Goal: Task Accomplishment & Management: Manage account settings

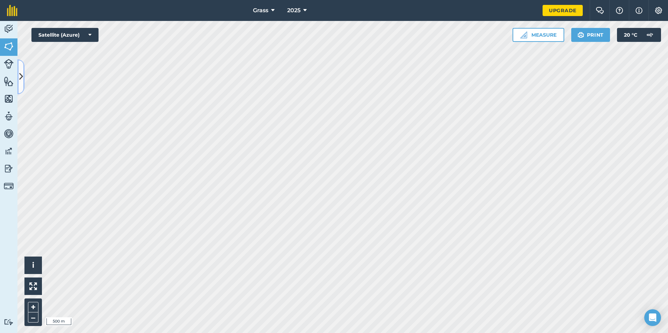
click at [23, 74] on icon at bounding box center [21, 77] width 4 height 12
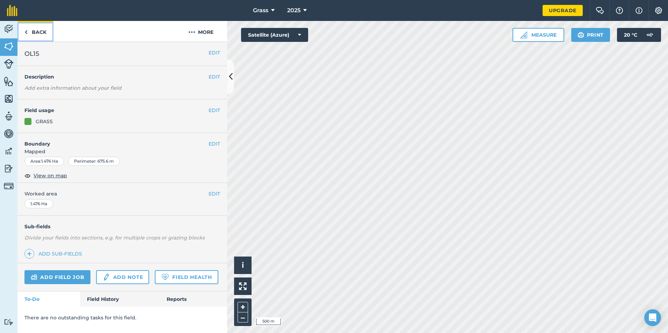
click at [44, 28] on link "Back" at bounding box center [35, 31] width 36 height 21
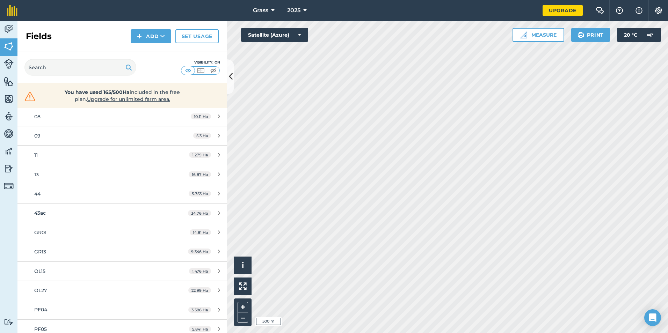
scroll to position [195, 0]
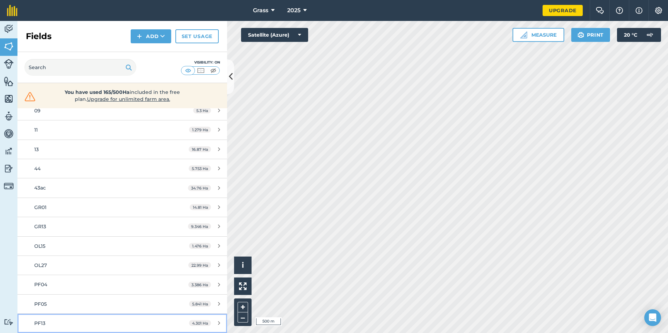
click at [125, 317] on link "PF13 4.301 Ha" at bounding box center [122, 323] width 210 height 19
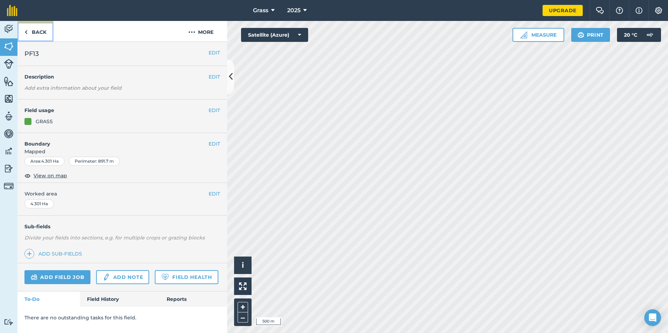
click at [34, 37] on link "Back" at bounding box center [35, 31] width 36 height 21
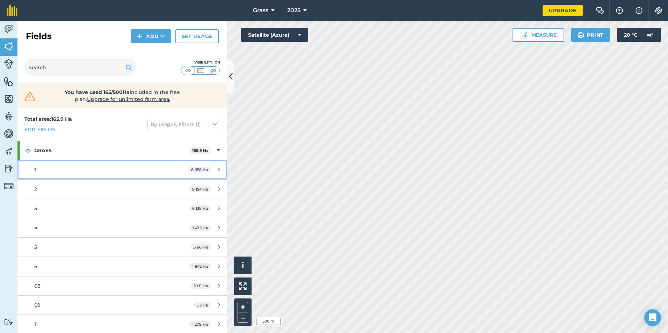
click at [112, 176] on link "1 6.658 Ha" at bounding box center [122, 169] width 210 height 19
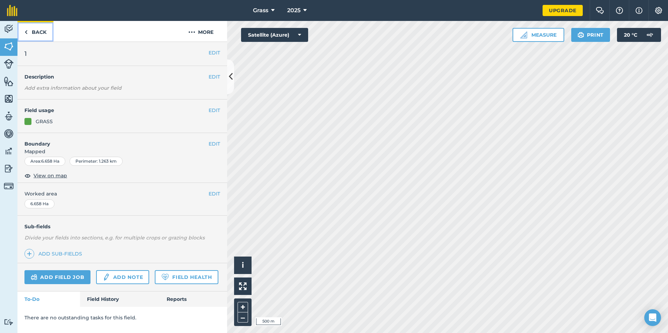
click at [40, 39] on link "Back" at bounding box center [35, 31] width 36 height 21
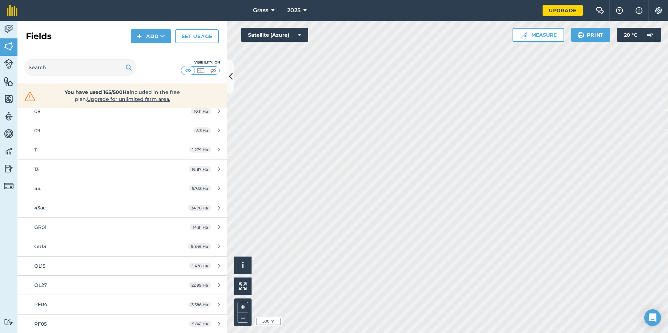
scroll to position [195, 0]
click at [121, 237] on link "OL15 1.476 Ha" at bounding box center [122, 246] width 210 height 19
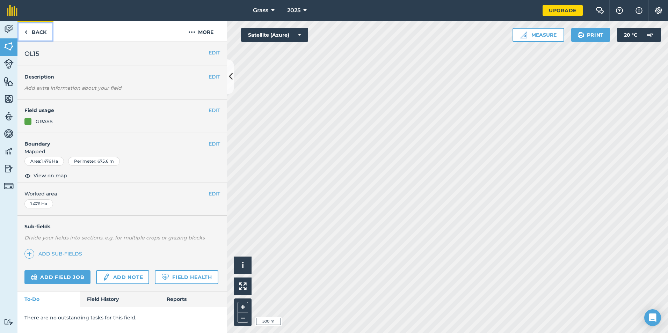
click at [37, 41] on link "Back" at bounding box center [35, 31] width 36 height 21
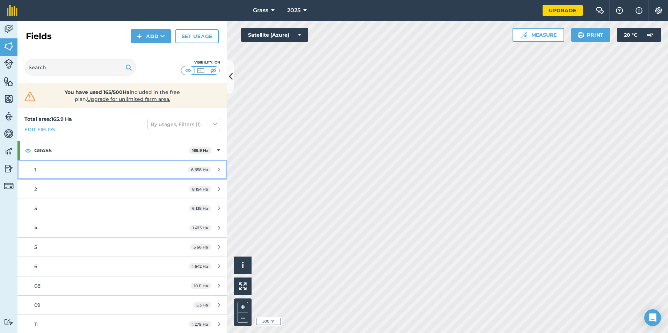
click at [99, 170] on div "1" at bounding box center [99, 170] width 131 height 8
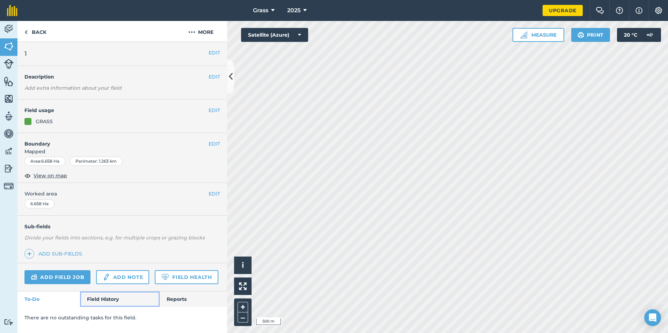
click at [125, 301] on link "Field History" at bounding box center [119, 299] width 79 height 15
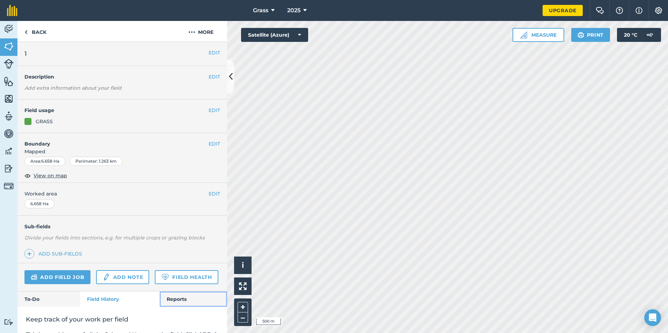
click at [178, 307] on link "Reports" at bounding box center [193, 299] width 67 height 15
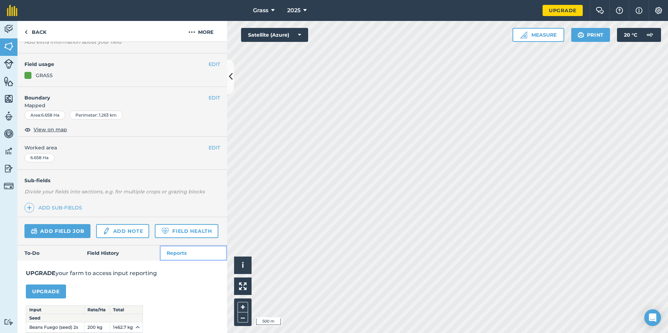
scroll to position [128, 0]
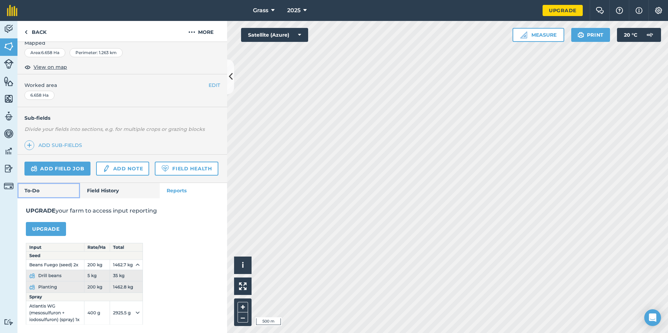
click at [60, 188] on link "To-Do" at bounding box center [48, 190] width 63 height 15
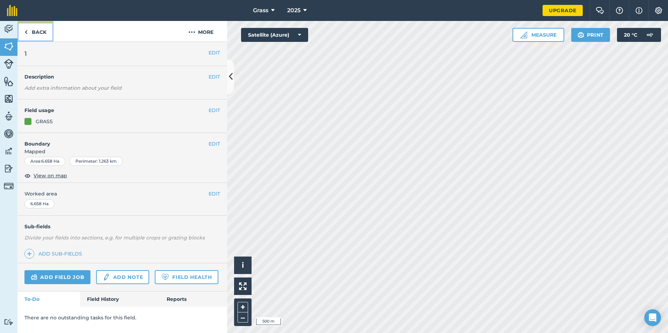
click at [34, 35] on link "Back" at bounding box center [35, 31] width 36 height 21
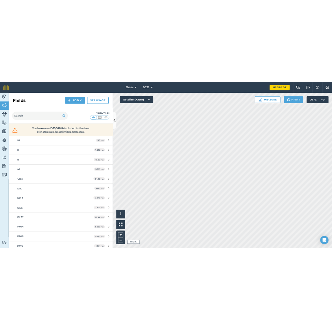
scroll to position [195, 0]
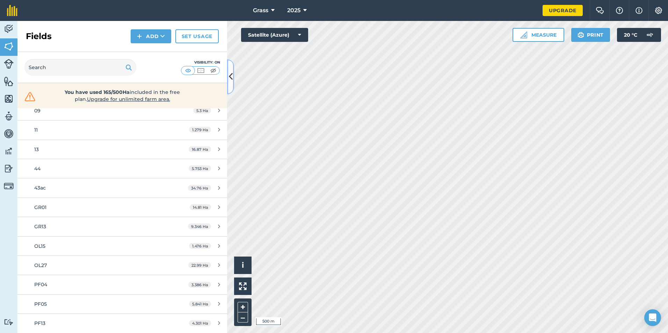
click at [229, 86] on button at bounding box center [230, 76] width 7 height 35
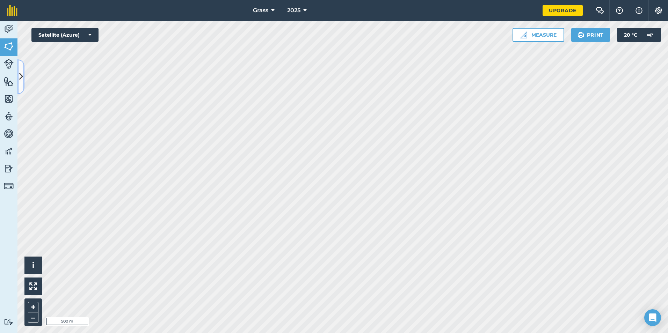
click at [18, 78] on button at bounding box center [20, 76] width 7 height 35
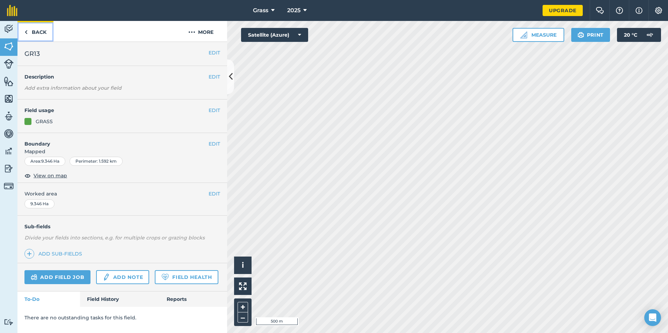
click at [44, 33] on link "Back" at bounding box center [35, 31] width 36 height 21
click at [39, 35] on link "Back" at bounding box center [35, 31] width 36 height 21
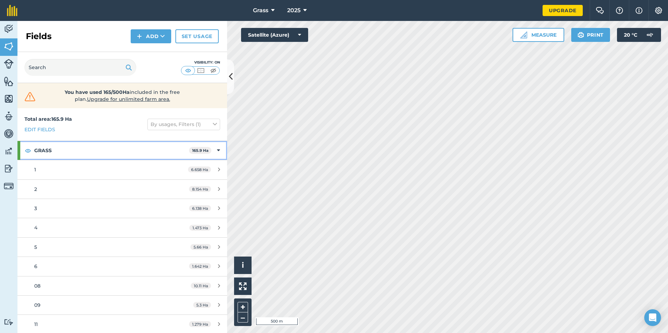
click at [111, 153] on strong "GRASS" at bounding box center [111, 150] width 155 height 19
click at [110, 154] on strong "GRASS" at bounding box center [112, 150] width 156 height 19
click at [233, 68] on button at bounding box center [230, 76] width 7 height 35
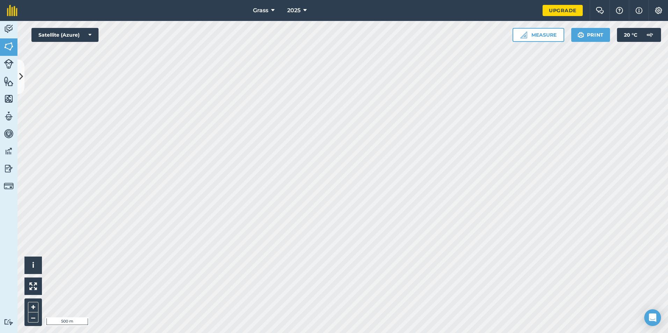
click at [278, 12] on div "2025" at bounding box center [296, 10] width 39 height 21
click at [274, 9] on icon at bounding box center [272, 10] width 3 height 8
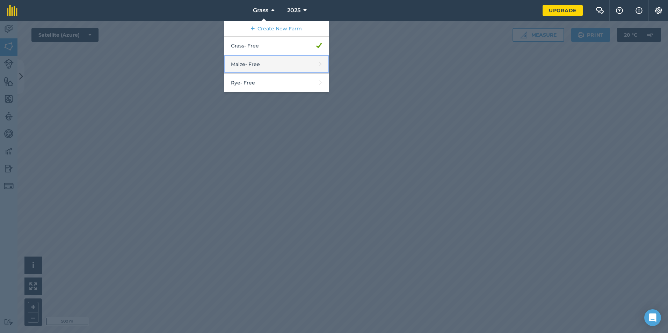
click at [266, 57] on link "Maize - Free" at bounding box center [276, 64] width 105 height 19
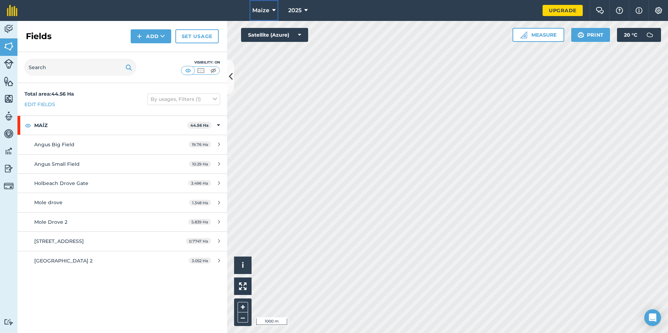
click at [276, 13] on button "Maize" at bounding box center [263, 10] width 29 height 21
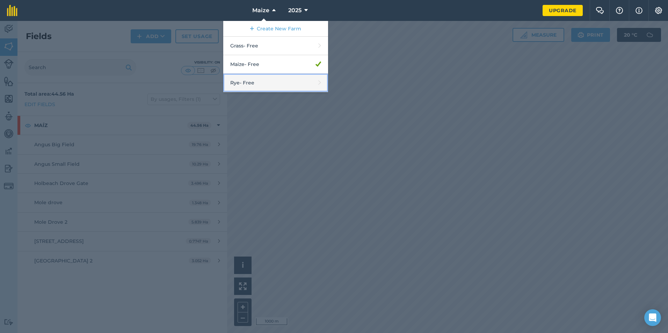
click at [271, 77] on link "Rye - Free" at bounding box center [275, 83] width 105 height 19
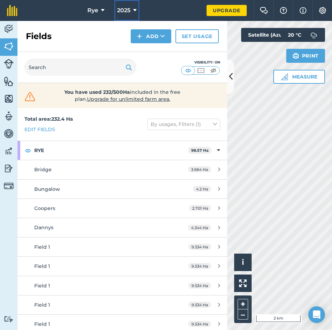
click at [134, 10] on icon at bounding box center [134, 10] width 3 height 8
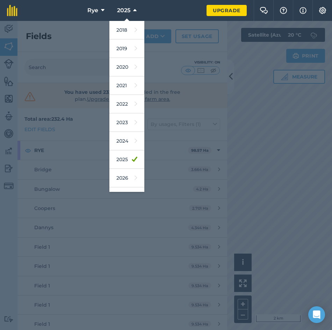
click at [107, 18] on div "2025 2018 2019 2020 2021 2022 2023 2024 2025 2026 2027" at bounding box center [126, 10] width 39 height 21
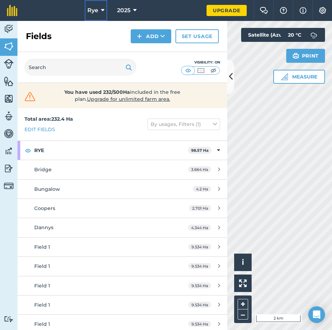
click at [107, 15] on button "Rye" at bounding box center [96, 10] width 23 height 21
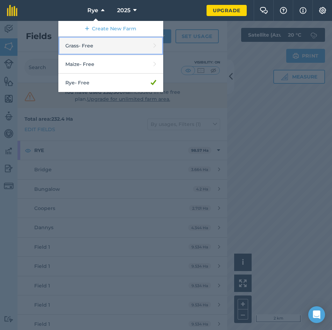
click at [95, 49] on link "Grass - Free" at bounding box center [110, 46] width 105 height 19
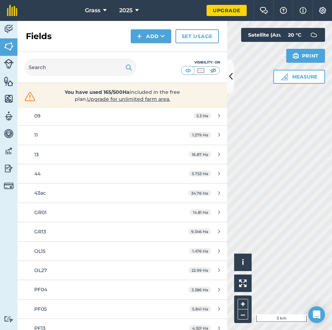
scroll to position [197, 0]
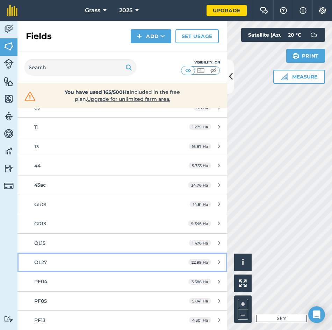
click at [109, 267] on link "OL27 22.99 Ha" at bounding box center [122, 262] width 210 height 19
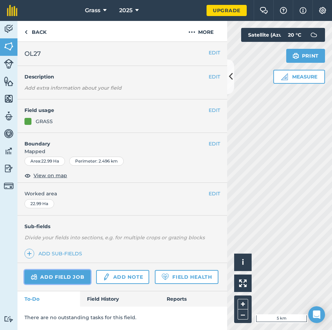
click at [53, 274] on link "Add field job" at bounding box center [57, 277] width 66 height 14
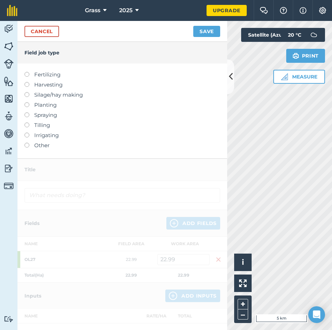
click at [40, 75] on label "Fertilizing" at bounding box center [122, 75] width 196 height 8
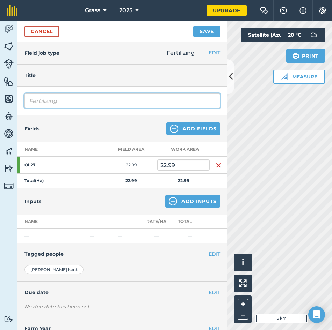
click at [61, 97] on input "Fertilizing" at bounding box center [122, 101] width 196 height 15
type input "F"
type input "Digestate Application"
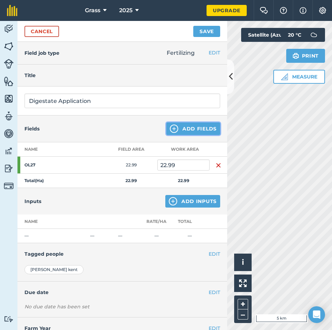
click at [186, 127] on button "Add Fields" at bounding box center [193, 129] width 54 height 13
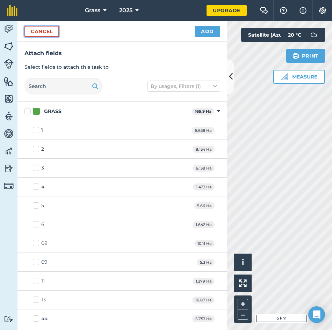
click at [43, 28] on button "Cancel" at bounding box center [41, 31] width 35 height 11
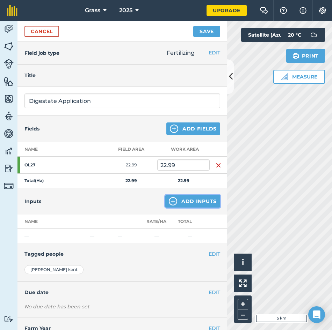
click at [188, 199] on button "Add Inputs" at bounding box center [192, 201] width 55 height 13
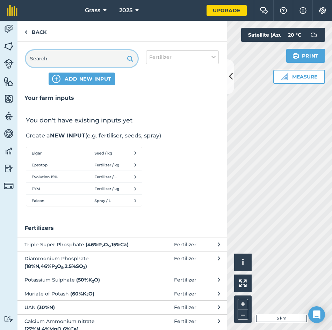
click at [80, 59] on input "text" at bounding box center [82, 58] width 112 height 17
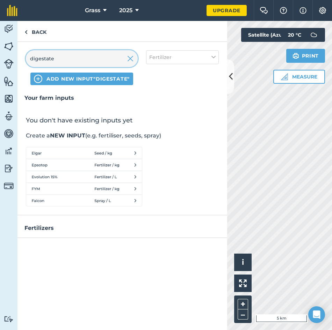
type input "digestate"
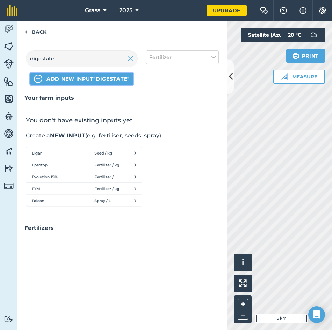
click at [81, 83] on button "ADD NEW INPUT "digestate"" at bounding box center [81, 79] width 103 height 13
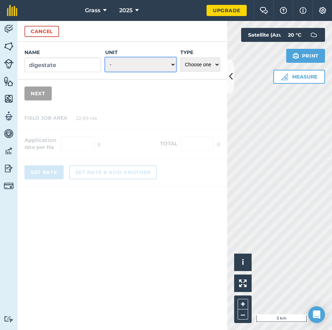
click at [152, 62] on select "- Grams/g Kilograms/kg Metric tonnes/t Millilitres/ml Litres/L Ounces/oz Pounds…" at bounding box center [140, 65] width 71 height 14
select select "METRIC_TONNES"
click at [105, 58] on select "- Grams/g Kilograms/kg Metric tonnes/t Millilitres/ml Litres/L Ounces/oz Pounds…" at bounding box center [140, 65] width 71 height 14
click at [209, 63] on select "Choose one Fertilizer Seed Spray Fuel Other" at bounding box center [200, 65] width 40 height 14
select select "FERTILIZER"
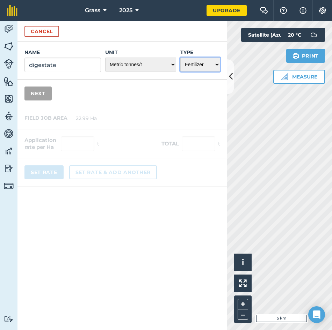
click at [180, 58] on select "Choose one Fertilizer Seed Spray Fuel Other" at bounding box center [200, 65] width 40 height 14
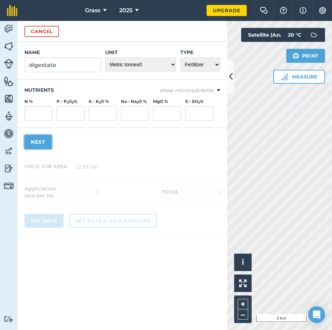
click at [34, 144] on button "Next" at bounding box center [37, 142] width 27 height 14
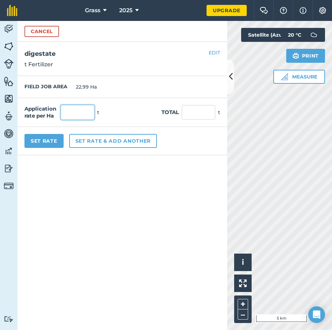
click at [75, 112] on input "text" at bounding box center [78, 112] width 34 height 15
click at [202, 103] on div "Application rate per Ha t Total t" at bounding box center [122, 112] width 210 height 29
click at [201, 108] on input "text" at bounding box center [199, 112] width 34 height 15
type input "797.5"
type input "34.689"
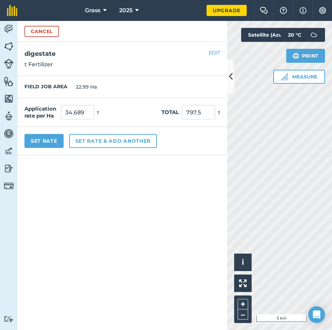
click at [203, 137] on div "Set Rate Set rate & add another" at bounding box center [122, 141] width 210 height 28
click at [51, 142] on button "Set Rate" at bounding box center [43, 141] width 39 height 14
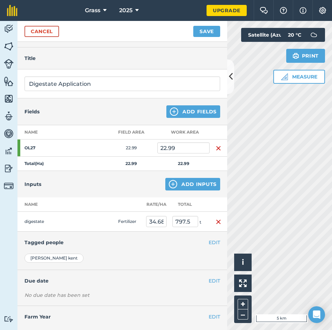
scroll to position [30, 0]
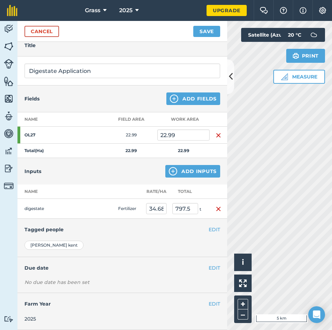
click at [30, 212] on td "digestate" at bounding box center [52, 209] width 70 height 20
click at [34, 208] on td "digestate" at bounding box center [52, 209] width 70 height 20
drag, startPoint x: 34, startPoint y: 208, endPoint x: 69, endPoint y: 205, distance: 35.8
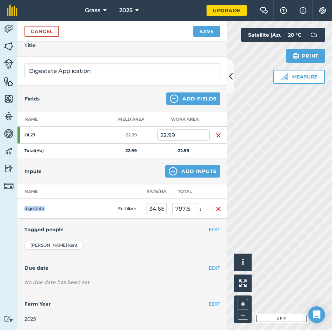
click at [69, 205] on td "digestate" at bounding box center [52, 209] width 70 height 20
click at [213, 29] on button "Save" at bounding box center [206, 31] width 27 height 11
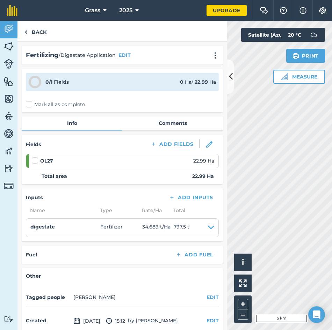
click at [32, 105] on label "Mark all as complete" at bounding box center [55, 104] width 59 height 7
click at [30, 105] on input "Mark all as complete" at bounding box center [28, 103] width 5 height 5
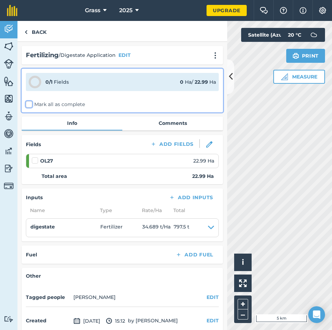
checkbox input "false"
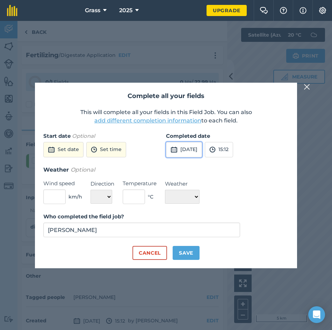
click at [185, 150] on button "[DATE]" at bounding box center [184, 149] width 36 height 15
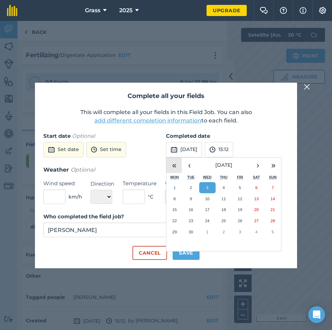
click at [178, 164] on button "«" at bounding box center [173, 165] width 15 height 15
click at [274, 167] on button "»" at bounding box center [272, 165] width 15 height 15
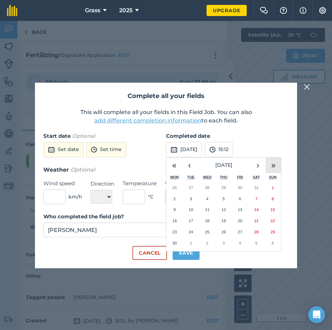
click at [274, 167] on button "»" at bounding box center [272, 165] width 15 height 15
click at [186, 168] on button "‹" at bounding box center [189, 165] width 15 height 15
click at [178, 243] on button "30" at bounding box center [174, 243] width 16 height 11
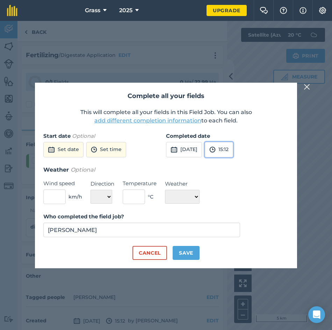
click at [233, 152] on button "15:12" at bounding box center [219, 149] width 28 height 15
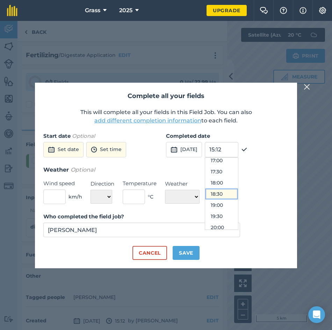
click at [238, 195] on button "18:30" at bounding box center [221, 194] width 33 height 11
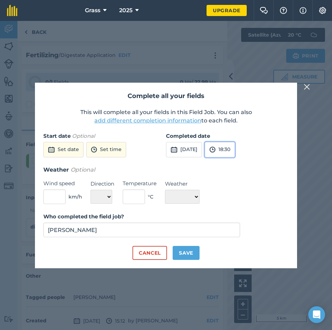
click at [235, 147] on button "18:30" at bounding box center [220, 149] width 30 height 15
click at [238, 149] on input "18:30" at bounding box center [222, 149] width 34 height 15
type input "18:39"
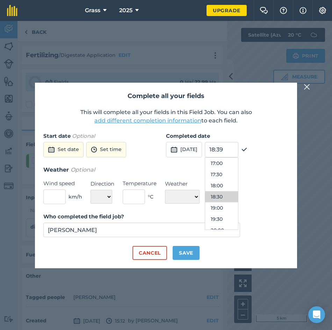
click at [152, 167] on h3 "Weather Optional" at bounding box center [165, 170] width 245 height 9
click at [192, 251] on button "Save" at bounding box center [186, 253] width 27 height 14
checkbox input "true"
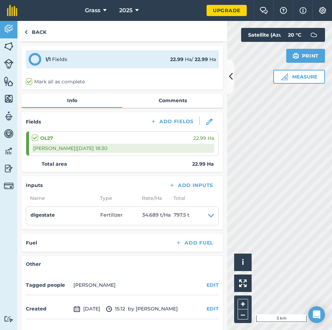
scroll to position [0, 0]
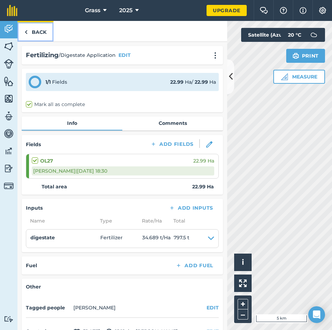
click at [36, 31] on link "Back" at bounding box center [35, 31] width 36 height 21
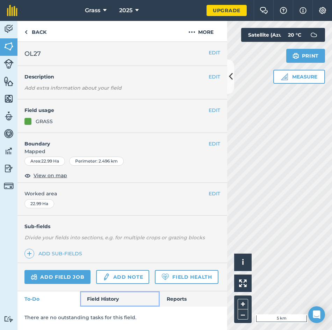
click at [117, 301] on link "Field History" at bounding box center [119, 299] width 79 height 15
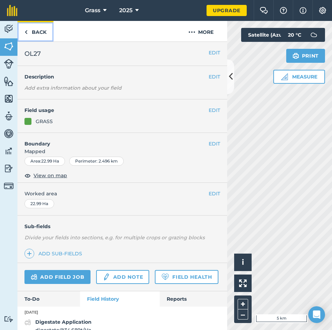
click at [43, 32] on link "Back" at bounding box center [35, 31] width 36 height 21
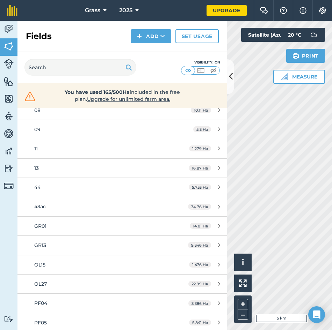
scroll to position [197, 0]
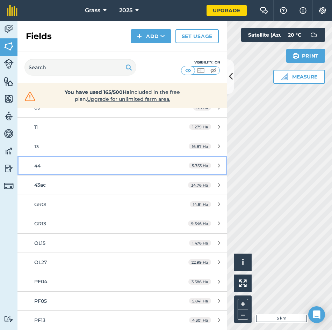
click at [64, 167] on div "44" at bounding box center [99, 166] width 131 height 8
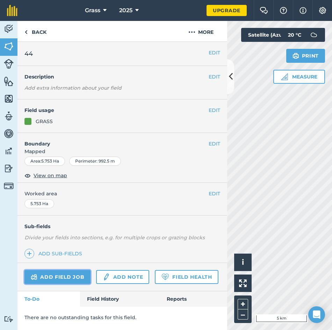
click at [69, 273] on link "Add field job" at bounding box center [57, 277] width 66 height 14
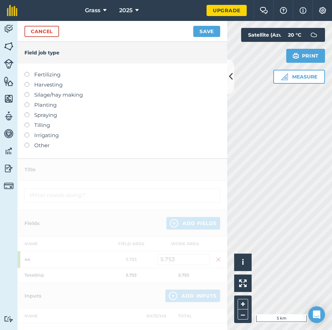
click at [51, 76] on label "Fertilizing" at bounding box center [122, 75] width 196 height 8
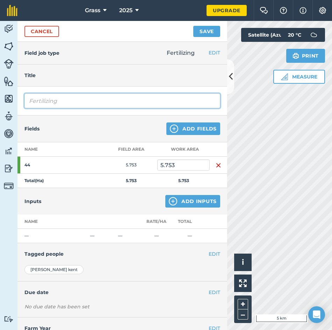
click at [61, 95] on input "Fertilizing" at bounding box center [122, 101] width 196 height 15
type input "F"
type input "Digestate"
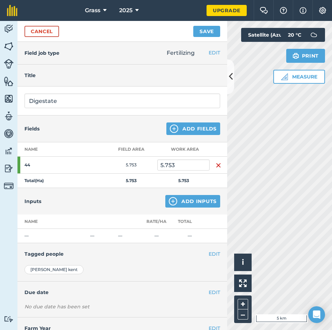
click at [119, 199] on div "Inputs Add Inputs" at bounding box center [122, 201] width 210 height 27
click at [170, 202] on img at bounding box center [173, 201] width 8 height 8
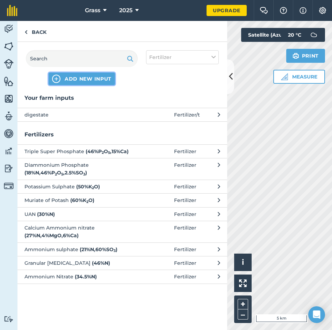
click at [80, 83] on button "ADD NEW INPUT" at bounding box center [82, 79] width 66 height 13
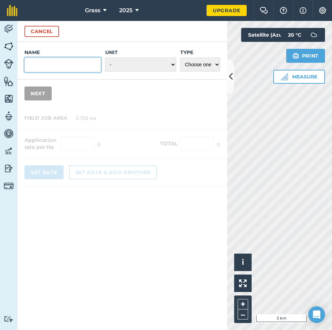
click at [49, 68] on input "Name" at bounding box center [62, 65] width 76 height 15
type input "Digestate"
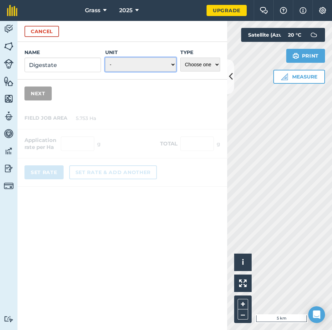
click at [151, 59] on select "- Grams/g Kilograms/kg Metric tonnes/t Millilitres/ml Litres/L Ounces/oz Pounds…" at bounding box center [140, 65] width 71 height 14
select select "METRIC_TONNES"
click at [105, 58] on select "- Grams/g Kilograms/kg Metric tonnes/t Millilitres/ml Litres/L Ounces/oz Pounds…" at bounding box center [140, 65] width 71 height 14
click at [198, 61] on select "Choose one Fertilizer Seed Spray Fuel Other" at bounding box center [200, 65] width 40 height 14
select select "FERTILIZER"
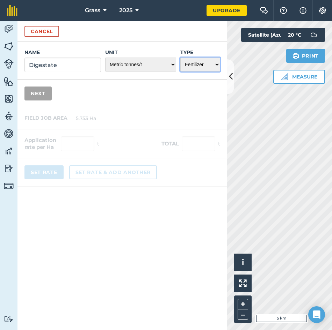
click at [180, 58] on select "Choose one Fertilizer Seed Spray Fuel Other" at bounding box center [200, 65] width 40 height 14
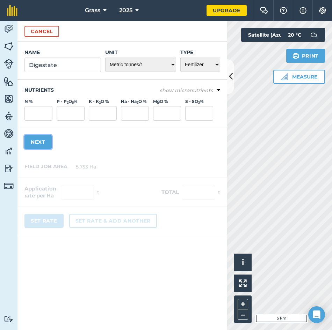
click at [42, 140] on button "Next" at bounding box center [37, 142] width 27 height 14
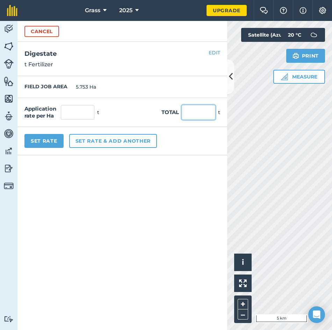
click at [186, 113] on input "text" at bounding box center [199, 112] width 34 height 15
type input "186"
type input "32.331"
click at [190, 212] on form "Cancel Name Digestate Unit - Grams/g Kilograms/kg Metric tonnes/t Millilitres/m…" at bounding box center [122, 175] width 210 height 309
click at [46, 139] on button "Set Rate" at bounding box center [43, 141] width 39 height 14
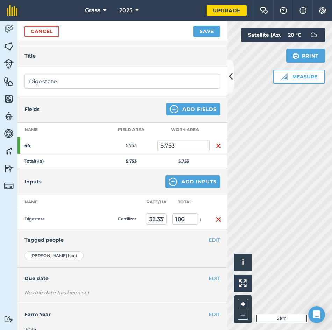
scroll to position [30, 0]
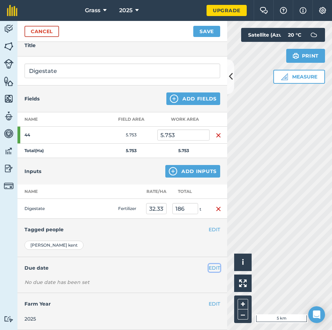
click at [210, 270] on button "EDIT" at bounding box center [214, 268] width 12 height 8
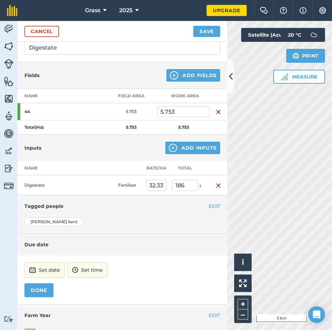
scroll to position [65, 0]
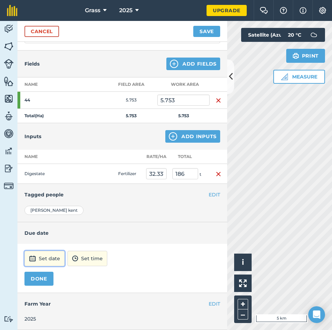
click at [52, 261] on button "Set date" at bounding box center [44, 258] width 40 height 15
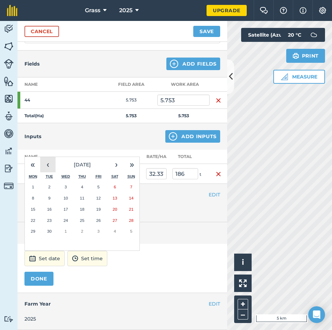
click at [48, 166] on button "‹" at bounding box center [47, 164] width 15 height 15
click at [33, 241] on abbr "30" at bounding box center [33, 242] width 5 height 5
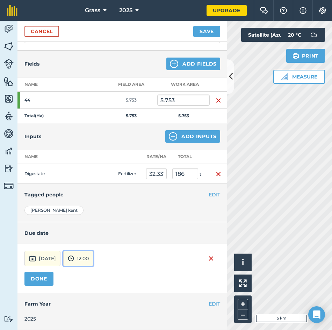
click at [93, 258] on button "12:00" at bounding box center [78, 258] width 30 height 15
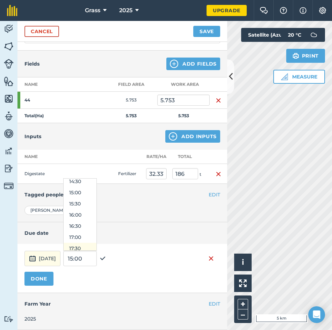
scroll to position [339, 0]
click at [96, 233] on button "17:30" at bounding box center [80, 235] width 33 height 11
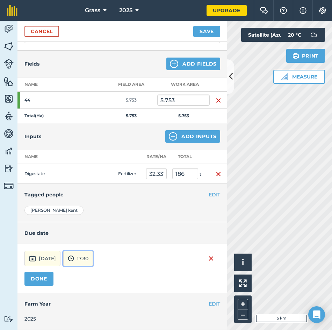
click at [93, 259] on button "17:30" at bounding box center [78, 258] width 30 height 15
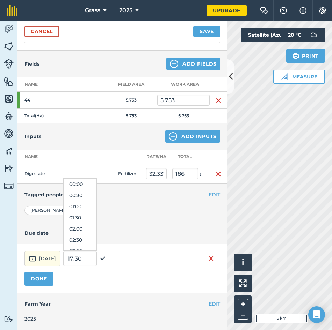
scroll to position [358, 0]
click at [97, 259] on input "17:30" at bounding box center [80, 258] width 34 height 15
type input "17:24"
click at [106, 258] on img at bounding box center [103, 259] width 6 height 8
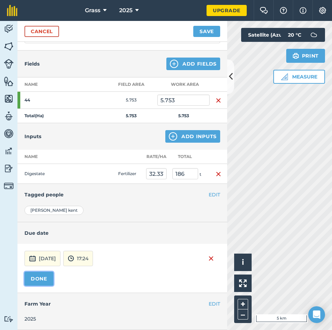
click at [39, 277] on button "DONE" at bounding box center [38, 279] width 29 height 14
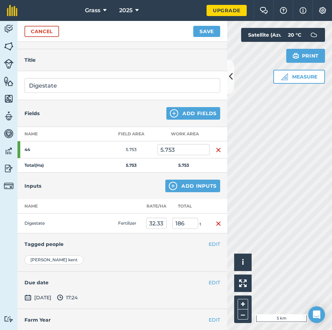
scroll to position [0, 0]
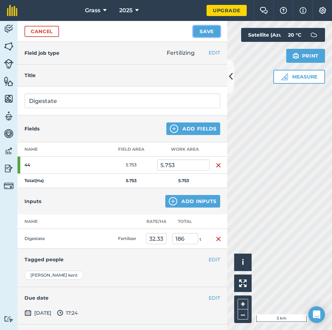
click at [207, 33] on button "Save" at bounding box center [206, 31] width 27 height 11
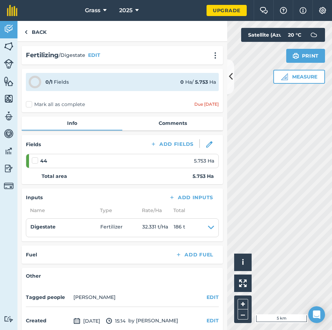
click at [62, 103] on label "Mark all as complete" at bounding box center [55, 104] width 59 height 7
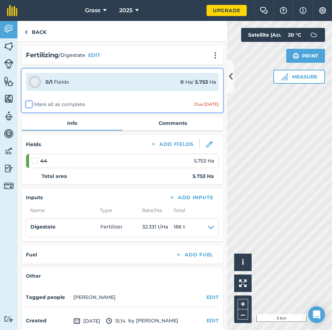
click at [30, 103] on input "Mark all as complete" at bounding box center [28, 103] width 5 height 5
checkbox input "false"
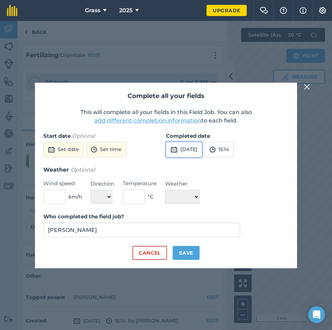
click at [200, 155] on button "[DATE]" at bounding box center [184, 149] width 36 height 15
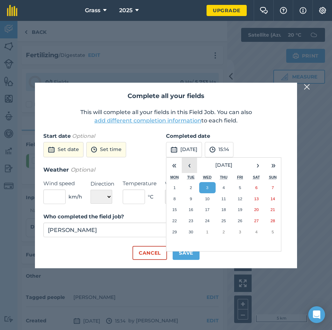
click at [188, 163] on button "‹" at bounding box center [189, 165] width 15 height 15
click at [258, 163] on button "›" at bounding box center [257, 165] width 15 height 15
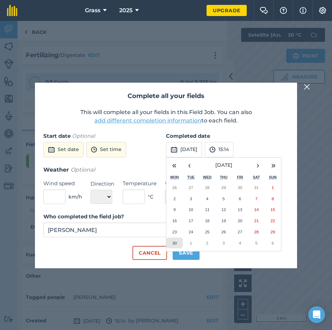
click at [179, 243] on button "30" at bounding box center [174, 243] width 16 height 11
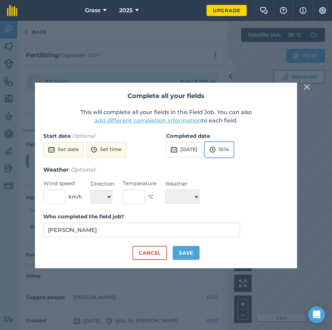
click at [233, 152] on button "15:14" at bounding box center [219, 149] width 29 height 15
click at [238, 152] on input "15:14" at bounding box center [222, 149] width 34 height 15
type input "1"
type input "17:24"
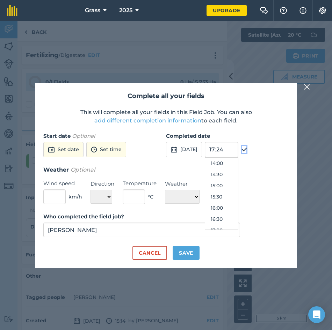
click at [247, 148] on img at bounding box center [244, 150] width 6 height 8
click at [193, 252] on button "Save" at bounding box center [186, 253] width 27 height 14
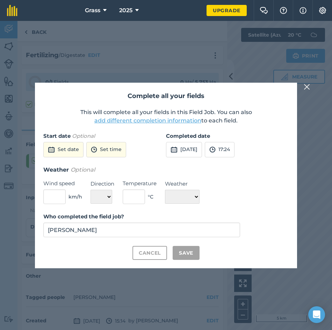
checkbox input "true"
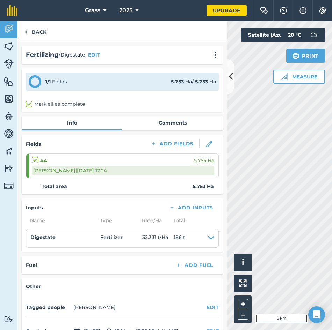
scroll to position [0, 0]
click at [37, 25] on link "Back" at bounding box center [35, 31] width 36 height 21
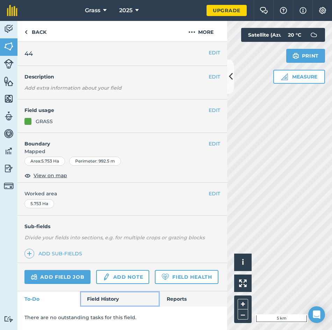
click at [94, 299] on link "Field History" at bounding box center [119, 299] width 79 height 15
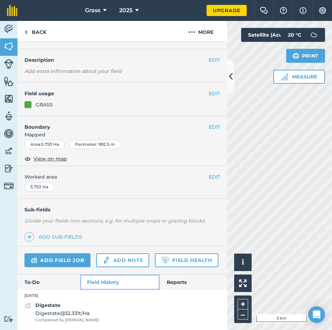
scroll to position [36, 0]
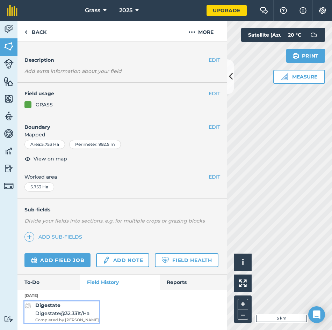
click at [80, 315] on span "Digestate @ 32.331 t / Ha" at bounding box center [67, 314] width 64 height 8
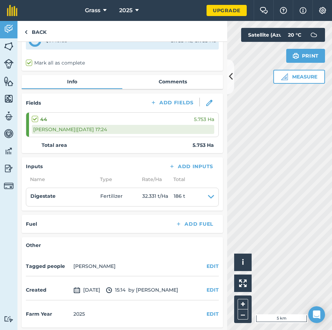
scroll to position [43, 0]
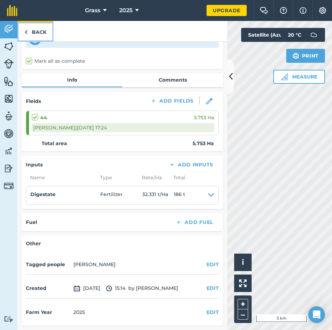
click at [38, 32] on link "Back" at bounding box center [35, 31] width 36 height 21
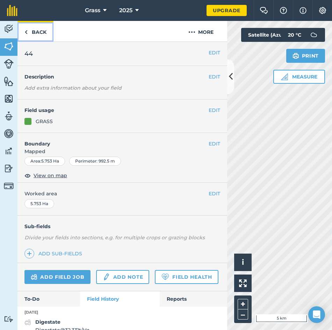
click at [38, 32] on link "Back" at bounding box center [35, 31] width 36 height 21
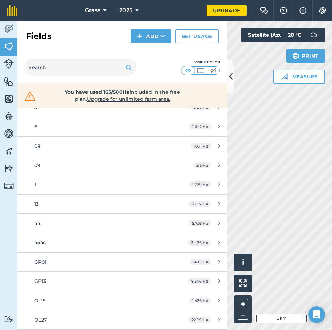
scroll to position [127, 0]
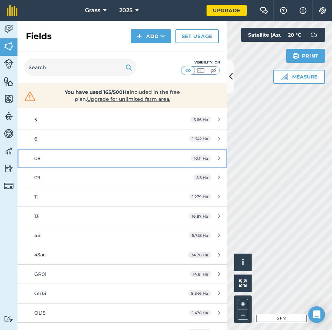
click at [58, 161] on div "08" at bounding box center [99, 159] width 131 height 8
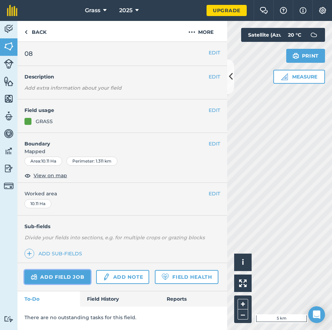
click at [59, 276] on link "Add field job" at bounding box center [57, 277] width 66 height 14
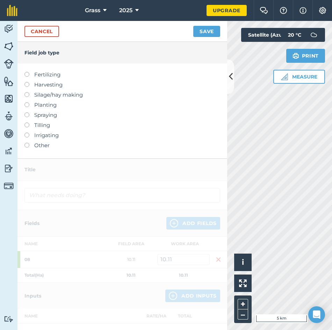
click at [45, 75] on label "Fertilizing" at bounding box center [122, 75] width 196 height 8
type input "Fertilizing"
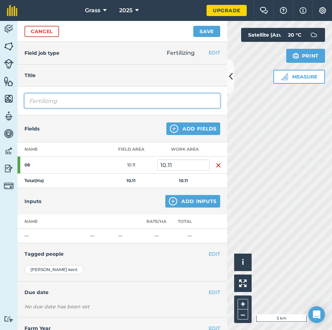
click at [53, 101] on input "Fertilizing" at bounding box center [122, 101] width 196 height 15
drag, startPoint x: 75, startPoint y: 98, endPoint x: 62, endPoint y: 124, distance: 29.1
click at [19, 97] on div "Fertilizing" at bounding box center [122, 101] width 210 height 29
type input "Digestate"
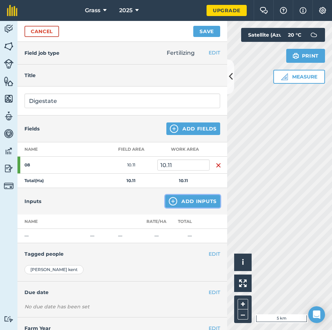
click at [185, 205] on button "Add Inputs" at bounding box center [192, 201] width 55 height 13
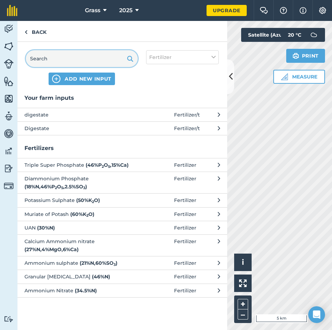
click at [75, 60] on input "text" at bounding box center [82, 58] width 112 height 17
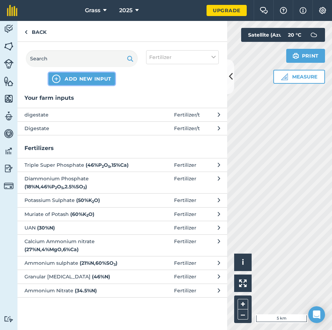
click at [85, 76] on span "ADD NEW INPUT" at bounding box center [88, 78] width 47 height 7
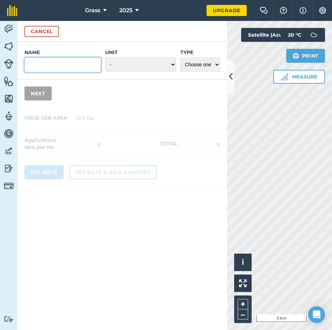
click at [66, 65] on input "Name" at bounding box center [62, 65] width 76 height 15
type input "Digestate"
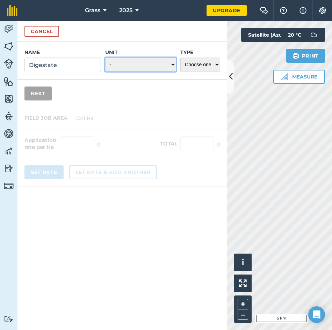
click at [117, 67] on select "- Grams/g Kilograms/kg Metric tonnes/t Millilitres/ml Litres/L Ounces/oz Pounds…" at bounding box center [140, 65] width 71 height 14
select select "METRIC_TONNES"
click at [105, 58] on select "- Grams/g Kilograms/kg Metric tonnes/t Millilitres/ml Litres/L Ounces/oz Pounds…" at bounding box center [140, 65] width 71 height 14
click at [203, 61] on select "Choose one Fertilizer Seed Spray Fuel Other" at bounding box center [200, 65] width 40 height 14
select select "FERTILIZER"
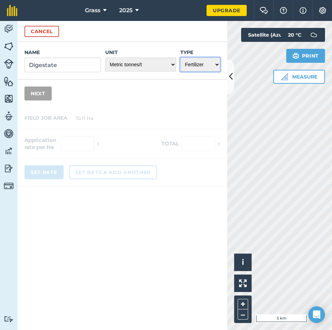
click at [180, 58] on select "Choose one Fertilizer Seed Spray Fuel Other" at bounding box center [200, 65] width 40 height 14
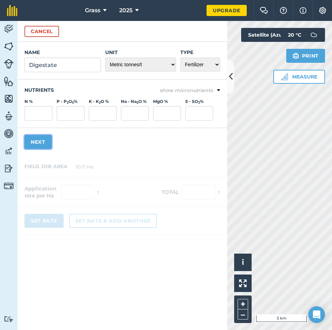
click at [40, 139] on button "Next" at bounding box center [37, 142] width 27 height 14
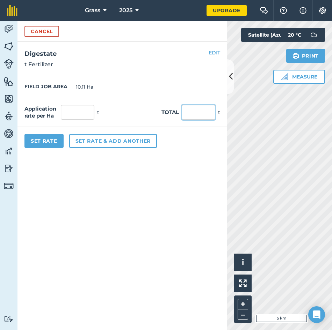
click at [196, 112] on input "text" at bounding box center [199, 112] width 34 height 15
type input "9"
type input "295"
type input "29.179"
click at [176, 175] on form "Cancel Name Digestate Unit - Grams/g Kilograms/kg Metric tonnes/t Millilitres/m…" at bounding box center [122, 175] width 210 height 309
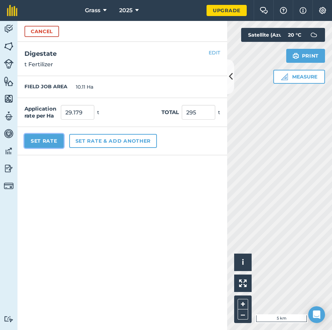
click at [50, 142] on button "Set Rate" at bounding box center [43, 141] width 39 height 14
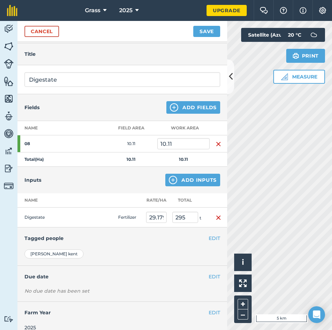
scroll to position [30, 0]
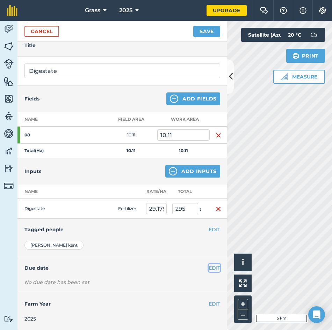
click at [212, 265] on button "EDIT" at bounding box center [214, 268] width 12 height 8
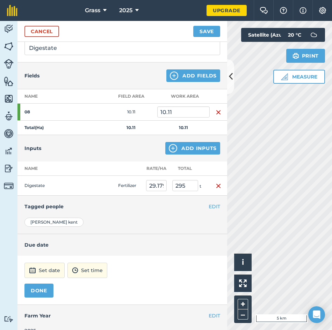
scroll to position [65, 0]
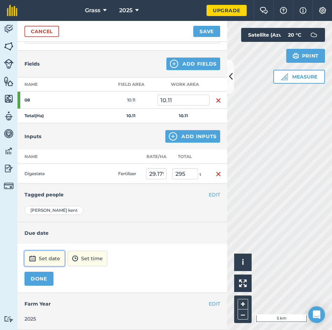
click at [52, 255] on button "Set date" at bounding box center [44, 258] width 40 height 15
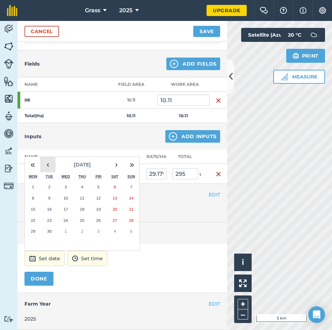
click at [48, 161] on button "‹" at bounding box center [47, 164] width 15 height 15
click at [85, 232] on button "26" at bounding box center [82, 231] width 16 height 11
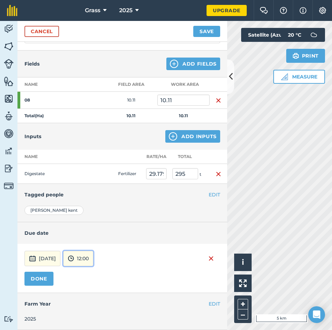
click at [93, 259] on button "12:00" at bounding box center [78, 258] width 30 height 15
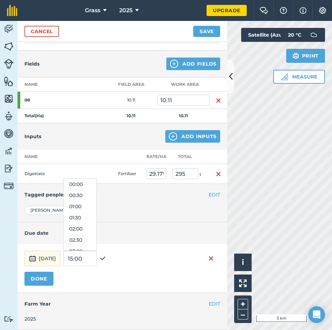
scroll to position [235, 0]
click at [97, 259] on input "15:00" at bounding box center [80, 258] width 34 height 15
type input "13:00"
click at [106, 260] on img at bounding box center [103, 259] width 6 height 8
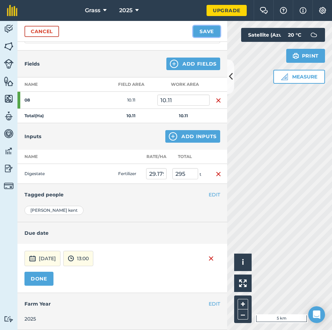
click at [209, 34] on button "Save" at bounding box center [206, 31] width 27 height 11
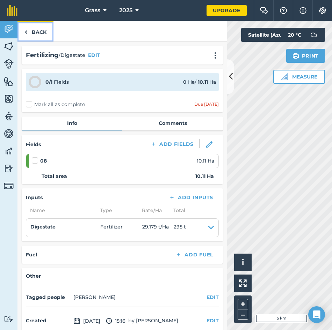
click at [44, 34] on link "Back" at bounding box center [35, 31] width 36 height 21
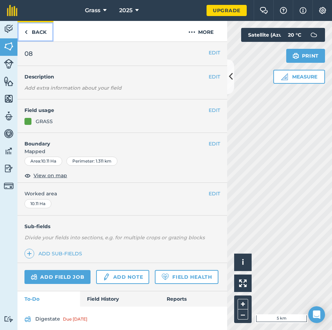
click at [43, 37] on link "Back" at bounding box center [35, 31] width 36 height 21
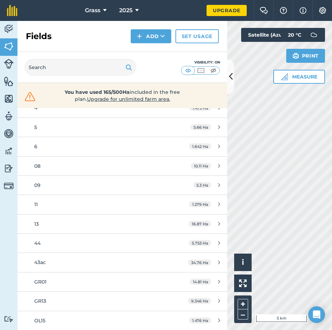
scroll to position [140, 0]
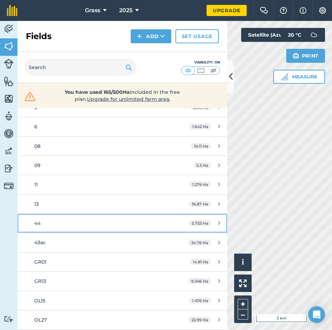
click at [48, 222] on div "44" at bounding box center [99, 224] width 131 height 8
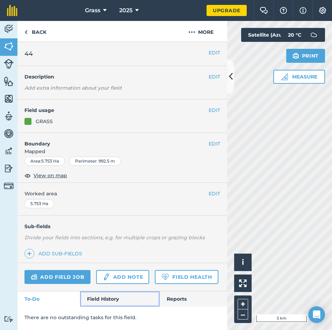
click at [114, 296] on link "Field History" at bounding box center [119, 299] width 79 height 15
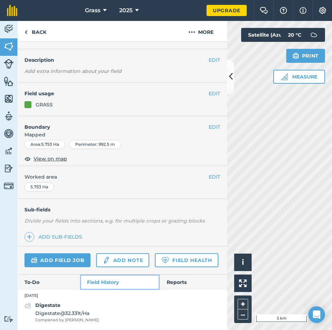
scroll to position [36, 0]
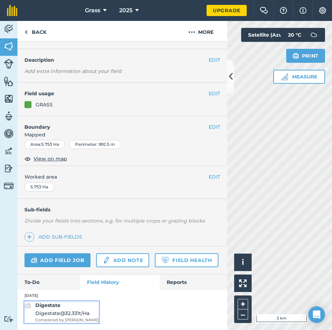
click at [73, 315] on span "Digestate @ 32.331 t / Ha" at bounding box center [67, 314] width 64 height 8
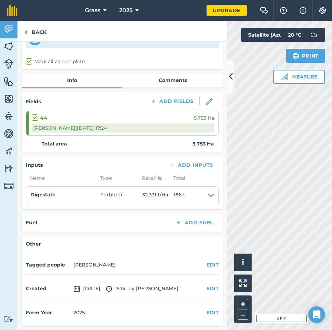
scroll to position [43, 0]
click at [143, 126] on div "[PERSON_NAME] k | [DATE] 17:24" at bounding box center [123, 127] width 182 height 9
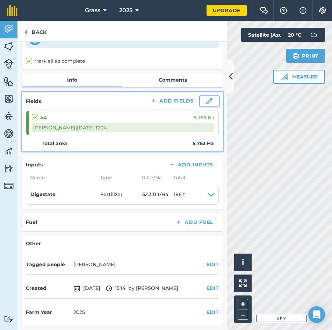
click at [207, 101] on button at bounding box center [209, 101] width 19 height 10
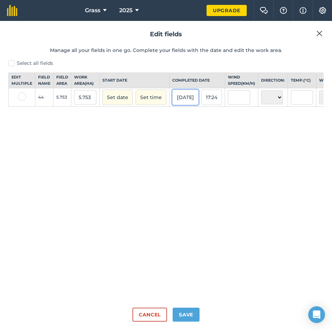
click at [189, 103] on button "[DATE]" at bounding box center [185, 97] width 26 height 15
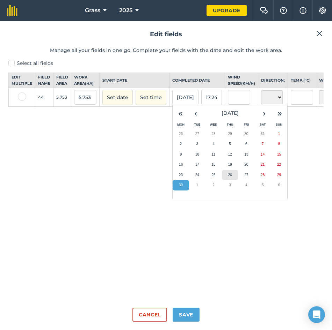
click at [232, 181] on button "26" at bounding box center [230, 175] width 16 height 10
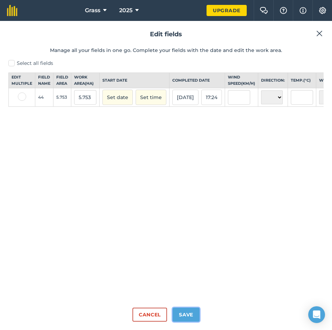
click at [186, 309] on button "Save" at bounding box center [186, 315] width 27 height 14
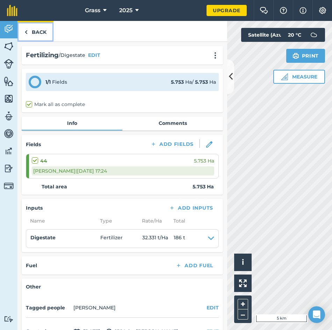
click at [37, 26] on link "Back" at bounding box center [35, 31] width 36 height 21
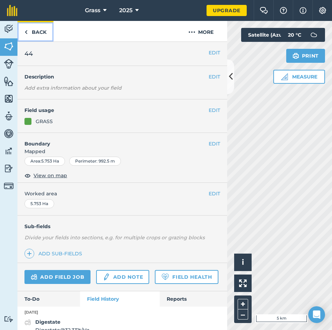
click at [39, 30] on link "Back" at bounding box center [35, 31] width 36 height 21
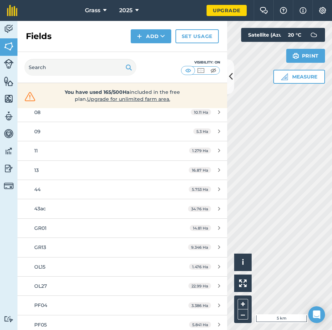
scroll to position [127, 0]
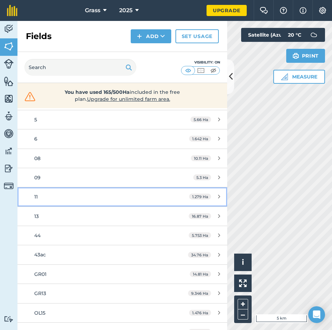
click at [74, 199] on div "11" at bounding box center [99, 197] width 131 height 8
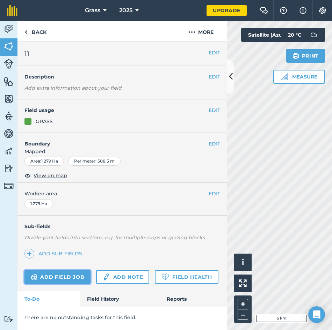
click at [70, 279] on link "Add field job" at bounding box center [57, 277] width 66 height 14
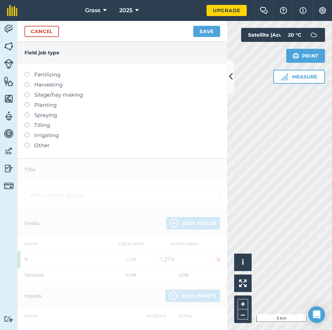
click at [52, 73] on label "Fertilizing" at bounding box center [122, 75] width 196 height 8
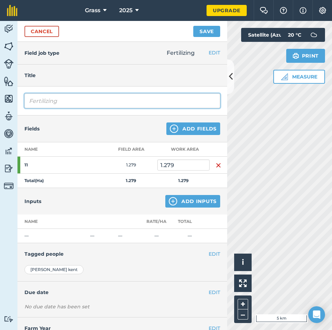
click at [73, 105] on input "Fertilizing" at bounding box center [122, 101] width 196 height 15
type input "F"
type input "Digestate"
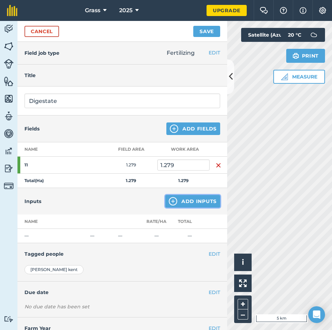
click at [176, 202] on button "Add Inputs" at bounding box center [192, 201] width 55 height 13
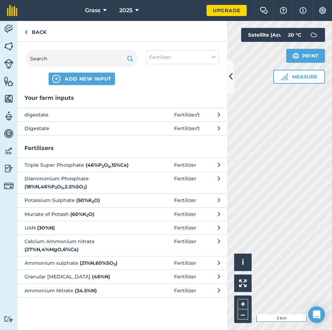
click at [75, 116] on span "digestate" at bounding box center [81, 115] width 114 height 8
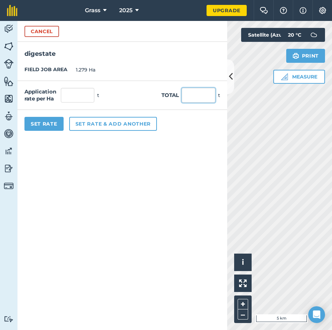
click at [200, 95] on input "text" at bounding box center [199, 95] width 34 height 15
type input "53"
type input "41.439"
click at [171, 170] on form "Cancel digestate FIELD JOB AREA 1.279 Ha Application rate per Ha 41.439 t Total…" at bounding box center [122, 175] width 210 height 309
click at [34, 126] on button "Set Rate" at bounding box center [43, 124] width 39 height 14
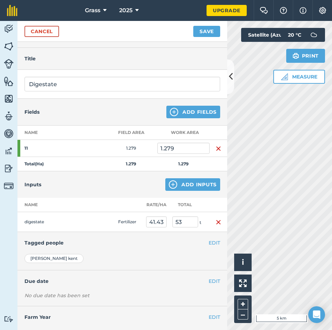
scroll to position [30, 0]
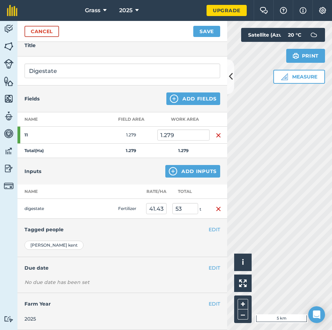
click at [186, 277] on div "EDIT Due date" at bounding box center [122, 268] width 210 height 22
click at [213, 268] on button "EDIT" at bounding box center [214, 268] width 12 height 8
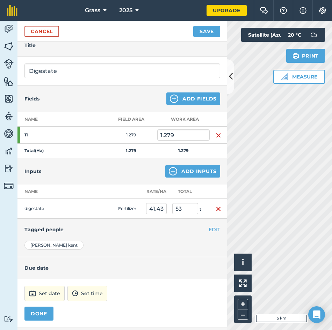
scroll to position [65, 0]
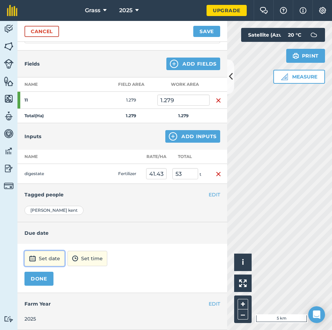
drag, startPoint x: 56, startPoint y: 254, endPoint x: 61, endPoint y: 255, distance: 5.3
click at [56, 254] on button "Set date" at bounding box center [44, 258] width 40 height 15
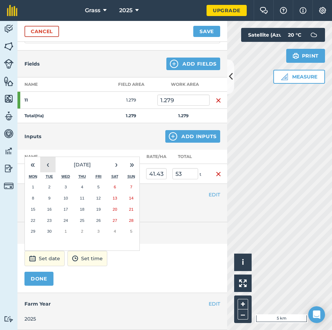
click at [52, 167] on button "‹" at bounding box center [47, 164] width 15 height 15
click at [70, 231] on button "25" at bounding box center [66, 231] width 16 height 11
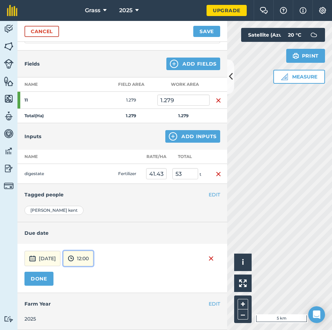
click at [93, 257] on button "12:00" at bounding box center [78, 258] width 30 height 15
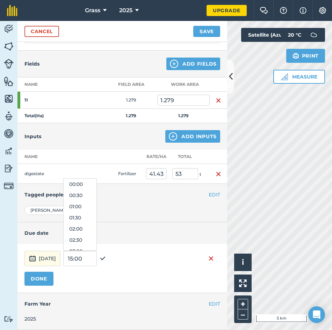
scroll to position [235, 0]
click at [97, 258] on input "15:00" at bounding box center [80, 258] width 34 height 15
type input "1"
type input "00:00"
click at [106, 259] on img at bounding box center [103, 259] width 6 height 8
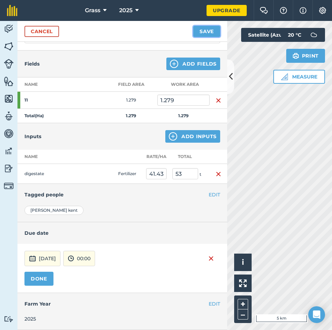
click at [208, 34] on button "Save" at bounding box center [206, 31] width 27 height 11
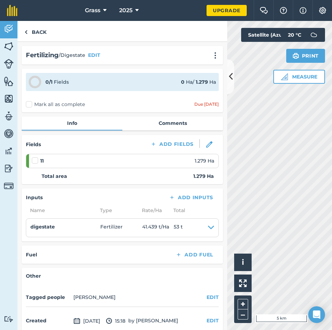
click at [110, 162] on div "11 1.279 Ha" at bounding box center [123, 161] width 182 height 8
click at [37, 37] on link "Back" at bounding box center [35, 31] width 36 height 21
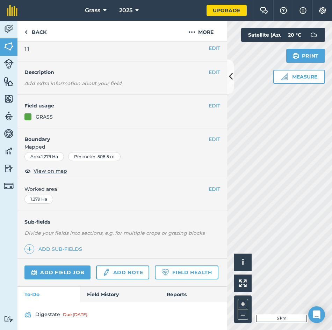
scroll to position [24, 0]
click at [91, 296] on link "Field History" at bounding box center [119, 294] width 79 height 15
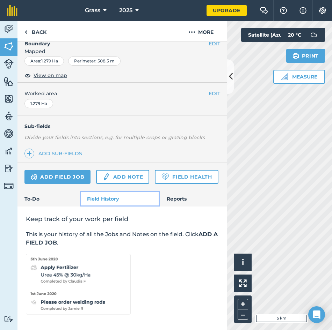
scroll to position [120, 0]
click at [117, 205] on link "Field History" at bounding box center [119, 198] width 79 height 15
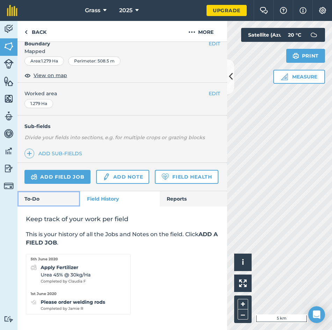
click at [57, 198] on link "To-Do" at bounding box center [48, 198] width 63 height 15
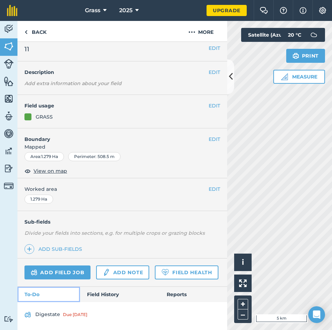
scroll to position [24, 0]
click at [78, 185] on span "Worked area" at bounding box center [122, 189] width 196 height 8
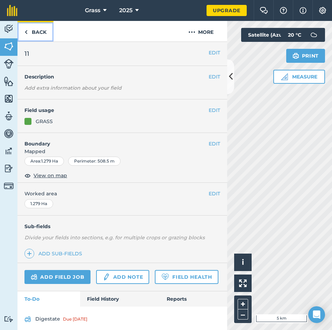
click at [30, 28] on link "Back" at bounding box center [35, 31] width 36 height 21
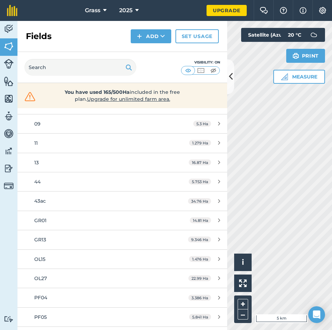
scroll to position [197, 0]
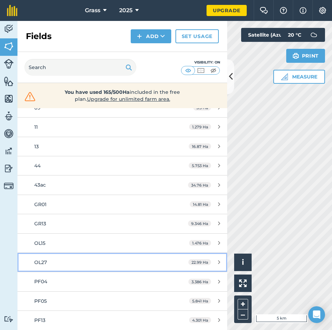
click at [47, 264] on span "OL27" at bounding box center [40, 262] width 13 height 6
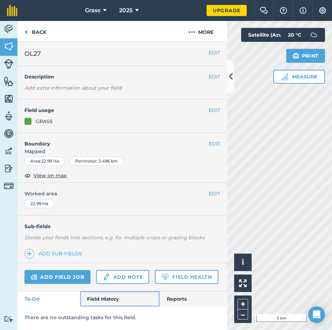
click at [105, 296] on link "Field History" at bounding box center [119, 299] width 79 height 15
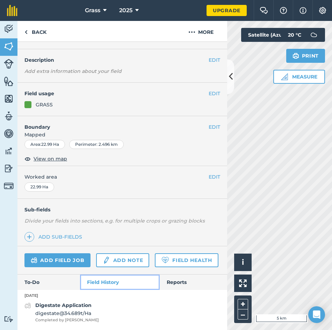
scroll to position [36, 0]
click at [31, 33] on link "Back" at bounding box center [35, 31] width 36 height 21
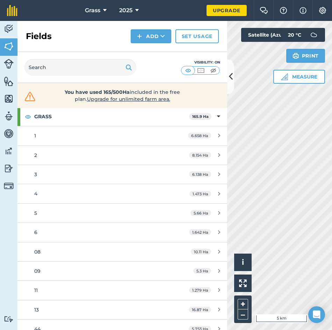
scroll to position [197, 0]
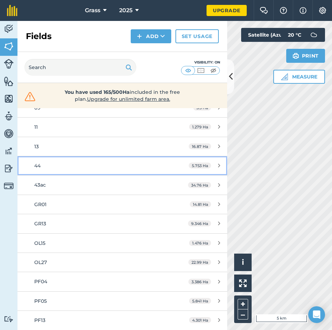
click at [47, 168] on div "44" at bounding box center [99, 166] width 131 height 8
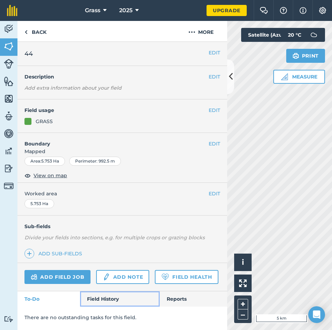
click at [97, 300] on link "Field History" at bounding box center [119, 299] width 79 height 15
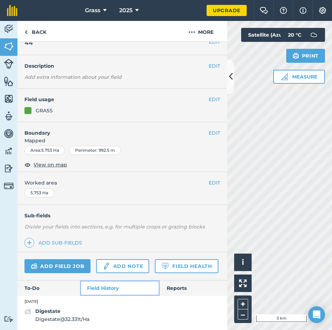
scroll to position [30, 0]
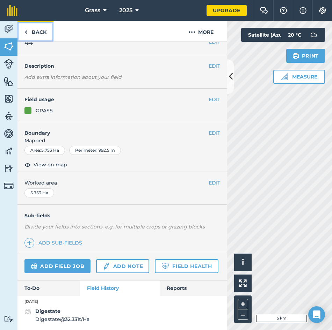
click at [26, 34] on img at bounding box center [25, 32] width 3 height 8
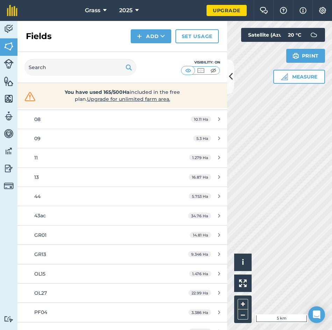
scroll to position [175, 0]
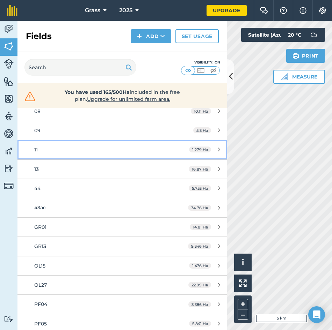
click at [38, 151] on div "11" at bounding box center [99, 150] width 131 height 8
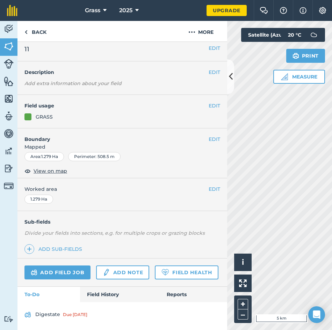
scroll to position [24, 0]
click at [97, 294] on link "Field History" at bounding box center [119, 294] width 79 height 15
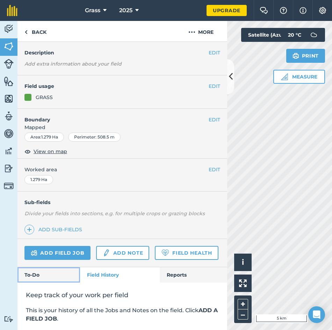
click at [67, 283] on link "To-Do" at bounding box center [48, 275] width 63 height 15
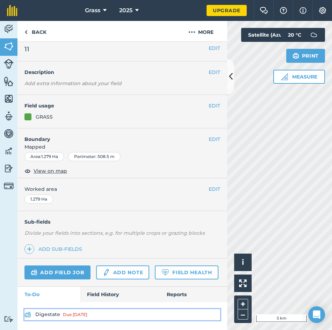
click at [59, 316] on link "Digestate Due [DATE]" at bounding box center [122, 314] width 196 height 11
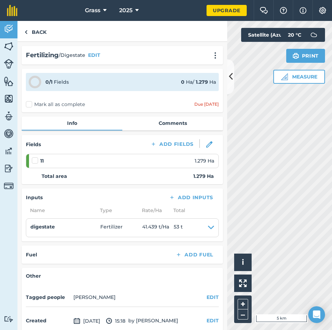
click at [44, 103] on label "Mark all as complete" at bounding box center [55, 104] width 59 height 7
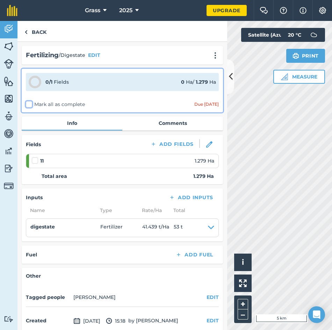
click at [30, 103] on input "Mark all as complete" at bounding box center [28, 103] width 5 height 5
checkbox input "false"
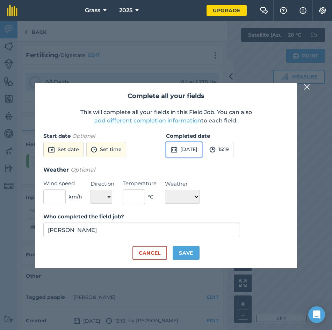
click at [202, 148] on button "[DATE]" at bounding box center [184, 149] width 36 height 15
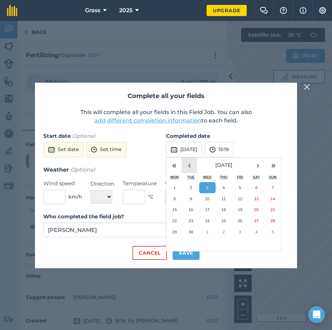
click at [188, 164] on button "‹" at bounding box center [189, 165] width 15 height 15
click at [226, 234] on button "26" at bounding box center [223, 232] width 16 height 11
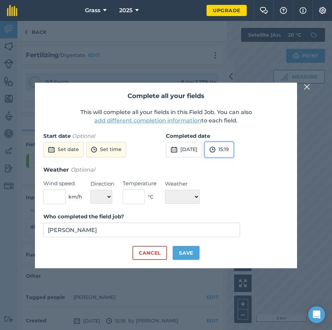
click at [233, 153] on button "15:19" at bounding box center [219, 149] width 29 height 15
click at [238, 154] on input "15:19" at bounding box center [222, 149] width 34 height 15
type input "13:00"
click at [247, 151] on img at bounding box center [244, 150] width 6 height 8
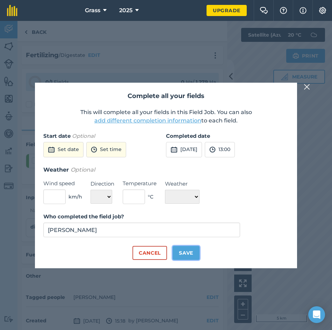
click at [193, 258] on button "Save" at bounding box center [186, 253] width 27 height 14
checkbox input "true"
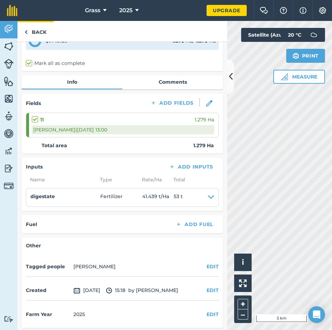
scroll to position [43, 0]
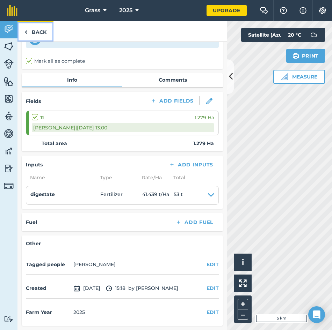
click at [31, 31] on link "Back" at bounding box center [35, 31] width 36 height 21
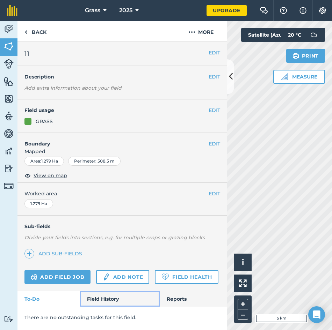
click at [99, 300] on link "Field History" at bounding box center [119, 299] width 79 height 15
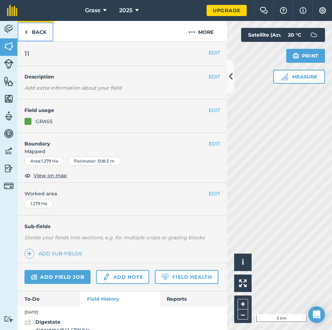
click at [35, 32] on link "Back" at bounding box center [35, 31] width 36 height 21
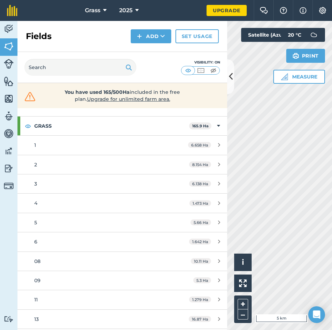
scroll to position [35, 0]
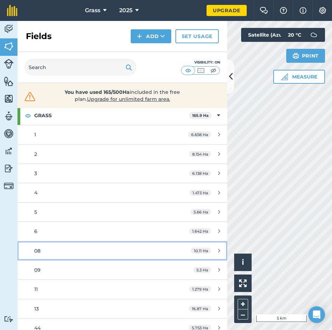
click at [67, 248] on div "08" at bounding box center [99, 251] width 131 height 8
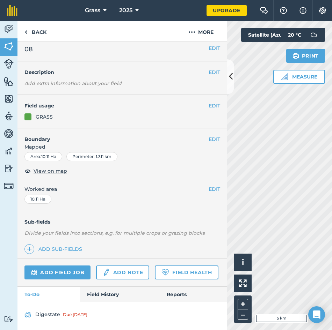
scroll to position [24, 0]
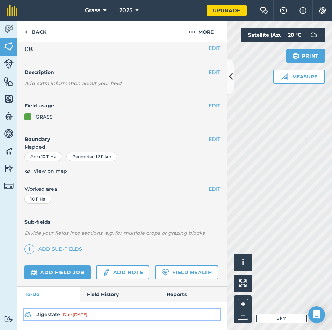
click at [78, 315] on div "Due [DATE]" at bounding box center [75, 315] width 24 height 6
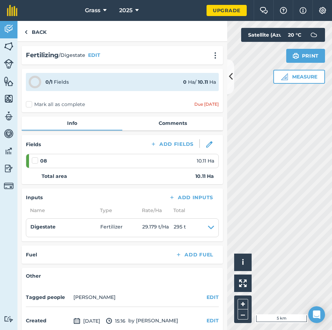
click at [40, 102] on label "Mark all as complete" at bounding box center [55, 104] width 59 height 7
click at [30, 102] on input "Mark all as complete" at bounding box center [28, 103] width 5 height 5
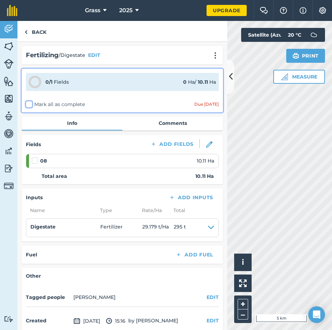
checkbox input "false"
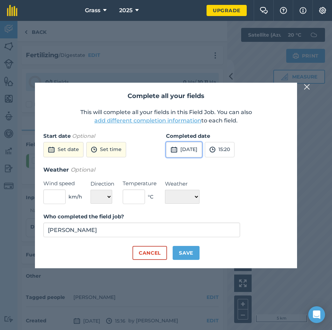
click at [183, 147] on button "[DATE]" at bounding box center [184, 149] width 36 height 15
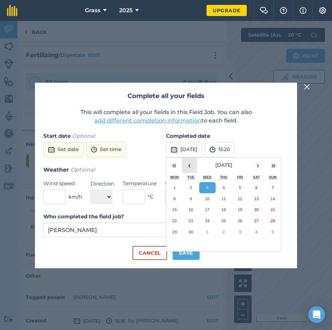
click at [194, 167] on button "‹" at bounding box center [189, 165] width 15 height 15
click at [213, 232] on button "25" at bounding box center [207, 232] width 16 height 11
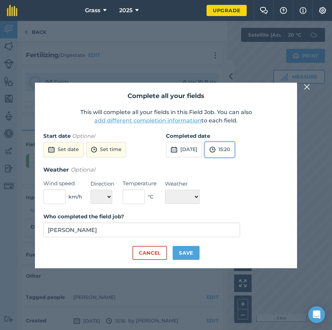
click at [234, 147] on button "15:20" at bounding box center [220, 149] width 30 height 15
click at [238, 147] on input "15:20" at bounding box center [222, 149] width 34 height 15
type input "1"
type input "00:00"
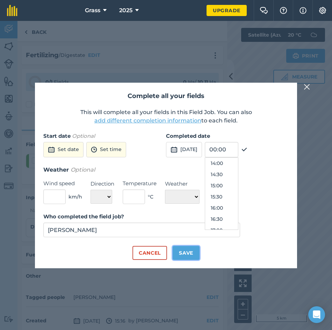
click at [192, 252] on button "Save" at bounding box center [186, 253] width 27 height 14
checkbox input "true"
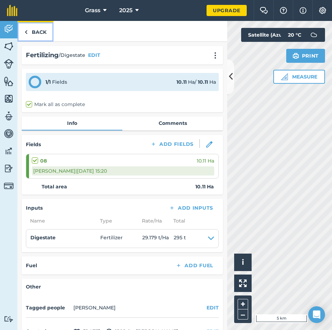
click at [43, 37] on link "Back" at bounding box center [35, 31] width 36 height 21
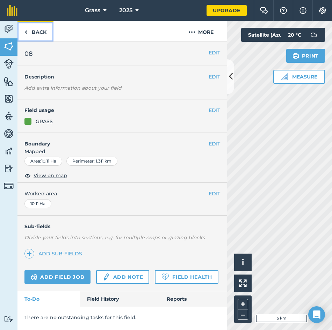
click at [36, 25] on link "Back" at bounding box center [35, 31] width 36 height 21
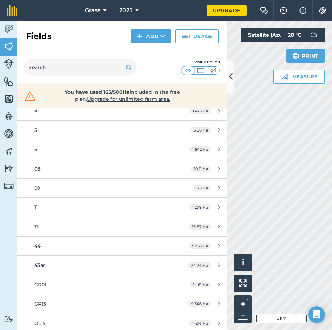
scroll to position [105, 0]
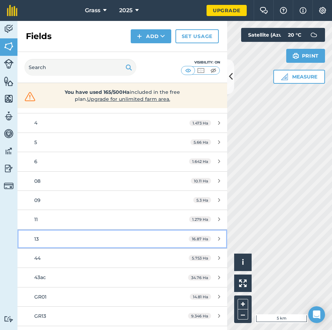
click at [43, 244] on link "13 16.87 Ha" at bounding box center [122, 239] width 210 height 19
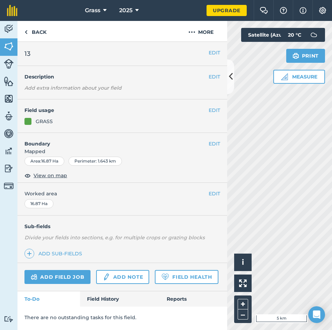
click at [67, 267] on div "Add field job Add note Field Health" at bounding box center [122, 277] width 210 height 28
click at [72, 280] on link "Add field job" at bounding box center [57, 277] width 66 height 14
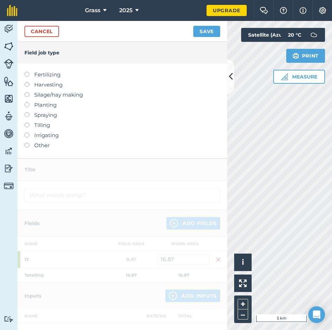
click at [35, 76] on label "Fertilizing" at bounding box center [122, 75] width 196 height 8
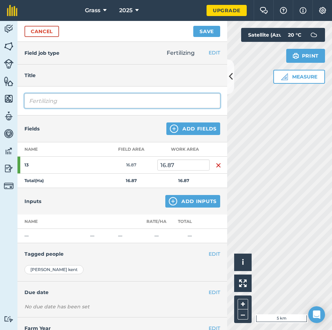
click at [56, 100] on input "Fertilizing" at bounding box center [122, 101] width 196 height 15
type input "F"
type input "Digestate"
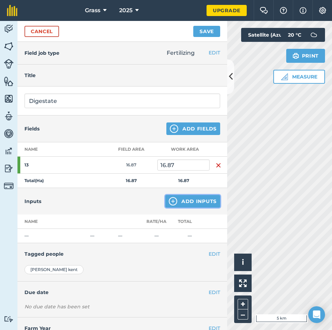
click at [188, 201] on button "Add Inputs" at bounding box center [192, 201] width 55 height 13
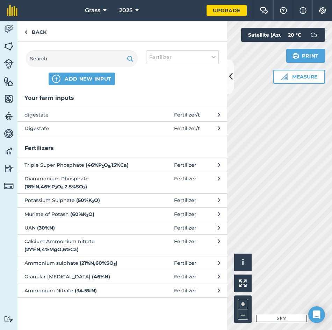
click at [115, 114] on span "digestate" at bounding box center [81, 115] width 114 height 8
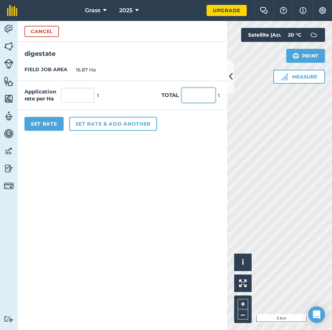
click at [197, 97] on input "text" at bounding box center [199, 95] width 34 height 15
type input "555"
type input "32.899"
drag, startPoint x: 161, startPoint y: 201, endPoint x: 115, endPoint y: 168, distance: 56.1
click at [160, 200] on form "Cancel digestate FIELD JOB AREA 16.87 Ha Application rate per Ha 32.899 t Total…" at bounding box center [122, 175] width 210 height 309
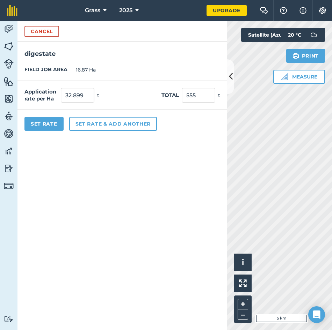
click at [54, 134] on div "Set Rate Set rate & add another" at bounding box center [122, 124] width 210 height 28
click at [49, 127] on button "Set Rate" at bounding box center [43, 124] width 39 height 14
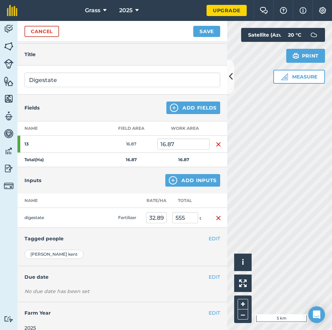
scroll to position [30, 0]
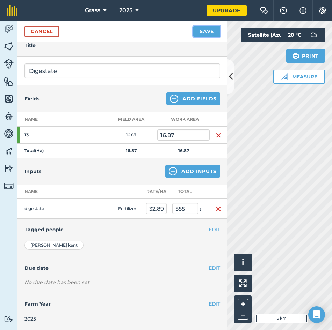
click at [211, 33] on button "Save" at bounding box center [206, 31] width 27 height 11
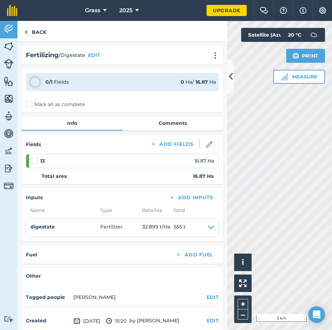
click at [39, 101] on label "Mark all as complete" at bounding box center [55, 104] width 59 height 7
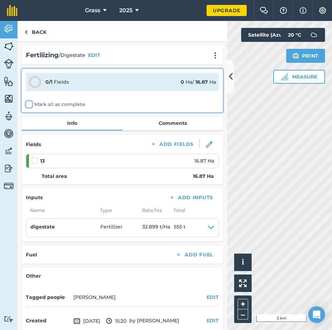
click at [30, 101] on input "Mark all as complete" at bounding box center [28, 103] width 5 height 5
checkbox input "false"
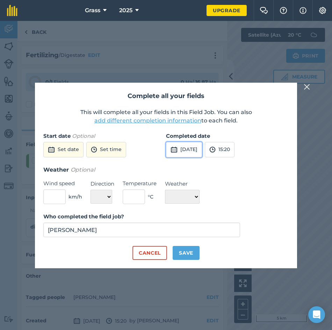
drag, startPoint x: 205, startPoint y: 152, endPoint x: 202, endPoint y: 148, distance: 4.7
click at [202, 152] on button "[DATE]" at bounding box center [184, 149] width 36 height 15
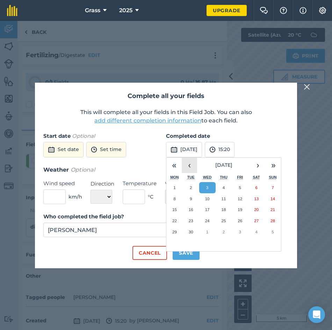
click at [189, 163] on button "‹" at bounding box center [189, 165] width 15 height 15
click at [234, 156] on button "15:20" at bounding box center [220, 149] width 30 height 15
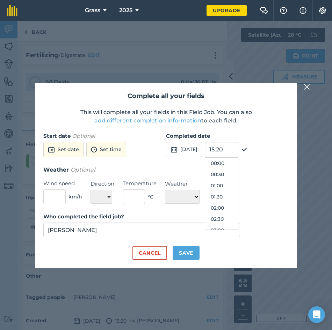
scroll to position [313, 0]
click at [202, 144] on button "[DATE]" at bounding box center [184, 149] width 36 height 15
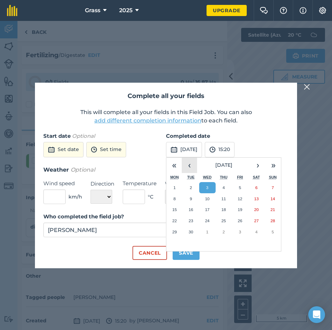
click at [192, 164] on button "‹" at bounding box center [189, 165] width 15 height 15
click at [253, 166] on button "›" at bounding box center [257, 165] width 15 height 15
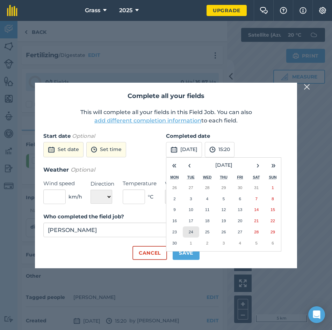
click at [194, 228] on button "24" at bounding box center [191, 232] width 16 height 11
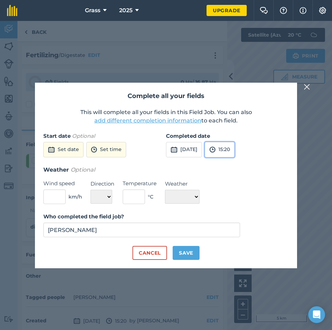
click at [215, 147] on img at bounding box center [212, 150] width 6 height 8
click at [238, 151] on input "15:20" at bounding box center [222, 149] width 34 height 15
type input "1"
type input "18:51"
click at [266, 149] on div "Completed date [DATE] 18:51 00:00 00:30 01:00 01:30 02:00 02:30 03:00 03:30 04:…" at bounding box center [227, 149] width 123 height 34
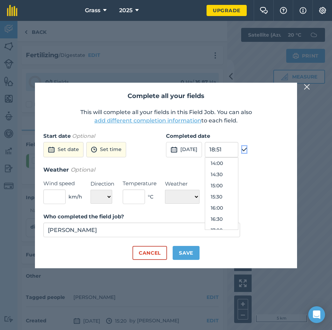
drag, startPoint x: 259, startPoint y: 151, endPoint x: 243, endPoint y: 172, distance: 26.2
click at [247, 151] on img at bounding box center [244, 150] width 6 height 8
click at [198, 254] on button "Save" at bounding box center [186, 253] width 27 height 14
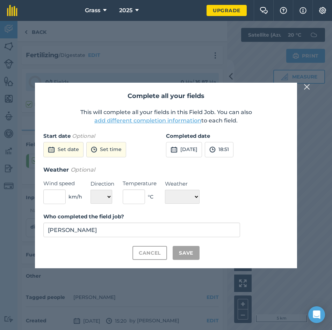
checkbox input "true"
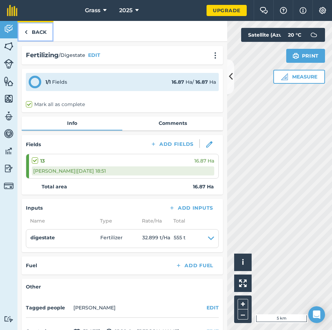
click at [42, 33] on link "Back" at bounding box center [35, 31] width 36 height 21
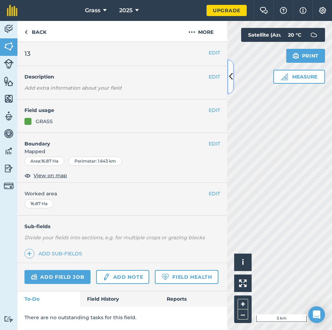
click at [230, 83] on button at bounding box center [230, 76] width 7 height 35
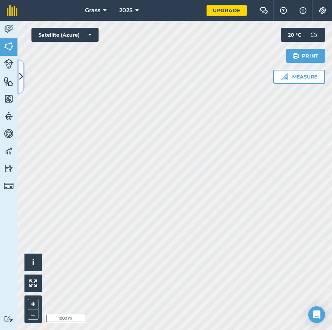
click at [23, 75] on button at bounding box center [20, 76] width 7 height 35
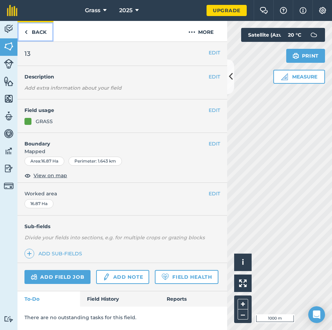
click at [31, 38] on link "Back" at bounding box center [35, 31] width 36 height 21
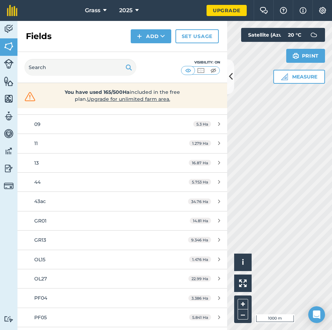
scroll to position [197, 0]
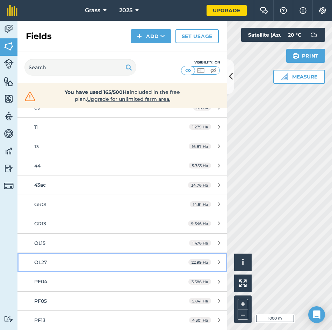
click at [72, 257] on link "OL27 22.99 Ha" at bounding box center [122, 262] width 210 height 19
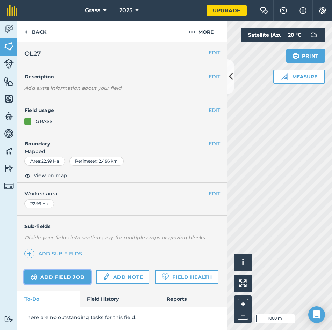
click at [67, 271] on link "Add field job" at bounding box center [57, 277] width 66 height 14
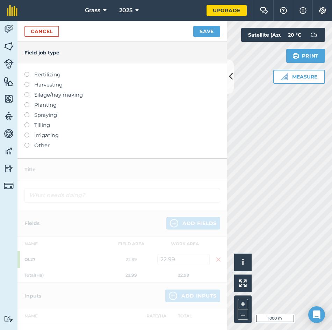
click at [38, 71] on label "Fertilizing" at bounding box center [122, 75] width 196 height 8
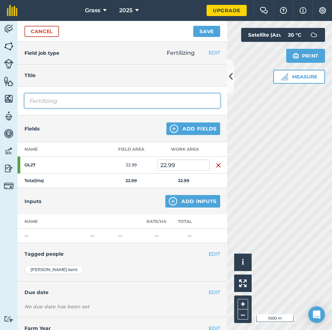
click at [59, 104] on input "Fertilizing" at bounding box center [122, 101] width 196 height 15
type input "F"
type input "Digestate"
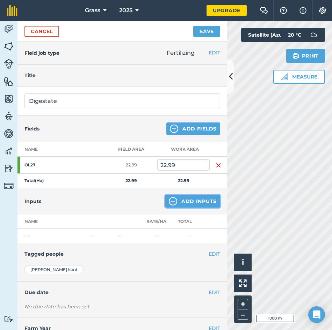
click at [168, 207] on button "Add Inputs" at bounding box center [192, 201] width 55 height 13
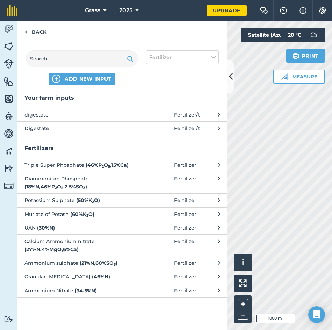
click at [138, 113] on span "digestate" at bounding box center [81, 115] width 114 height 8
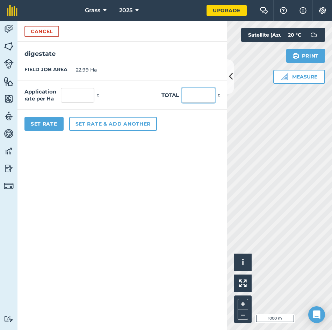
click at [202, 97] on input "text" at bounding box center [199, 95] width 34 height 15
type input "698"
type input "30.361"
click at [163, 154] on form "Cancel digestate FIELD JOB AREA 22.99 Ha Application rate per Ha 30.361 t Total…" at bounding box center [122, 175] width 210 height 309
click at [35, 120] on button "Set Rate" at bounding box center [43, 124] width 39 height 14
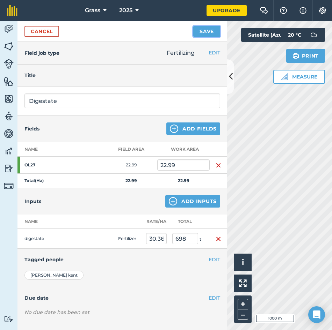
click at [197, 35] on button "Save" at bounding box center [206, 31] width 27 height 11
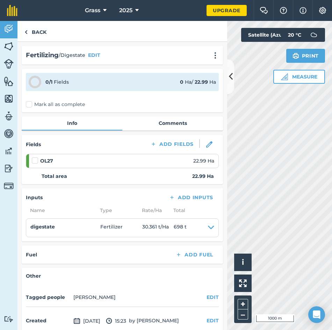
click at [63, 104] on label "Mark all as complete" at bounding box center [55, 104] width 59 height 7
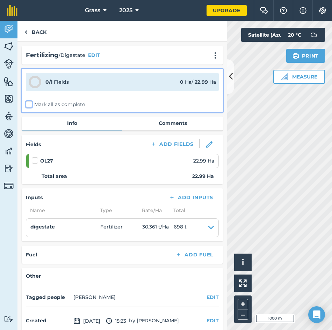
click at [30, 104] on input "Mark all as complete" at bounding box center [28, 103] width 5 height 5
checkbox input "false"
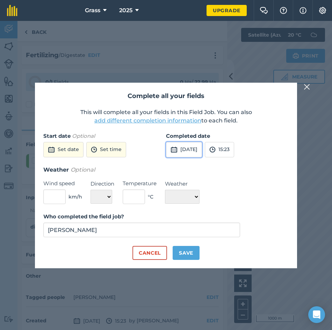
click at [198, 143] on button "[DATE]" at bounding box center [184, 149] width 36 height 15
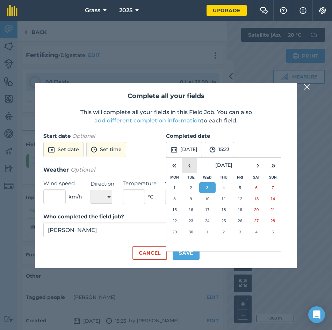
click at [194, 168] on button "‹" at bounding box center [189, 165] width 15 height 15
click at [256, 188] on abbr "3" at bounding box center [256, 187] width 2 height 5
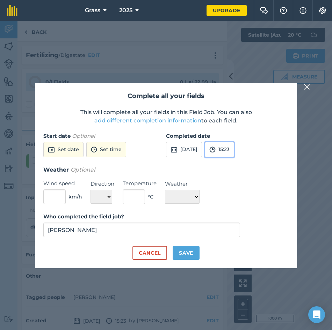
click at [234, 143] on button "15:23" at bounding box center [219, 149] width 29 height 15
click at [237, 147] on input "15:23" at bounding box center [222, 149] width 34 height 15
type input "18:26"
click at [247, 150] on img at bounding box center [244, 150] width 6 height 8
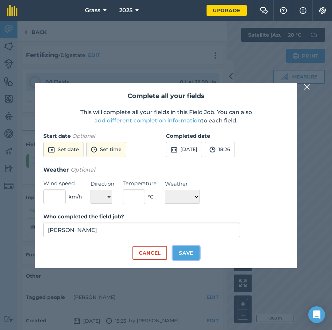
click at [195, 249] on button "Save" at bounding box center [186, 253] width 27 height 14
checkbox input "true"
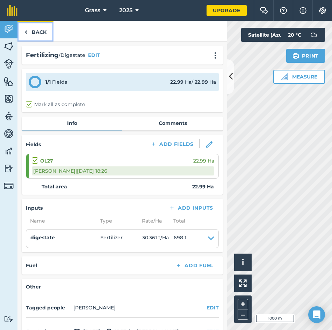
click at [39, 35] on link "Back" at bounding box center [35, 31] width 36 height 21
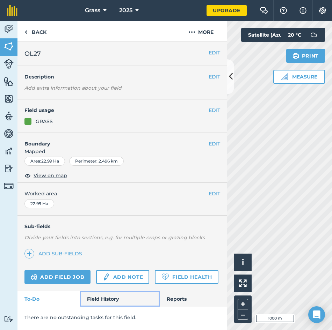
click at [114, 301] on link "Field History" at bounding box center [119, 299] width 79 height 15
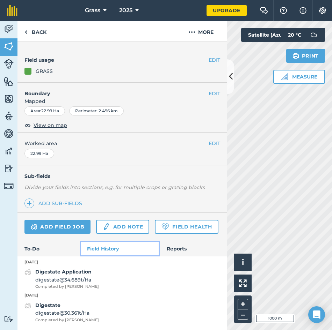
scroll to position [70, 0]
click at [51, 248] on link "To-Do" at bounding box center [48, 248] width 63 height 15
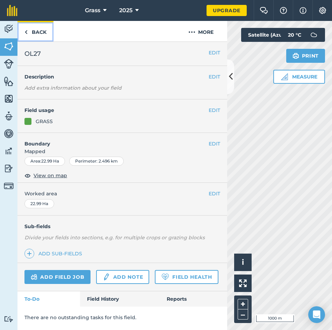
click at [29, 34] on link "Back" at bounding box center [35, 31] width 36 height 21
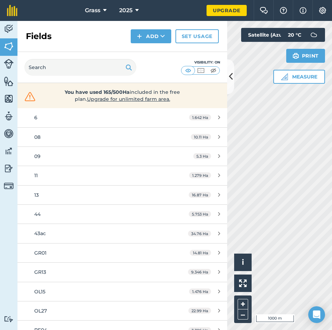
scroll to position [197, 0]
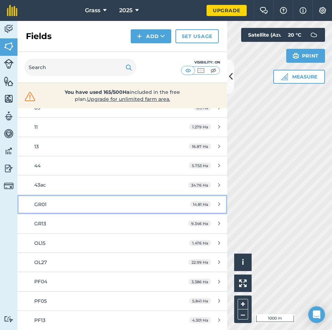
click at [67, 208] on div "GR01" at bounding box center [99, 205] width 131 height 8
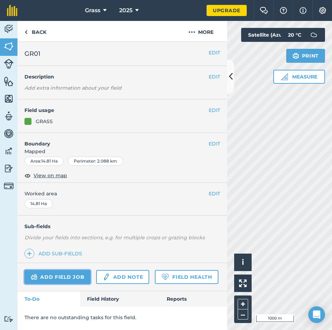
click at [76, 278] on link "Add field job" at bounding box center [57, 277] width 66 height 14
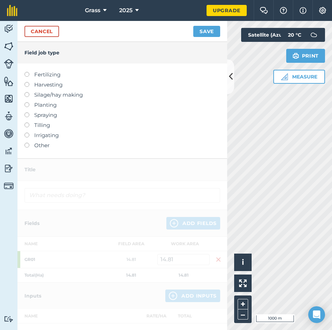
click at [45, 74] on label "Fertilizing" at bounding box center [122, 75] width 196 height 8
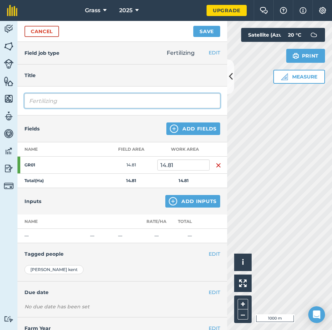
click at [65, 102] on input "Fertilizing" at bounding box center [122, 101] width 196 height 15
type input "F"
type input "Digestate"
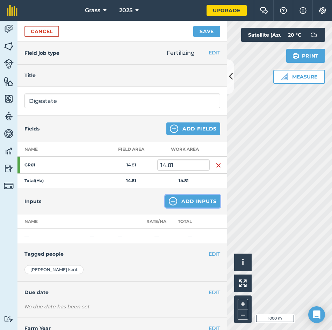
click at [170, 203] on img at bounding box center [173, 201] width 8 height 8
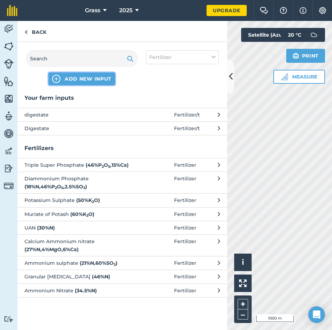
click at [82, 80] on span "ADD NEW INPUT" at bounding box center [88, 78] width 47 height 7
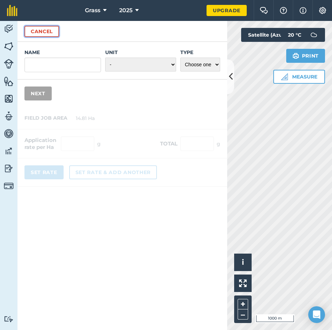
click at [52, 33] on button "Cancel" at bounding box center [41, 31] width 35 height 11
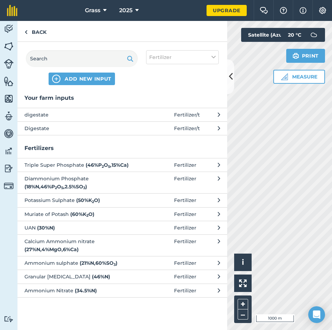
click at [70, 116] on span "digestate" at bounding box center [81, 115] width 114 height 8
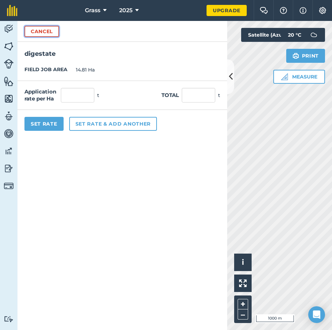
click at [45, 31] on button "Cancel" at bounding box center [41, 31] width 35 height 11
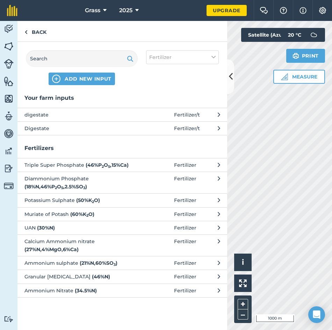
click at [47, 127] on span "Digestate" at bounding box center [81, 129] width 114 height 8
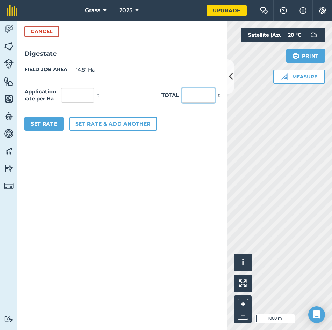
click at [199, 94] on input "text" at bounding box center [199, 95] width 34 height 15
type input "432"
type input "29.169"
click at [61, 125] on button "Set Rate" at bounding box center [43, 124] width 39 height 14
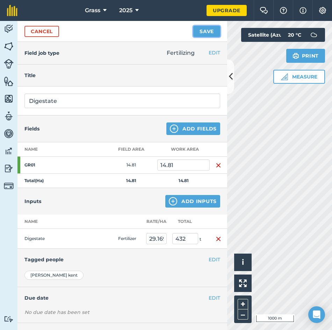
click at [199, 30] on button "Save" at bounding box center [206, 31] width 27 height 11
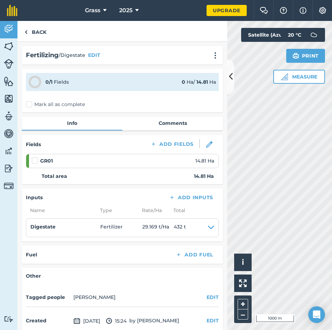
click at [30, 102] on label "Mark all as complete" at bounding box center [55, 104] width 59 height 7
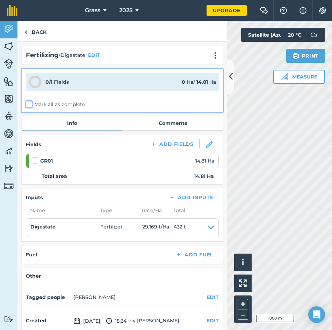
click at [30, 102] on input "Mark all as complete" at bounding box center [28, 103] width 5 height 5
checkbox input "false"
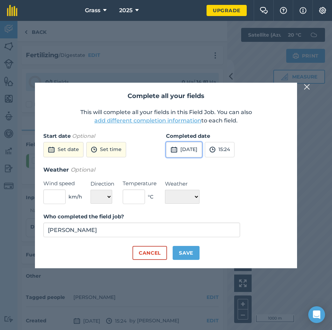
click at [200, 151] on button "[DATE]" at bounding box center [184, 149] width 36 height 15
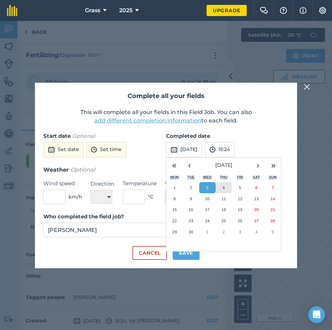
click at [226, 190] on button "4" at bounding box center [223, 187] width 16 height 11
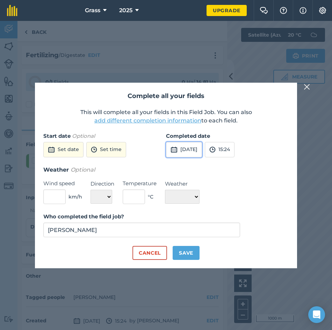
click at [201, 144] on button "[DATE]" at bounding box center [184, 149] width 36 height 15
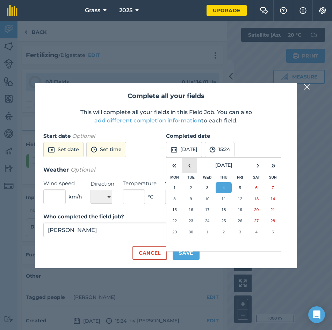
click at [188, 161] on button "‹" at bounding box center [189, 165] width 15 height 15
click at [269, 185] on button "4" at bounding box center [272, 187] width 16 height 11
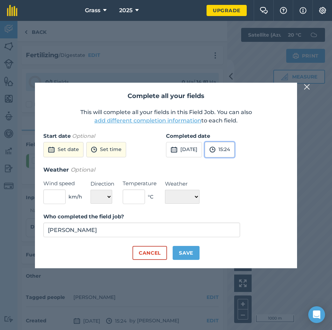
click at [234, 149] on button "15:24" at bounding box center [220, 149] width 30 height 15
click at [238, 150] on input "15:24" at bounding box center [222, 149] width 34 height 15
type input "16:25"
click at [247, 151] on img at bounding box center [244, 150] width 6 height 8
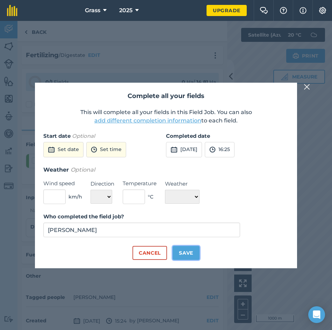
click at [196, 252] on button "Save" at bounding box center [186, 253] width 27 height 14
checkbox input "true"
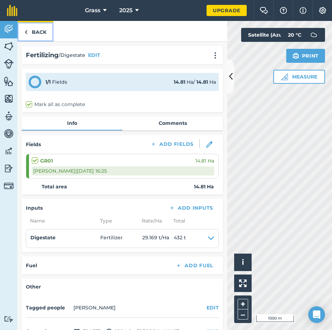
click at [35, 35] on link "Back" at bounding box center [35, 31] width 36 height 21
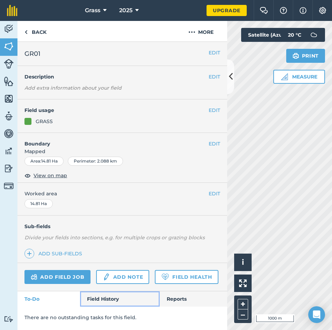
click at [106, 301] on link "Field History" at bounding box center [119, 299] width 79 height 15
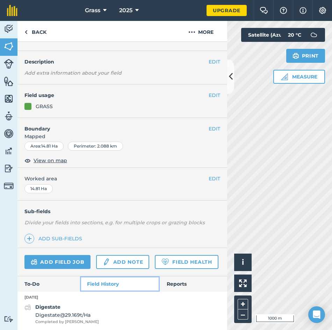
scroll to position [36, 0]
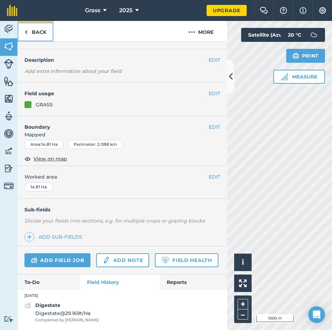
click at [39, 38] on link "Back" at bounding box center [35, 31] width 36 height 21
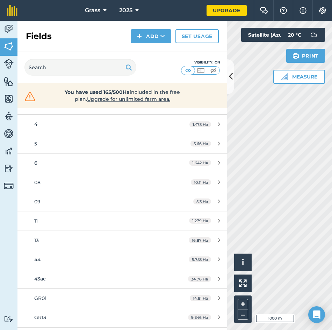
scroll to position [105, 0]
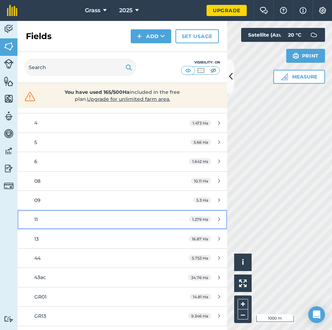
click at [51, 220] on div "11" at bounding box center [99, 220] width 131 height 8
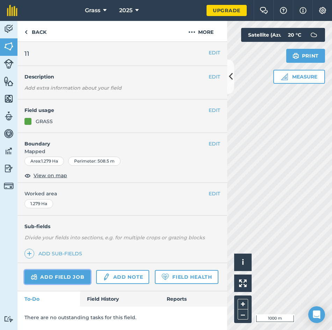
click at [61, 271] on link "Add field job" at bounding box center [57, 277] width 66 height 14
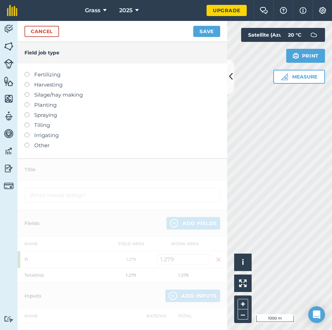
click at [33, 76] on label "Fertilizing" at bounding box center [122, 75] width 196 height 8
type input "Fertilizing"
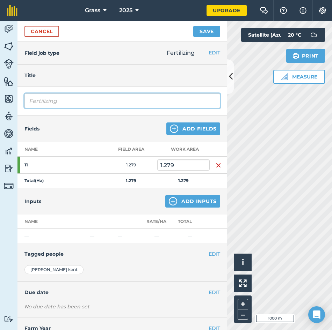
click at [52, 102] on input "Fertilizing" at bounding box center [122, 101] width 196 height 15
drag, startPoint x: 68, startPoint y: 102, endPoint x: 16, endPoint y: 94, distance: 52.0
click at [16, 94] on div "Activity Fields Livestock Features Maps Team Vehicles Data Reporting Billing Tu…" at bounding box center [166, 175] width 332 height 309
type input "Digestate"
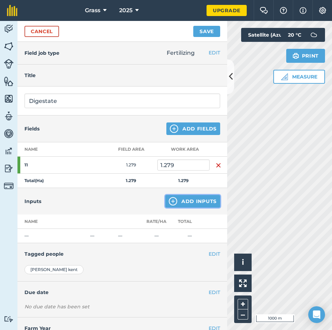
click at [187, 199] on button "Add Inputs" at bounding box center [192, 201] width 55 height 13
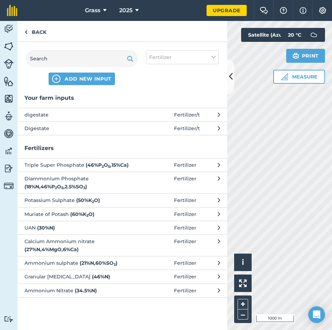
click at [93, 125] on span "Digestate" at bounding box center [81, 129] width 114 height 8
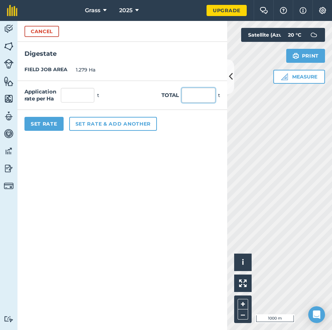
click at [186, 98] on input "text" at bounding box center [199, 95] width 34 height 15
type input "25"
type input "19.547"
click at [48, 125] on button "Set Rate" at bounding box center [43, 124] width 39 height 14
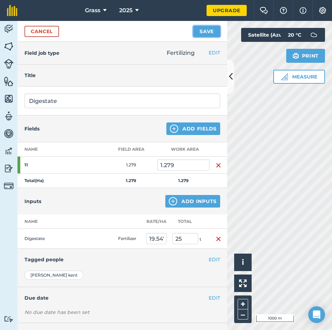
click at [208, 35] on button "Save" at bounding box center [206, 31] width 27 height 11
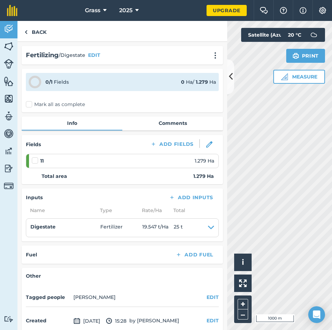
click at [66, 104] on label "Mark all as complete" at bounding box center [55, 104] width 59 height 7
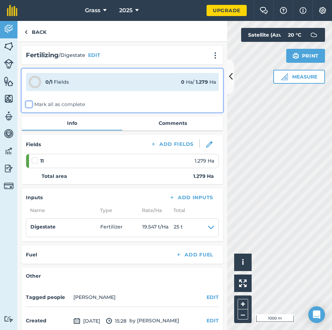
click at [30, 104] on input "Mark all as complete" at bounding box center [28, 103] width 5 height 5
checkbox input "false"
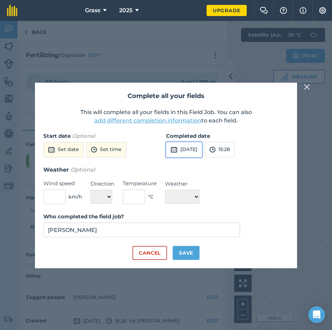
click at [194, 152] on button "[DATE]" at bounding box center [184, 149] width 36 height 15
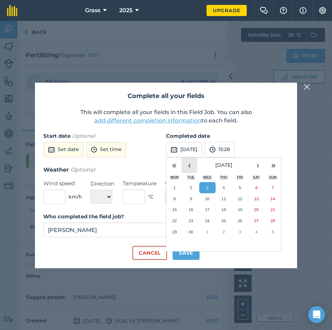
click at [195, 168] on button "‹" at bounding box center [189, 165] width 15 height 15
click at [193, 168] on button "‹" at bounding box center [189, 165] width 15 height 15
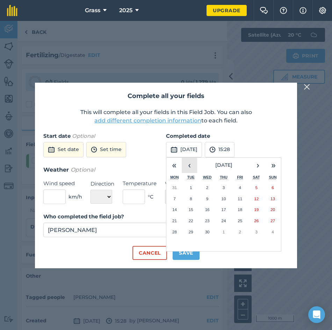
click at [193, 168] on button "‹" at bounding box center [189, 165] width 15 height 15
click at [257, 170] on button "›" at bounding box center [257, 165] width 15 height 15
click at [188, 166] on button "‹" at bounding box center [189, 165] width 15 height 15
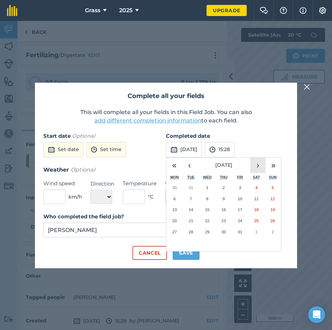
click at [263, 168] on button "›" at bounding box center [257, 165] width 15 height 15
click at [194, 199] on button "4" at bounding box center [191, 198] width 16 height 11
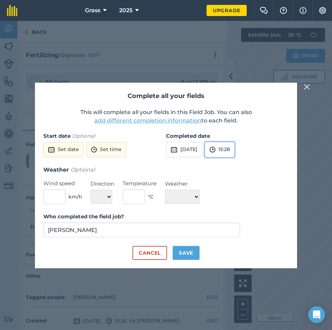
click at [234, 148] on button "15:28" at bounding box center [220, 149] width 30 height 15
click at [238, 148] on input "15:28" at bounding box center [222, 149] width 34 height 15
type input "1"
type input "7"
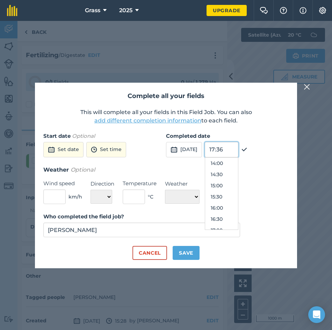
type input "17:36"
click at [189, 258] on button "Save" at bounding box center [186, 253] width 27 height 14
checkbox input "true"
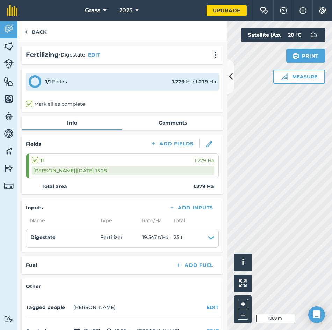
scroll to position [0, 0]
click at [39, 35] on link "Back" at bounding box center [35, 31] width 36 height 21
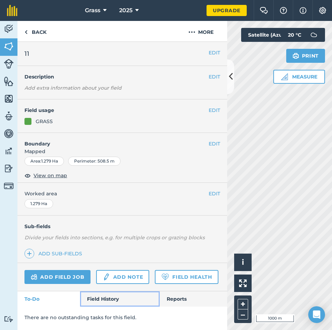
click at [103, 301] on link "Field History" at bounding box center [119, 299] width 79 height 15
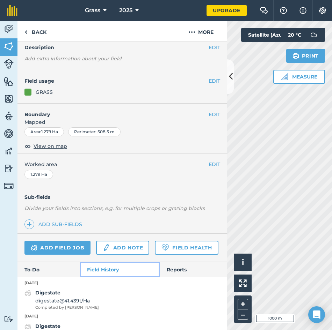
scroll to position [70, 0]
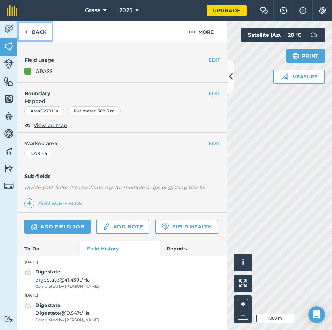
click at [29, 29] on link "Back" at bounding box center [35, 31] width 36 height 21
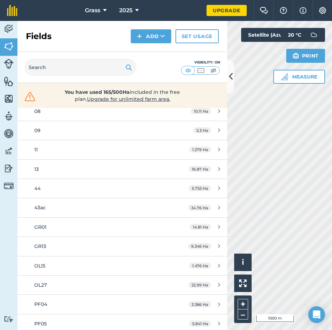
scroll to position [197, 0]
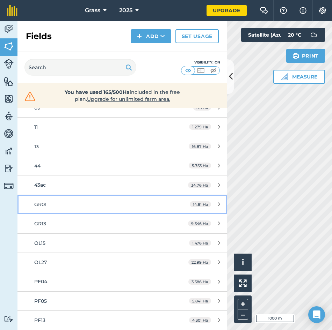
click at [77, 207] on div "GR01" at bounding box center [99, 205] width 131 height 8
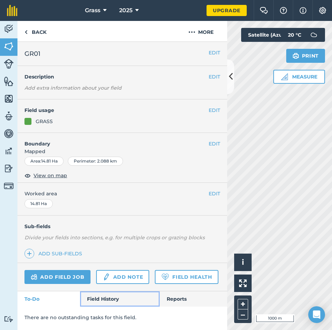
click at [109, 293] on link "Field History" at bounding box center [119, 299] width 79 height 15
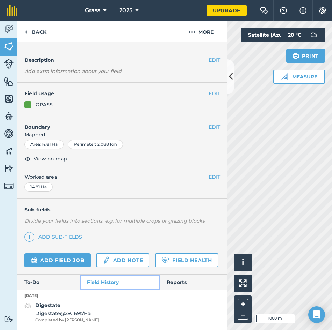
scroll to position [36, 0]
click at [103, 318] on div "Digestate Digestate @ 29.169 t / Ha Completed by [PERSON_NAME]" at bounding box center [122, 313] width 210 height 22
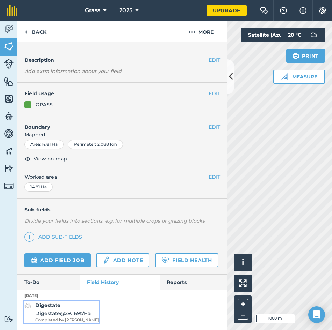
click at [68, 307] on div "Digestate Digestate @ 29.169 t / Ha Completed by [PERSON_NAME]" at bounding box center [67, 313] width 64 height 22
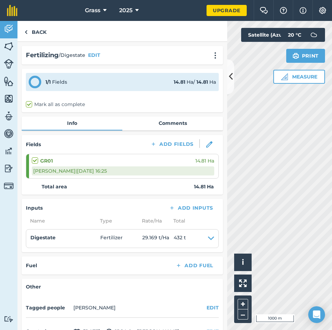
click at [121, 174] on div "[PERSON_NAME] k | [DATE] 16:25" at bounding box center [123, 171] width 182 height 9
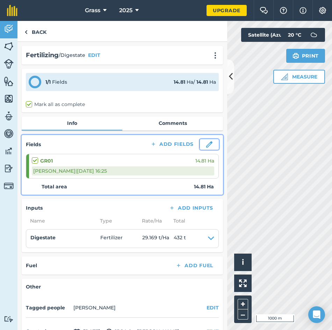
click at [203, 150] on button at bounding box center [209, 144] width 19 height 10
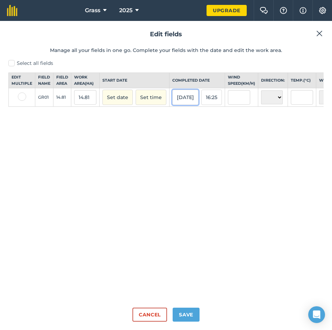
click at [182, 99] on button "[DATE]" at bounding box center [185, 97] width 26 height 15
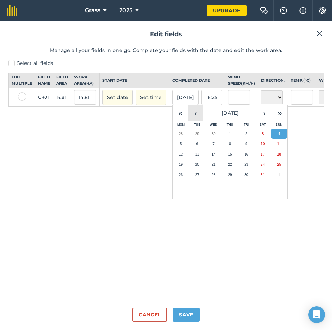
click at [201, 121] on button "‹" at bounding box center [195, 112] width 15 height 15
click at [198, 147] on button "4" at bounding box center [197, 144] width 16 height 10
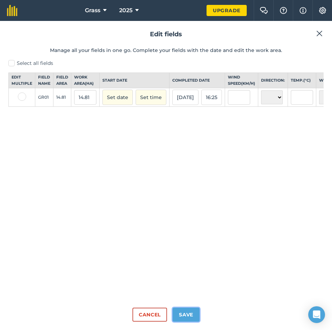
click at [190, 315] on button "Save" at bounding box center [186, 315] width 27 height 14
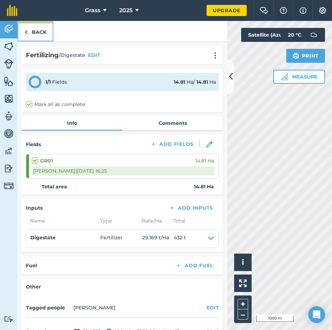
click at [36, 34] on link "Back" at bounding box center [35, 31] width 36 height 21
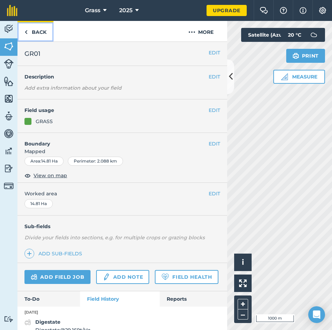
click at [44, 34] on link "Back" at bounding box center [35, 31] width 36 height 21
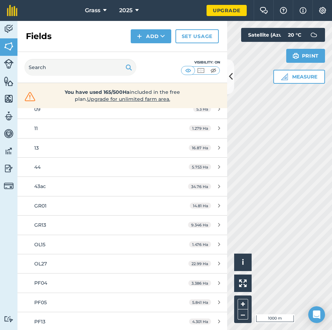
scroll to position [197, 0]
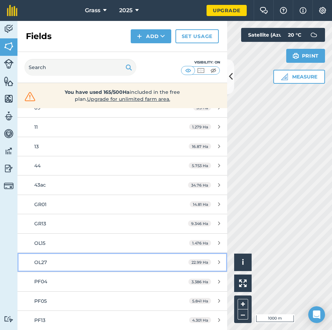
click at [82, 261] on div "OL27" at bounding box center [99, 263] width 131 height 8
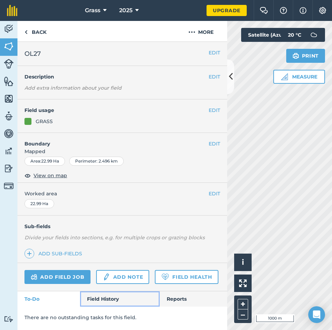
click at [117, 302] on link "Field History" at bounding box center [119, 299] width 79 height 15
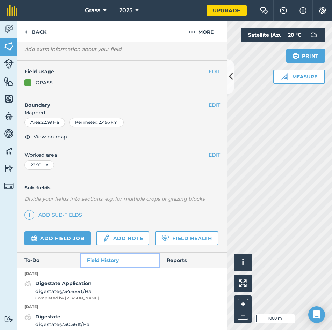
scroll to position [70, 0]
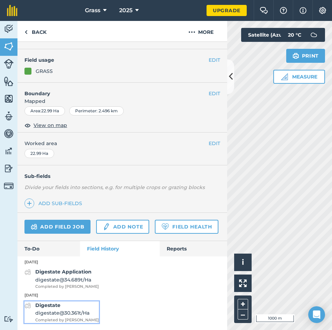
click at [49, 315] on span "digestate @ 30.361 t / Ha" at bounding box center [67, 313] width 64 height 8
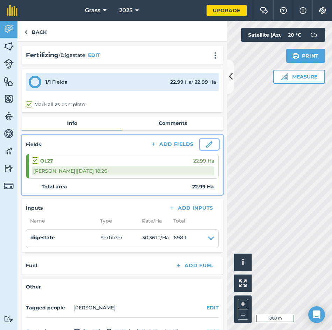
click at [206, 147] on img at bounding box center [209, 144] width 6 height 6
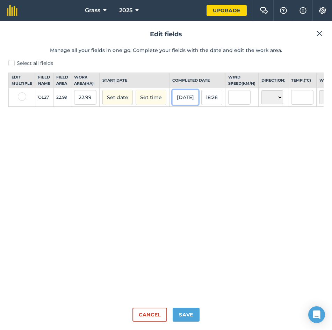
click at [188, 97] on button "[DATE]" at bounding box center [185, 97] width 26 height 15
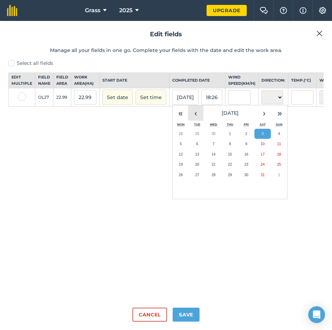
click at [193, 120] on button "‹" at bounding box center [195, 112] width 15 height 15
click at [212, 146] on abbr "5" at bounding box center [213, 144] width 2 height 4
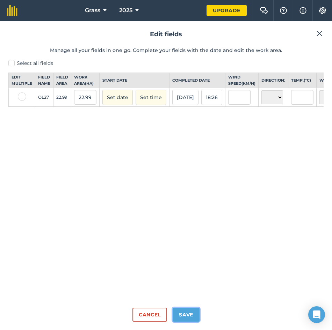
click at [197, 314] on button "Save" at bounding box center [186, 315] width 27 height 14
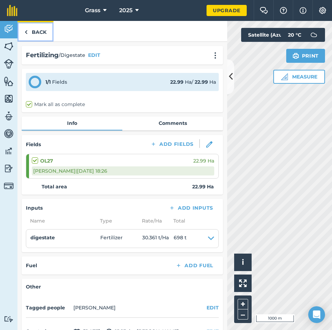
click at [30, 29] on link "Back" at bounding box center [35, 31] width 36 height 21
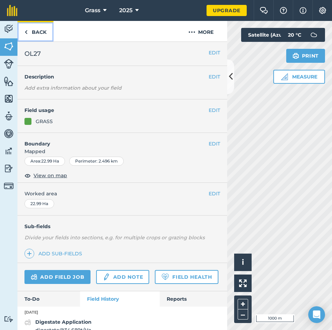
click at [36, 33] on link "Back" at bounding box center [35, 31] width 36 height 21
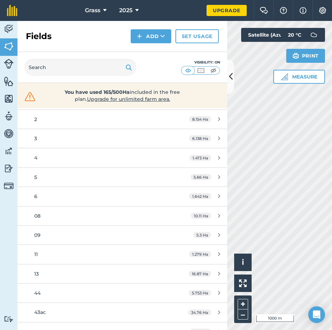
scroll to position [105, 0]
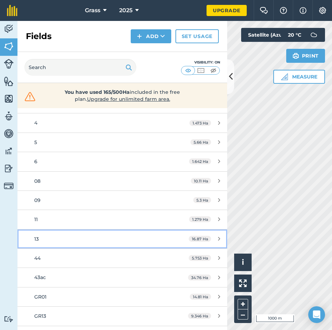
click at [49, 241] on div "13" at bounding box center [99, 239] width 131 height 8
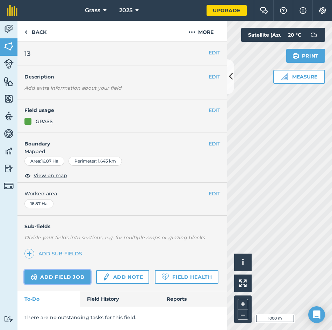
click at [73, 276] on link "Add field job" at bounding box center [57, 277] width 66 height 14
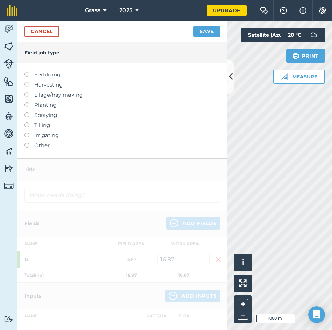
click at [35, 75] on label "Fertilizing" at bounding box center [122, 75] width 196 height 8
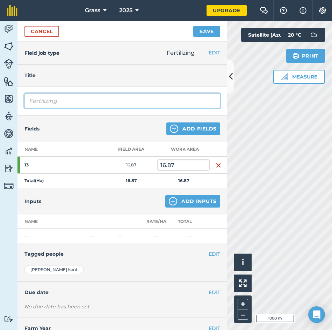
click at [70, 100] on input "Fertilizing" at bounding box center [122, 101] width 196 height 15
type input "F"
type input "d"
type input "Digestate"
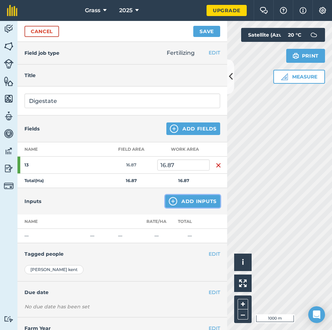
click at [191, 205] on button "Add Inputs" at bounding box center [192, 201] width 55 height 13
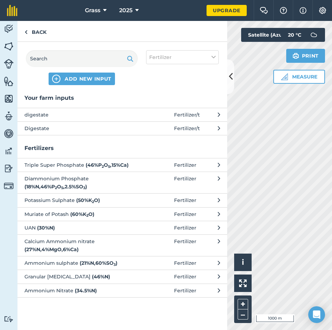
click at [89, 129] on span "Digestate" at bounding box center [81, 129] width 114 height 8
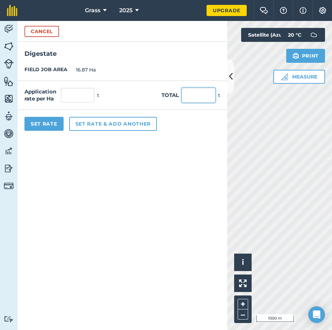
click at [199, 96] on input "text" at bounding box center [199, 95] width 34 height 15
type input "455"
type input "26.971"
drag, startPoint x: 146, startPoint y: 177, endPoint x: 125, endPoint y: 154, distance: 31.9
click at [146, 176] on form "Cancel Digestate FIELD JOB AREA 16.87 Ha Application rate per Ha 26.971 t Total…" at bounding box center [122, 175] width 210 height 309
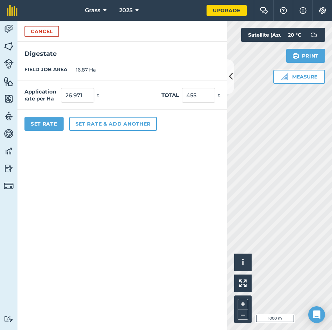
click at [43, 111] on div "Set Rate Set rate & add another" at bounding box center [122, 124] width 210 height 28
click at [44, 119] on button "Set Rate" at bounding box center [43, 124] width 39 height 14
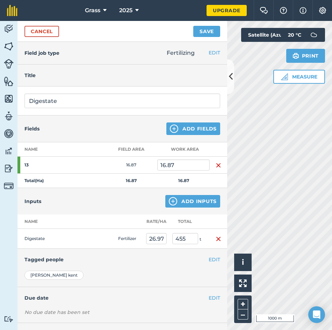
click at [53, 72] on h4 "Title" at bounding box center [122, 76] width 196 height 8
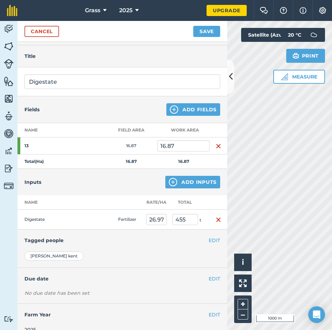
scroll to position [30, 0]
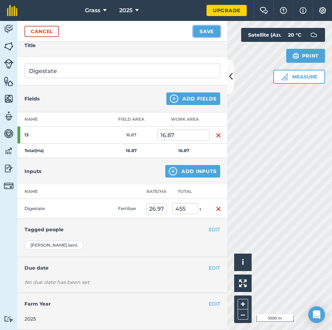
click at [197, 29] on button "Save" at bounding box center [206, 31] width 27 height 11
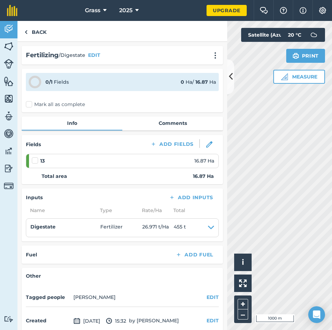
click at [63, 104] on label "Mark all as complete" at bounding box center [55, 104] width 59 height 7
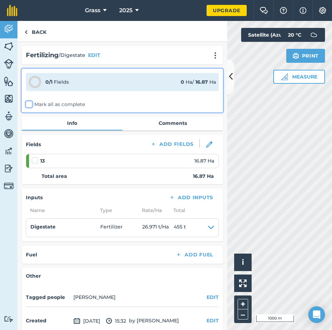
click at [30, 104] on input "Mark all as complete" at bounding box center [28, 103] width 5 height 5
checkbox input "false"
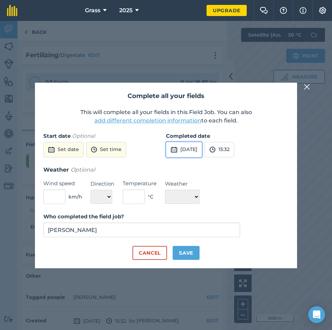
click at [202, 153] on button "[DATE]" at bounding box center [184, 149] width 36 height 15
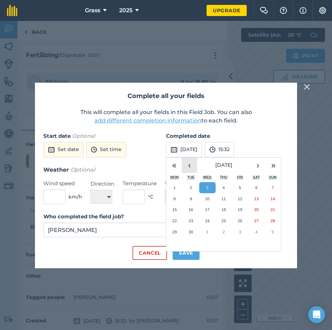
click at [191, 165] on button "‹" at bounding box center [189, 165] width 15 height 15
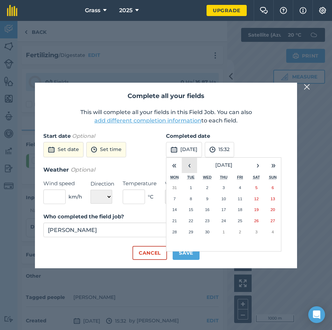
click at [191, 165] on button "‹" at bounding box center [189, 165] width 15 height 15
click at [234, 149] on button "15:32" at bounding box center [219, 149] width 29 height 15
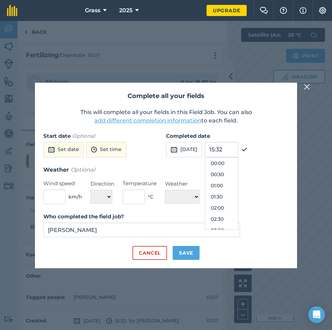
scroll to position [324, 0]
click at [305, 87] on img at bounding box center [306, 87] width 6 height 8
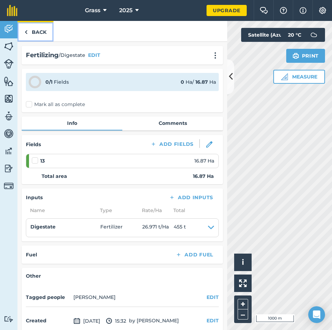
click at [37, 29] on link "Back" at bounding box center [35, 31] width 36 height 21
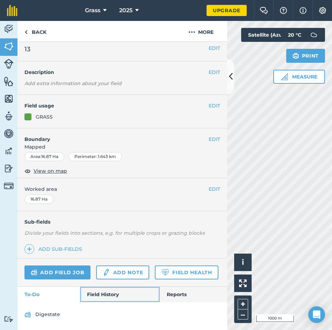
click at [96, 295] on link "Field History" at bounding box center [119, 294] width 79 height 15
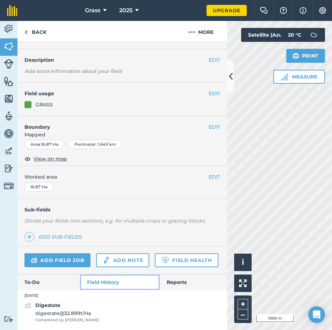
scroll to position [36, 0]
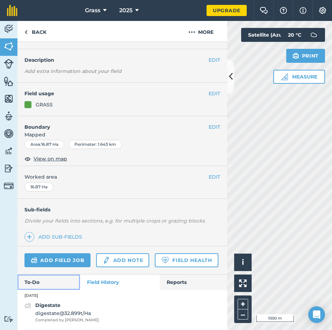
click at [55, 283] on link "To-Do" at bounding box center [48, 282] width 63 height 15
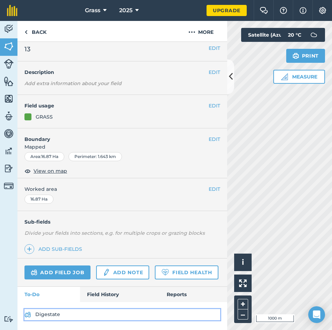
click at [55, 320] on link "Digestate" at bounding box center [122, 314] width 196 height 11
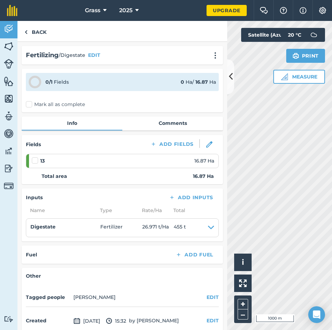
click at [62, 101] on label "Mark all as complete" at bounding box center [55, 104] width 59 height 7
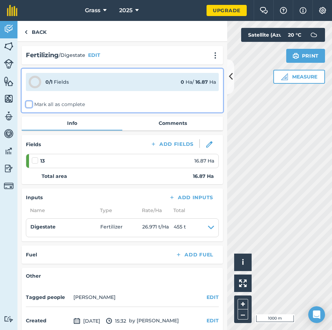
click at [30, 101] on input "Mark all as complete" at bounding box center [28, 103] width 5 height 5
checkbox input "false"
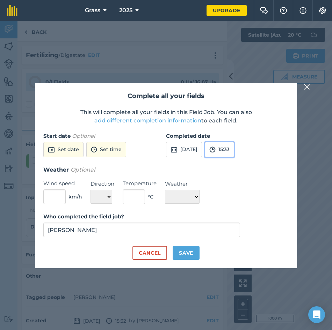
click at [234, 149] on button "15:33" at bounding box center [219, 149] width 29 height 15
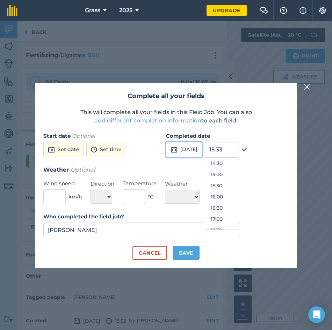
click at [187, 147] on button "[DATE]" at bounding box center [184, 149] width 36 height 15
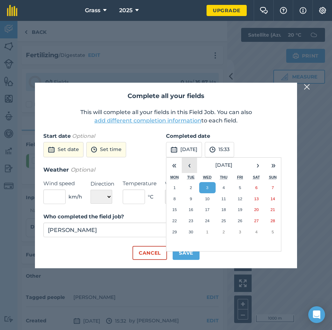
click at [193, 168] on button "‹" at bounding box center [189, 165] width 15 height 15
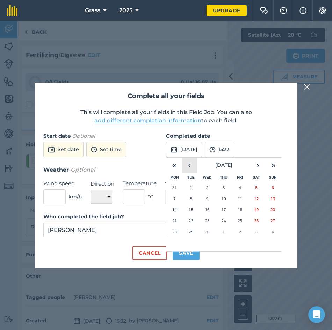
click at [193, 168] on button "‹" at bounding box center [189, 165] width 15 height 15
click at [259, 165] on button "›" at bounding box center [257, 165] width 15 height 15
click at [175, 197] on abbr "3" at bounding box center [174, 199] width 2 height 5
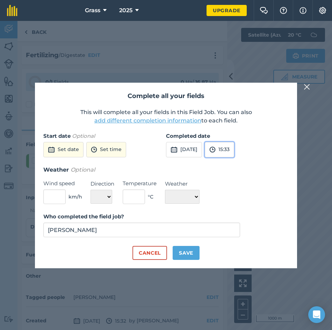
click at [234, 144] on button "15:33" at bounding box center [219, 149] width 29 height 15
click at [238, 149] on input "15:33" at bounding box center [222, 149] width 34 height 15
type input "17:32"
click at [247, 152] on img at bounding box center [244, 150] width 6 height 8
click at [190, 249] on button "Save" at bounding box center [186, 253] width 27 height 14
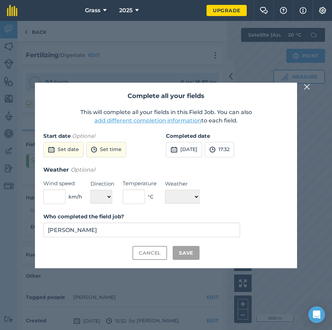
checkbox input "true"
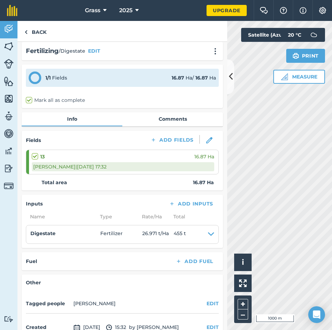
scroll to position [0, 0]
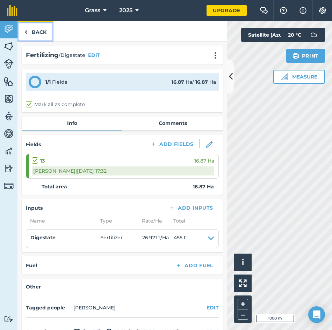
click at [30, 29] on link "Back" at bounding box center [35, 31] width 36 height 21
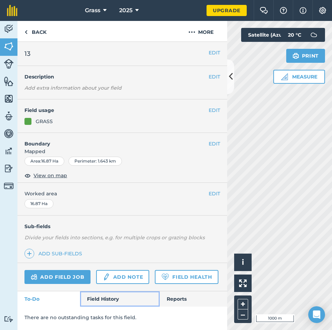
click at [100, 299] on link "Field History" at bounding box center [119, 299] width 79 height 15
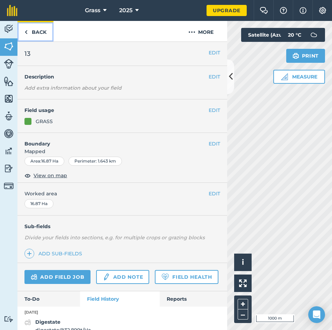
click at [35, 34] on link "Back" at bounding box center [35, 31] width 36 height 21
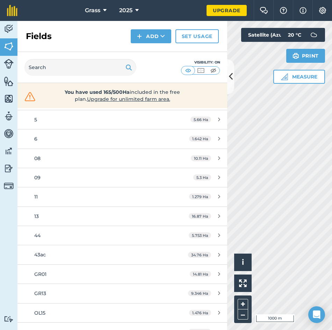
scroll to position [140, 0]
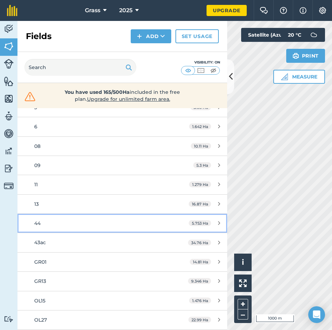
click at [57, 225] on div "44" at bounding box center [99, 224] width 131 height 8
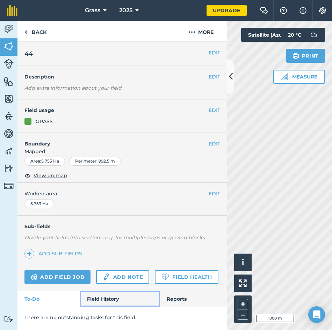
click at [100, 302] on link "Field History" at bounding box center [119, 299] width 79 height 15
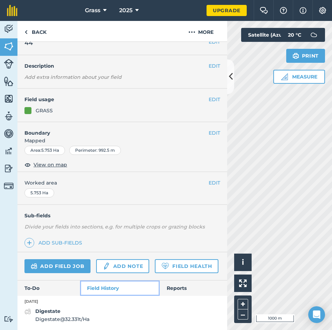
scroll to position [30, 0]
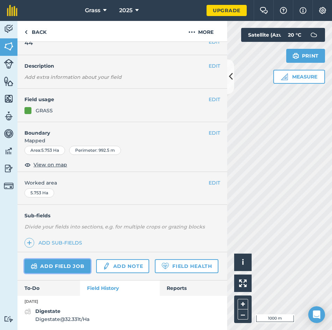
click at [60, 259] on link "Add field job" at bounding box center [57, 266] width 66 height 14
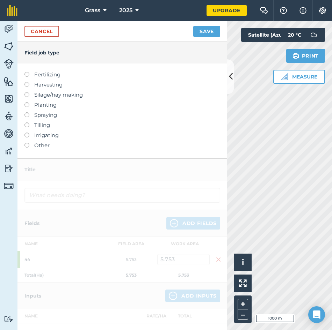
click at [46, 74] on label "Fertilizing" at bounding box center [122, 75] width 196 height 8
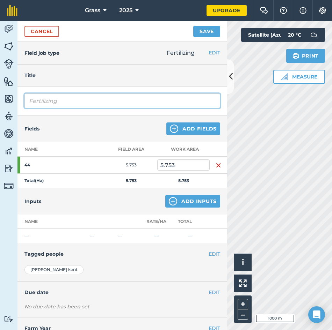
click at [54, 100] on input "Fertilizing" at bounding box center [122, 101] width 196 height 15
type input "F"
type input "Digestate"
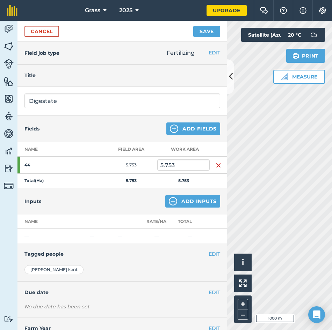
click at [179, 193] on div "Inputs Add Inputs" at bounding box center [122, 201] width 210 height 27
click at [184, 203] on button "Add Inputs" at bounding box center [192, 201] width 55 height 13
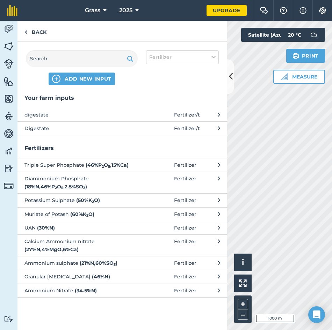
click at [108, 131] on span "Digestate" at bounding box center [81, 129] width 114 height 8
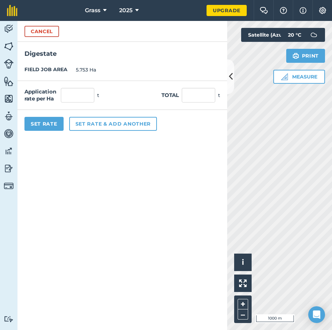
click at [181, 82] on div "Application rate per Ha t Total t" at bounding box center [122, 95] width 210 height 29
click at [189, 94] on input "text" at bounding box center [199, 95] width 34 height 15
type input "155"
type input "26.942"
drag, startPoint x: 162, startPoint y: 152, endPoint x: 59, endPoint y: 96, distance: 116.7
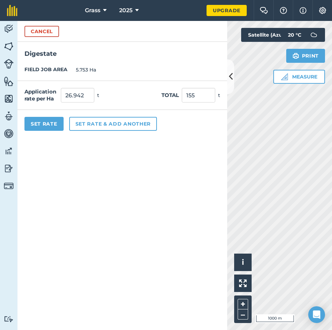
click at [158, 145] on form "Cancel Digestate FIELD JOB AREA 5.753 Ha Application rate per Ha 26.942 t Total…" at bounding box center [122, 175] width 210 height 309
click at [47, 126] on button "Set Rate" at bounding box center [43, 124] width 39 height 14
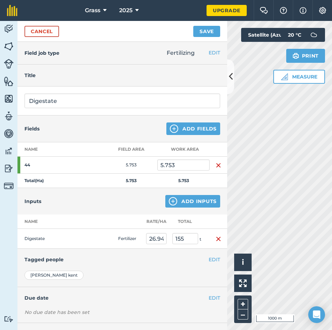
click at [206, 36] on div "Cancel Save" at bounding box center [122, 31] width 210 height 21
click at [206, 32] on button "Save" at bounding box center [206, 31] width 27 height 11
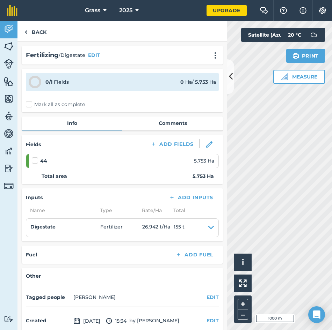
click at [52, 103] on label "Mark all as complete" at bounding box center [55, 104] width 59 height 7
click at [30, 103] on input "Mark all as complete" at bounding box center [28, 103] width 5 height 5
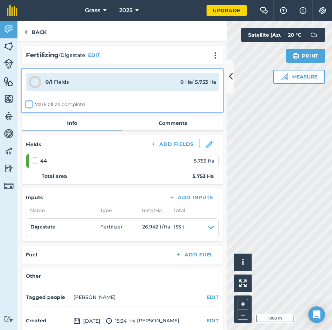
checkbox input "false"
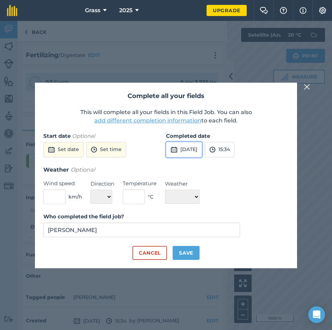
click at [199, 146] on button "[DATE]" at bounding box center [184, 149] width 36 height 15
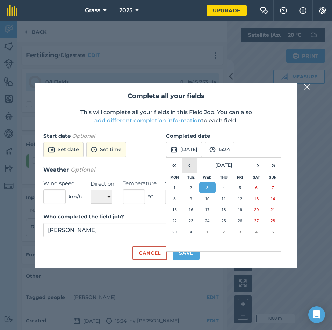
click at [186, 167] on button "‹" at bounding box center [189, 165] width 15 height 15
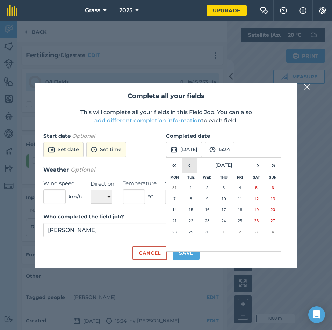
click at [186, 167] on button "‹" at bounding box center [189, 165] width 15 height 15
click at [178, 200] on button "3" at bounding box center [174, 198] width 16 height 11
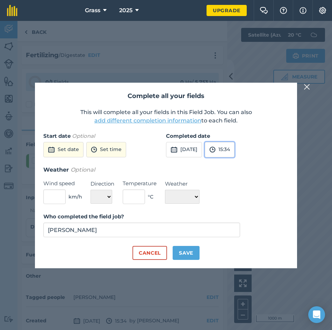
click at [234, 152] on button "15:34" at bounding box center [220, 149] width 30 height 15
click at [238, 147] on input "15:34" at bounding box center [222, 149] width 34 height 15
type input "10:01"
click at [247, 148] on img at bounding box center [244, 150] width 6 height 8
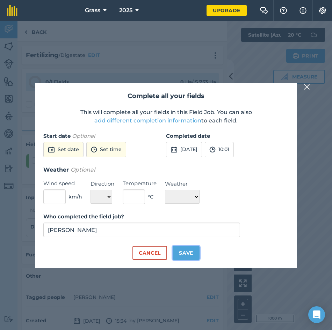
click at [185, 249] on button "Save" at bounding box center [186, 253] width 27 height 14
checkbox input "true"
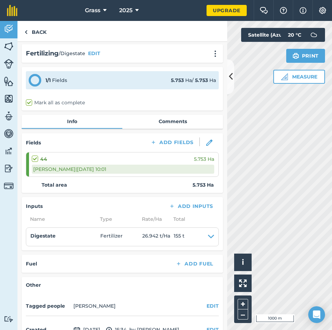
scroll to position [0, 0]
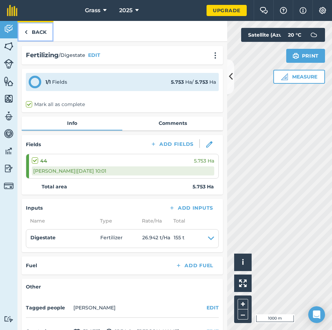
click at [32, 34] on link "Back" at bounding box center [35, 31] width 36 height 21
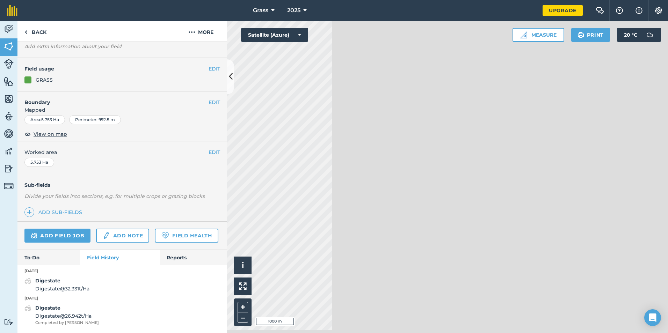
scroll to position [61, 0]
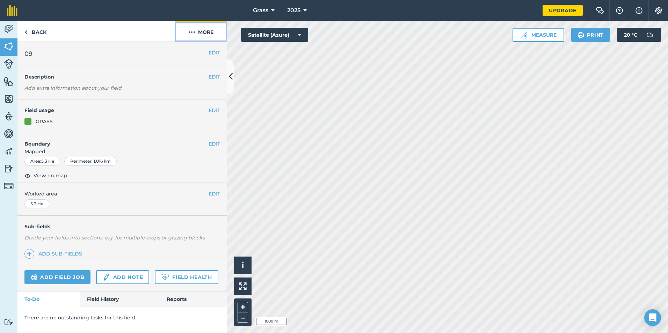
click at [202, 31] on button "More" at bounding box center [201, 31] width 52 height 21
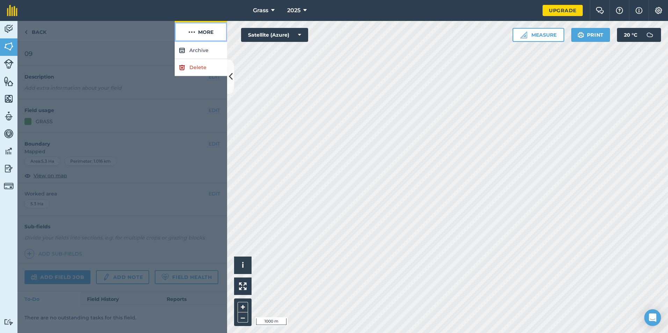
click at [203, 31] on button "More" at bounding box center [201, 31] width 52 height 21
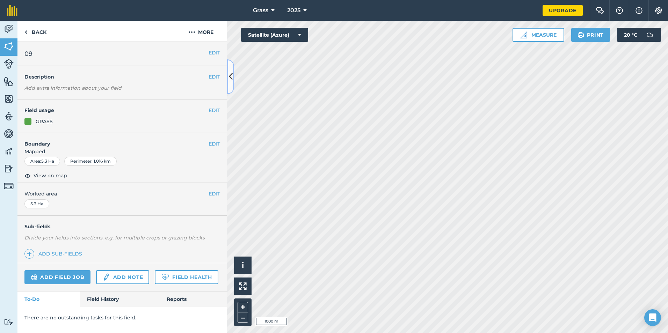
click at [233, 73] on button at bounding box center [230, 76] width 7 height 35
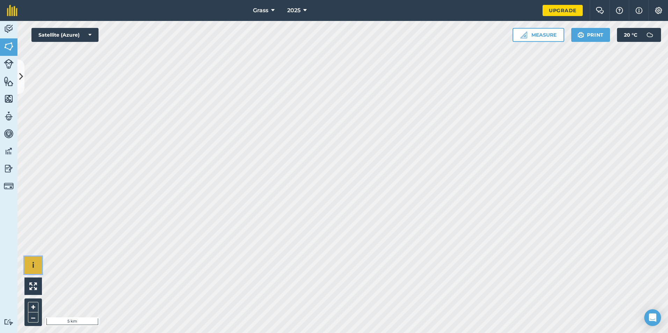
click at [29, 264] on button "i" at bounding box center [32, 265] width 17 height 17
click at [14, 121] on link "Team" at bounding box center [8, 116] width 17 height 17
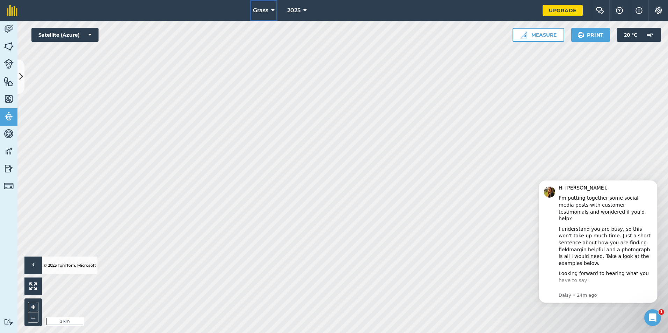
click at [271, 8] on button "Grass" at bounding box center [263, 10] width 27 height 21
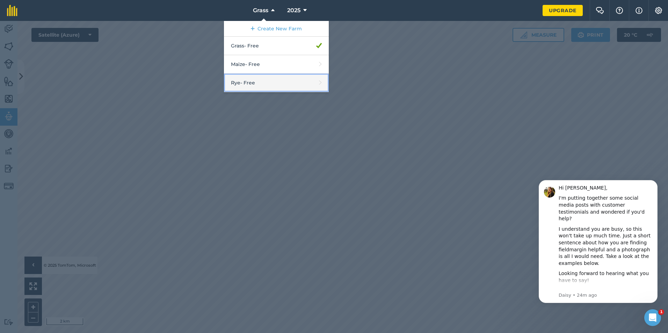
click at [272, 83] on link "Rye - Free" at bounding box center [276, 83] width 105 height 19
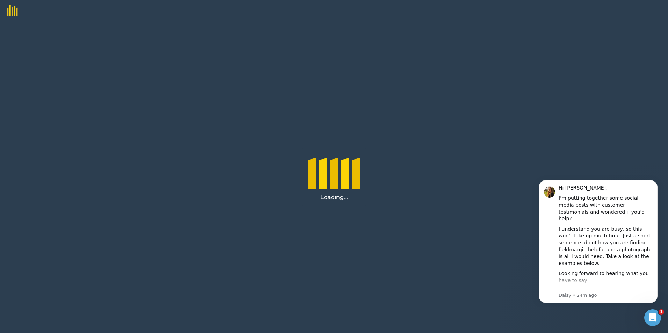
select select "MEMBER"
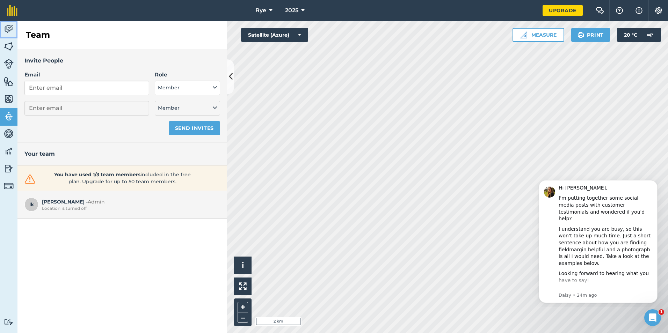
click at [13, 31] on img at bounding box center [9, 29] width 10 height 10
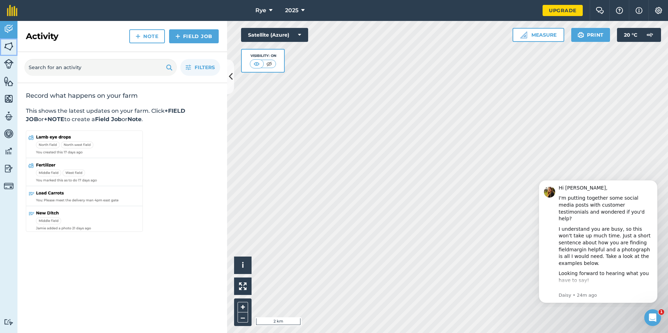
click at [3, 41] on link "Fields" at bounding box center [8, 46] width 17 height 17
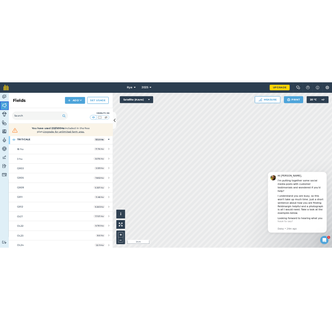
scroll to position [476, 0]
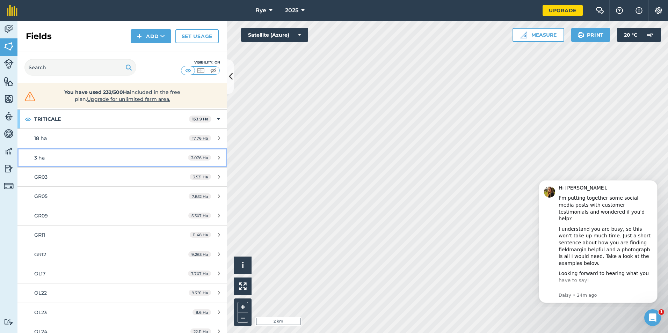
click at [87, 155] on div "3 ha" at bounding box center [99, 158] width 131 height 8
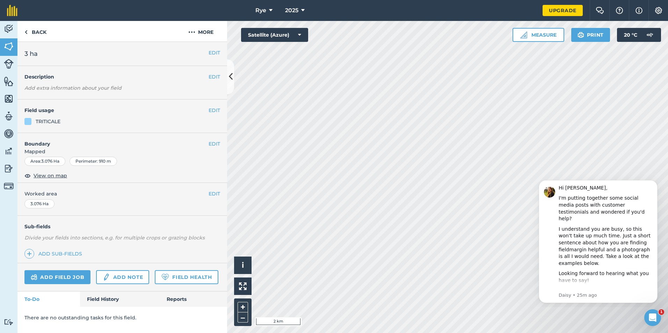
click at [57, 266] on div "Add field job Add note Field Health" at bounding box center [122, 277] width 210 height 28
click at [61, 272] on link "Add field job" at bounding box center [57, 277] width 66 height 14
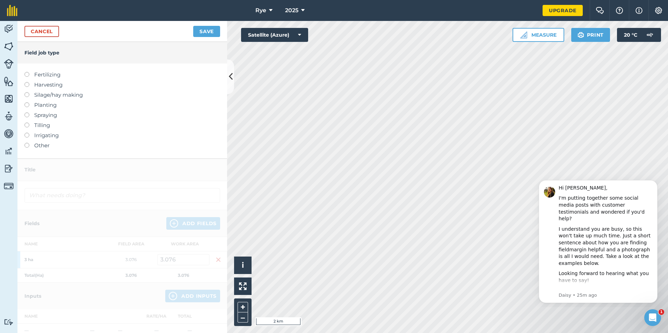
click at [47, 74] on label "Fertilizing" at bounding box center [122, 75] width 196 height 8
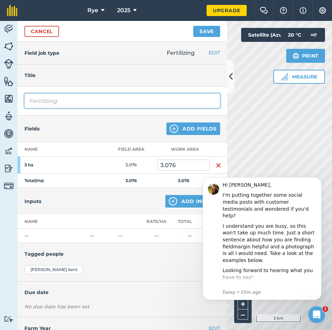
click at [97, 103] on input "Fertilizing" at bounding box center [122, 101] width 196 height 15
type input "F"
click at [170, 102] on input "Digestate" at bounding box center [122, 101] width 196 height 15
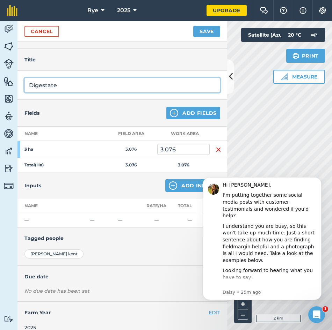
scroll to position [24, 0]
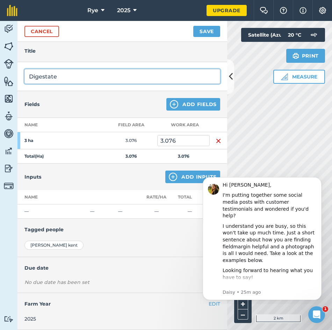
type input "Digestate"
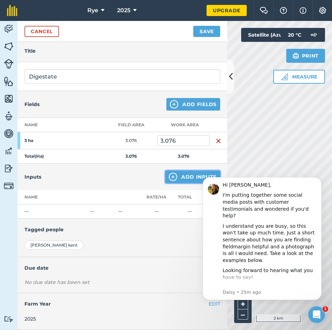
click at [176, 179] on button "Add Inputs" at bounding box center [192, 177] width 55 height 13
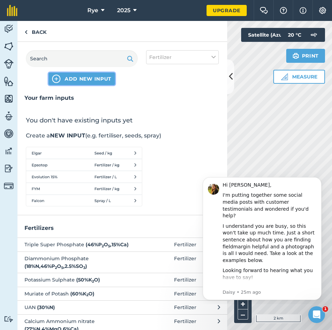
click at [82, 85] on button "ADD NEW INPUT" at bounding box center [82, 79] width 66 height 13
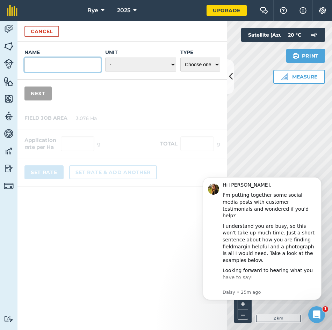
click at [64, 59] on input "Name" at bounding box center [62, 65] width 76 height 15
type input "Digestate"
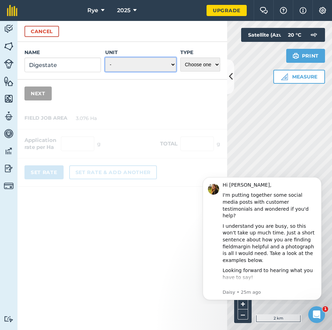
click at [159, 66] on select "- Grams/g Kilograms/kg Metric tonnes/t Millilitres/ml Litres/L Ounces/oz Pounds…" at bounding box center [140, 65] width 71 height 14
select select "METRIC_TONNES"
click at [105, 58] on select "- Grams/g Kilograms/kg Metric tonnes/t Millilitres/ml Litres/L Ounces/oz Pounds…" at bounding box center [140, 65] width 71 height 14
click at [200, 67] on select "Choose one Fertilizer Seed Spray Fuel Other" at bounding box center [200, 65] width 40 height 14
select select "FERTILIZER"
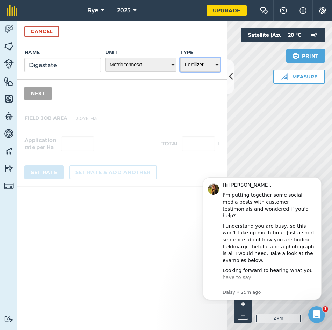
click at [180, 58] on select "Choose one Fertilizer Seed Spray Fuel Other" at bounding box center [200, 65] width 40 height 14
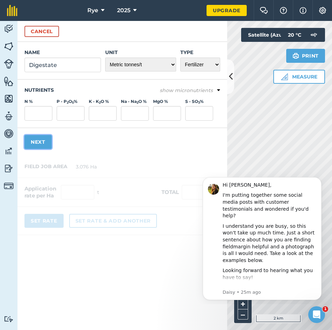
click at [42, 139] on button "Next" at bounding box center [37, 142] width 27 height 14
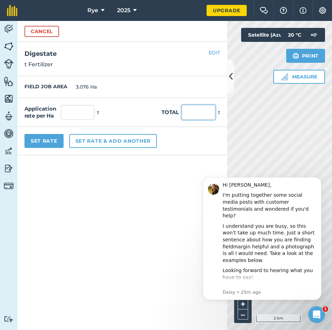
click at [189, 119] on input "text" at bounding box center [199, 112] width 34 height 15
type input "101"
type input "32.835"
click at [194, 173] on form "Cancel Name Digestate Unit - Grams/g Kilograms/kg Metric tonnes/t Millilitres/m…" at bounding box center [122, 175] width 210 height 309
click at [21, 143] on div "Set Rate Set rate & add another" at bounding box center [122, 141] width 210 height 28
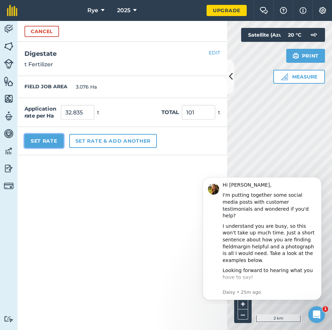
click at [27, 143] on button "Set Rate" at bounding box center [43, 141] width 39 height 14
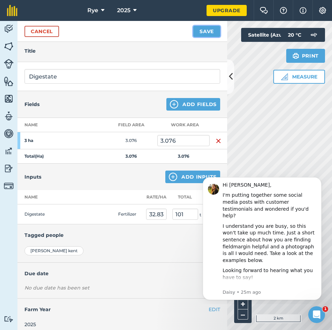
click at [206, 36] on button "Save" at bounding box center [206, 31] width 27 height 11
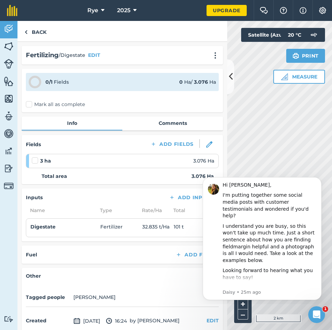
click at [28, 107] on label "Mark all as complete" at bounding box center [55, 104] width 59 height 7
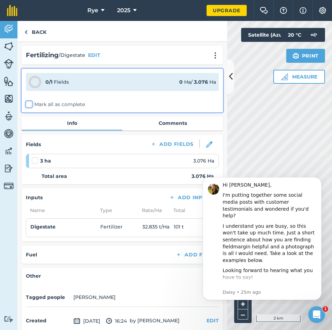
click at [28, 105] on input "Mark all as complete" at bounding box center [28, 103] width 5 height 5
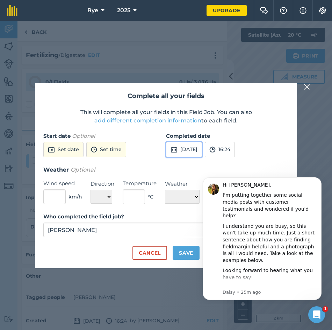
click at [177, 155] on button "[DATE]" at bounding box center [184, 149] width 36 height 15
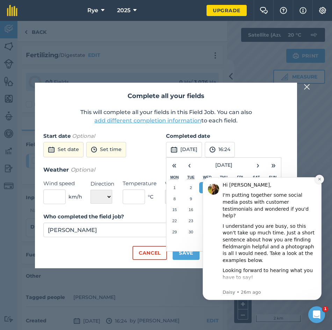
click at [321, 178] on icon "Dismiss notification" at bounding box center [319, 179] width 4 height 4
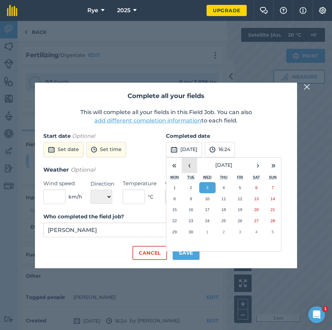
click at [192, 167] on button "‹" at bounding box center [189, 165] width 15 height 15
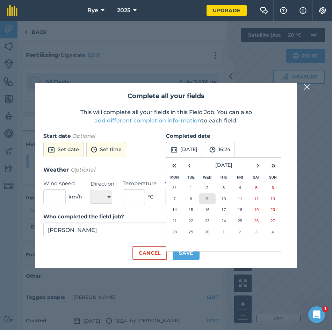
click at [204, 196] on button "9" at bounding box center [207, 198] width 16 height 11
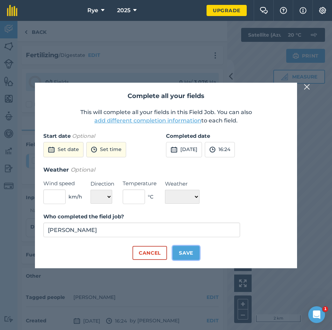
click at [191, 256] on button "Save" at bounding box center [186, 253] width 27 height 14
checkbox input "true"
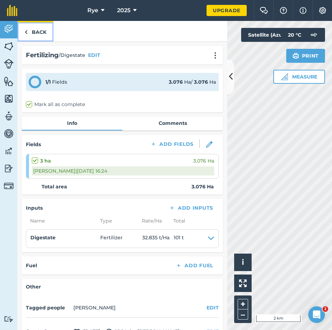
click at [35, 34] on link "Back" at bounding box center [35, 31] width 36 height 21
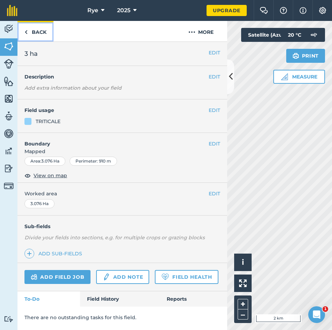
click at [34, 30] on link "Back" at bounding box center [35, 31] width 36 height 21
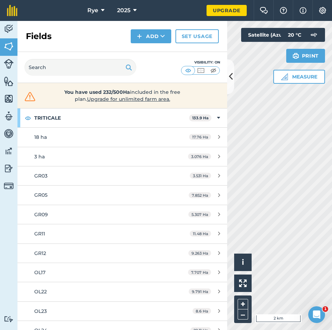
scroll to position [489, 0]
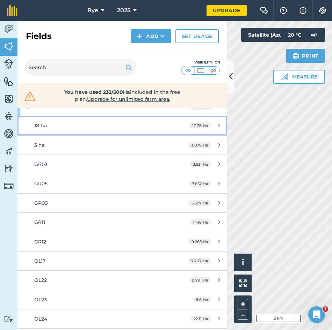
click at [77, 122] on div "18 ha" at bounding box center [99, 126] width 131 height 8
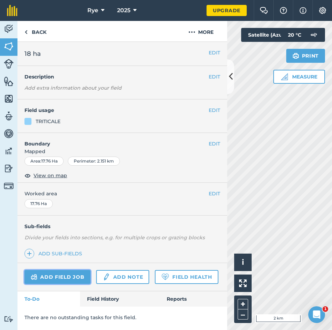
click at [77, 274] on link "Add field job" at bounding box center [57, 277] width 66 height 14
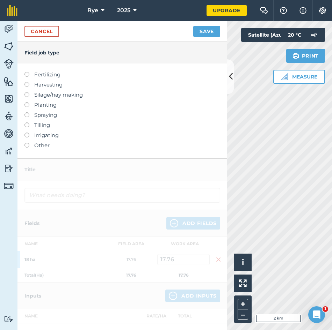
click at [49, 74] on label "Fertilizing" at bounding box center [122, 75] width 196 height 8
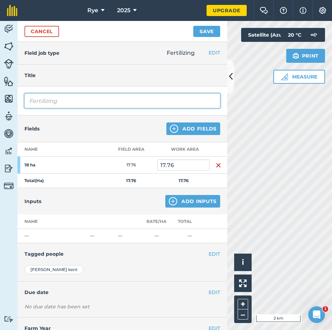
click at [90, 98] on input "Fertilizing" at bounding box center [122, 101] width 196 height 15
type input "F"
type input "Digestate"
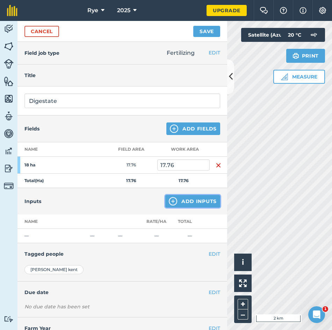
click at [181, 204] on button "Add Inputs" at bounding box center [192, 201] width 55 height 13
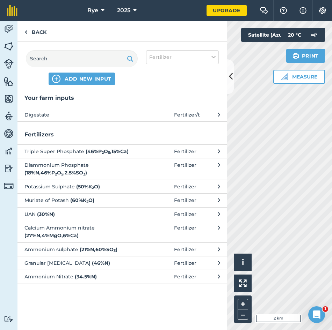
click at [67, 111] on span "Digestate" at bounding box center [81, 115] width 114 height 8
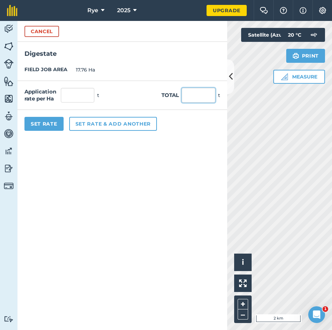
click at [188, 97] on input "text" at bounding box center [199, 95] width 34 height 15
type input "563"
type input "31.7"
click at [203, 194] on form "Cancel Digestate FIELD JOB AREA 17.76 Ha Application rate per Ha 31.7 t Total 5…" at bounding box center [122, 175] width 210 height 309
click at [59, 123] on button "Set Rate" at bounding box center [43, 124] width 39 height 14
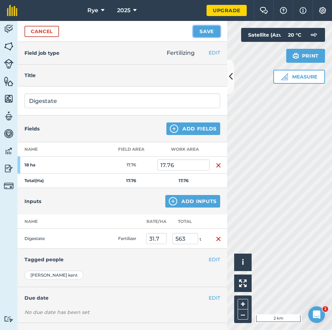
click at [203, 31] on button "Save" at bounding box center [206, 31] width 27 height 11
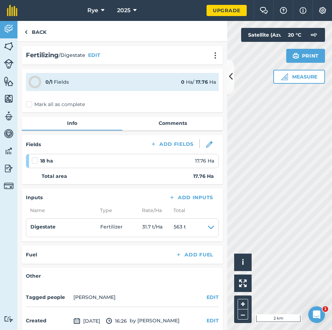
click at [74, 105] on label "Mark all as complete" at bounding box center [55, 104] width 59 height 7
click at [30, 105] on input "Mark all as complete" at bounding box center [28, 103] width 5 height 5
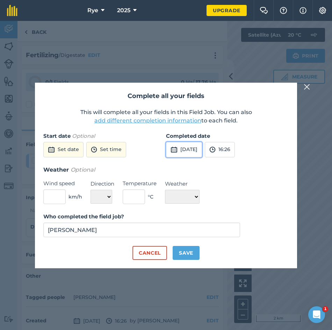
click at [196, 144] on button "[DATE]" at bounding box center [184, 149] width 36 height 15
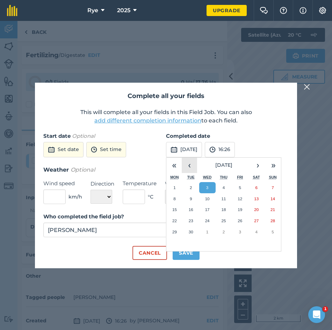
click at [186, 166] on button "‹" at bounding box center [189, 165] width 15 height 15
click at [186, 164] on button "‹" at bounding box center [189, 165] width 15 height 15
click at [185, 164] on button "‹" at bounding box center [189, 165] width 15 height 15
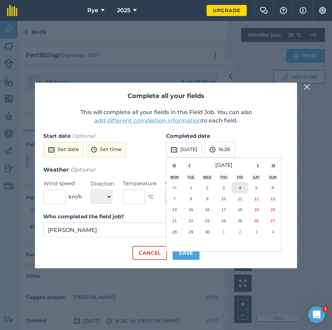
click at [240, 190] on button "4" at bounding box center [240, 187] width 16 height 11
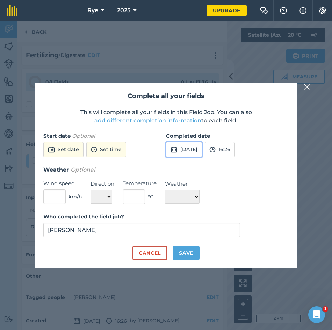
click at [198, 155] on button "[DATE]" at bounding box center [184, 149] width 36 height 15
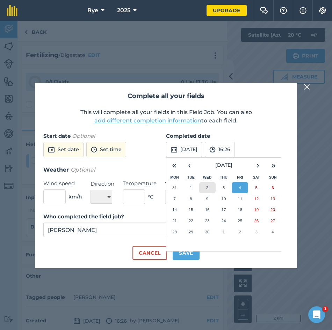
click at [208, 193] on button "2" at bounding box center [207, 187] width 16 height 11
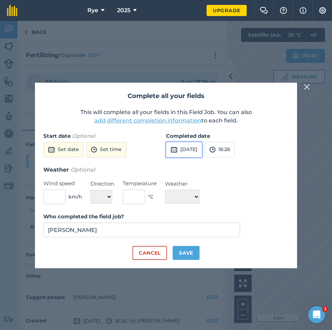
click at [202, 155] on button "[DATE]" at bounding box center [184, 149] width 36 height 15
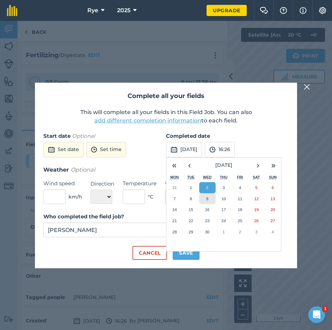
click at [209, 198] on button "9" at bounding box center [207, 198] width 16 height 11
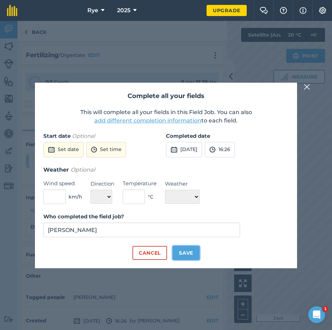
click at [185, 252] on button "Save" at bounding box center [186, 253] width 27 height 14
checkbox input "true"
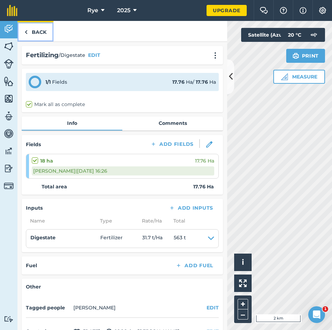
click at [37, 34] on link "Back" at bounding box center [35, 31] width 36 height 21
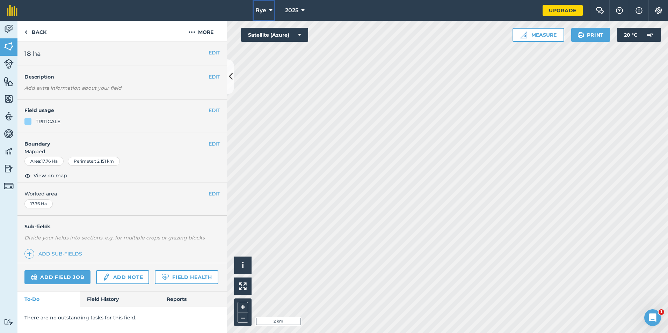
click at [273, 15] on button "Rye" at bounding box center [263, 10] width 23 height 21
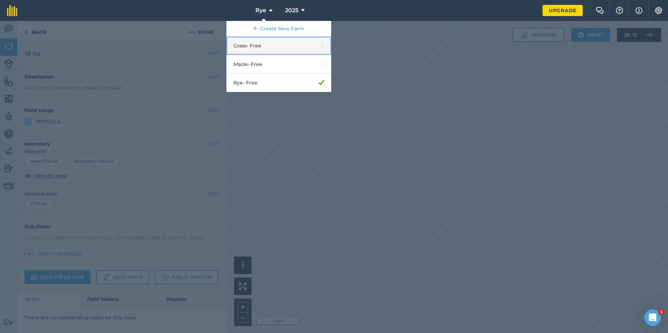
click at [271, 48] on link "Grass - Free" at bounding box center [278, 46] width 105 height 19
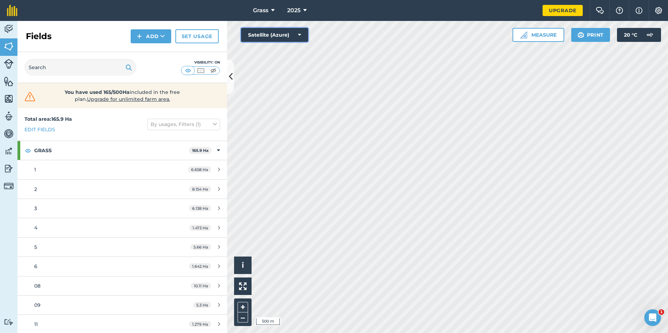
click at [300, 39] on button "Satellite (Azure)" at bounding box center [274, 35] width 67 height 14
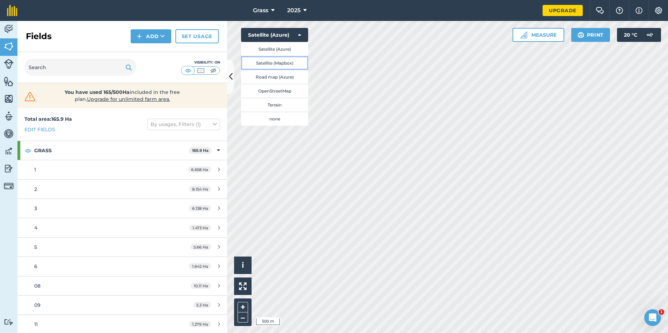
click at [296, 66] on button "Satellite (Mapbox)" at bounding box center [274, 63] width 67 height 14
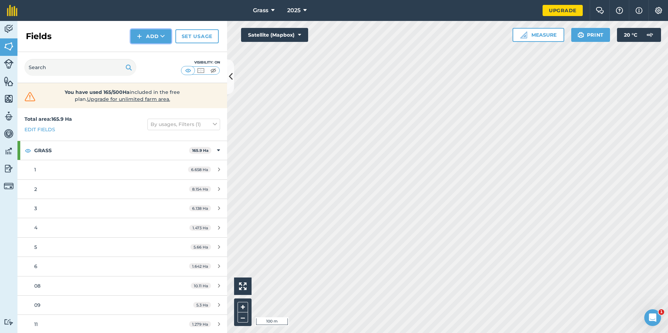
click at [154, 32] on button "Add" at bounding box center [151, 36] width 41 height 14
click at [157, 50] on link "Draw" at bounding box center [151, 51] width 38 height 15
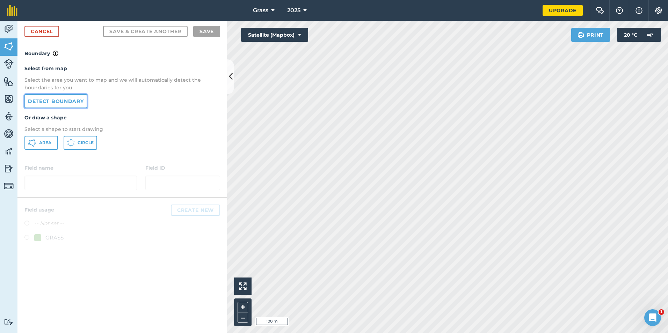
click at [77, 99] on link "Detect boundary" at bounding box center [55, 101] width 63 height 14
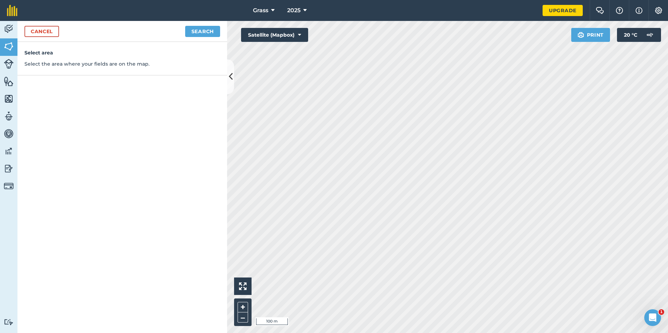
click at [207, 37] on div "Cancel Search" at bounding box center [122, 31] width 210 height 21
click at [208, 32] on button "Search" at bounding box center [202, 31] width 35 height 11
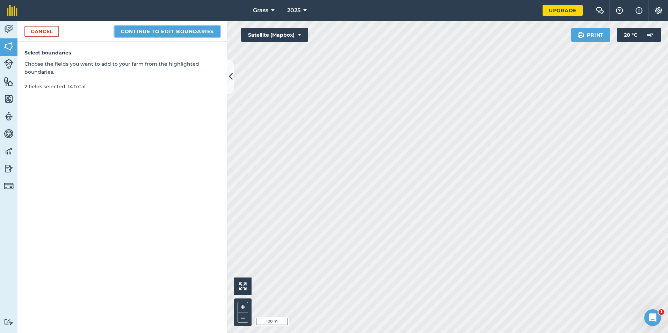
click at [195, 27] on button "Continue to edit boundaries" at bounding box center [167, 31] width 105 height 11
click at [197, 29] on button "Continue to name fields" at bounding box center [175, 31] width 90 height 11
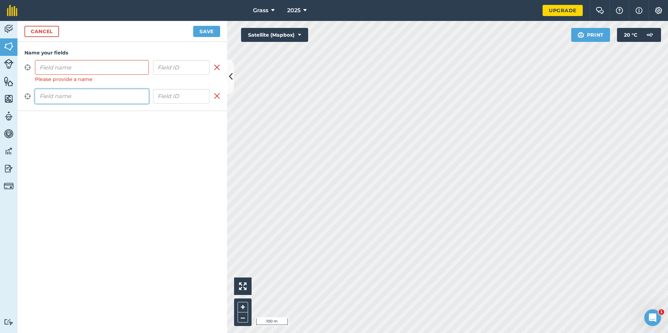
click at [117, 100] on input "text" at bounding box center [92, 96] width 114 height 15
click at [109, 65] on input "text" at bounding box center [92, 67] width 114 height 15
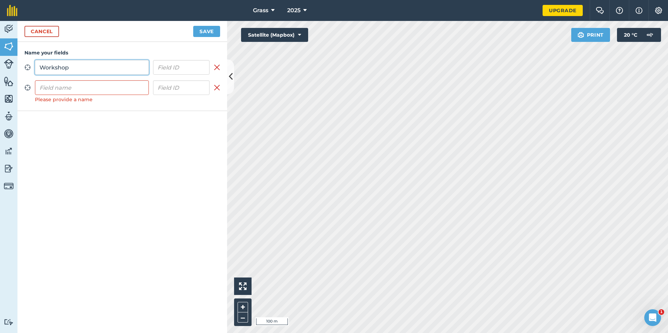
type input "Workshop"
click at [104, 82] on input "text" at bounding box center [92, 87] width 114 height 15
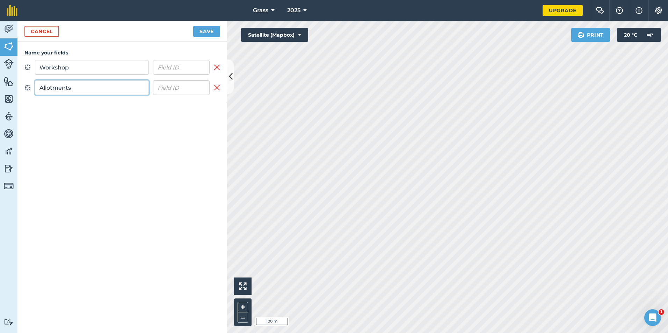
type input "Allotments"
click at [205, 33] on button "Save" at bounding box center [206, 31] width 27 height 11
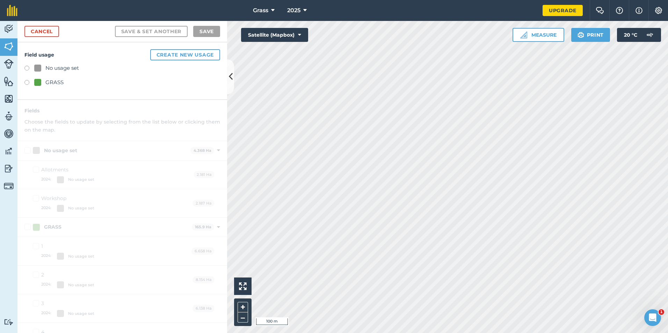
click at [42, 85] on div "GRASS" at bounding box center [48, 82] width 29 height 8
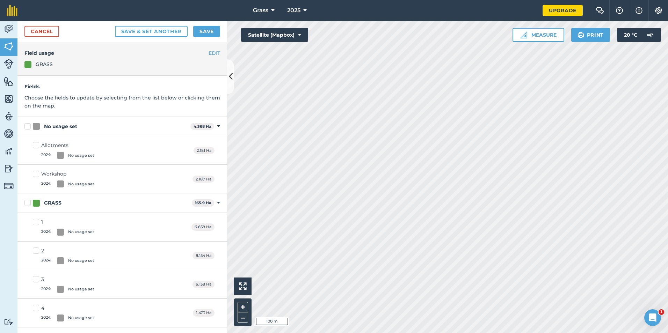
click at [32, 129] on label "No usage set" at bounding box center [105, 126] width 163 height 7
click at [29, 127] on input "No usage set" at bounding box center [26, 125] width 5 height 5
checkbox input "true"
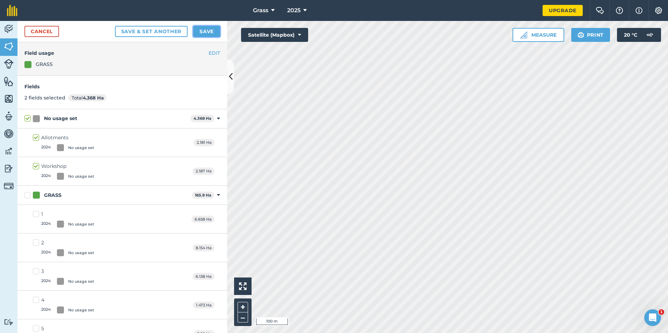
click at [205, 33] on button "Save" at bounding box center [206, 31] width 27 height 11
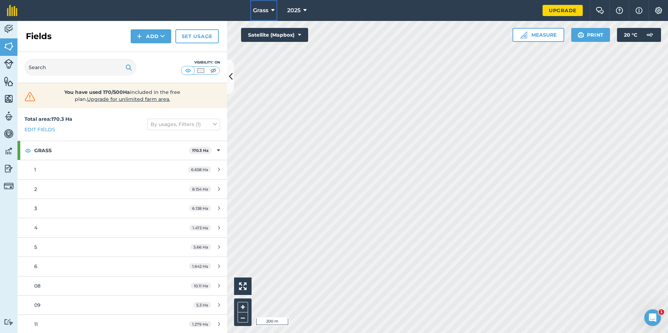
click at [274, 10] on icon at bounding box center [272, 10] width 3 height 8
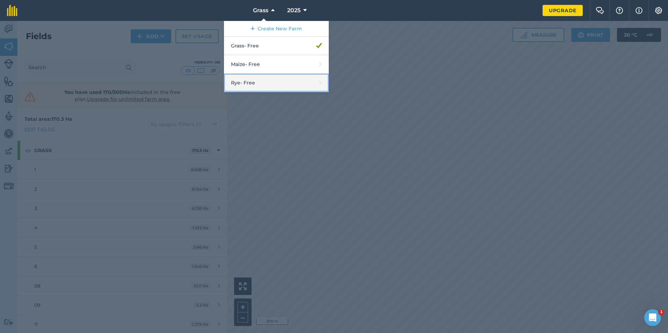
click at [271, 76] on link "Rye - Free" at bounding box center [276, 83] width 105 height 19
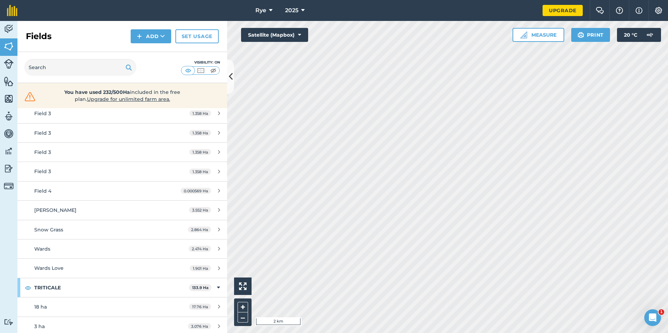
scroll to position [314, 0]
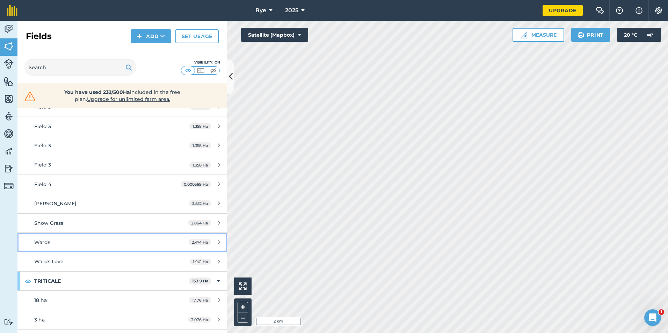
click at [97, 241] on div "Wards" at bounding box center [99, 243] width 131 height 8
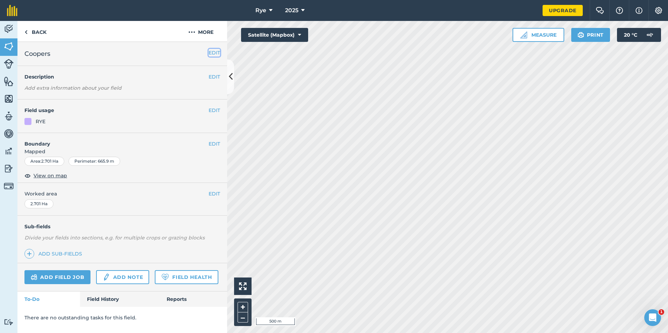
click at [214, 54] on button "EDIT" at bounding box center [214, 53] width 12 height 8
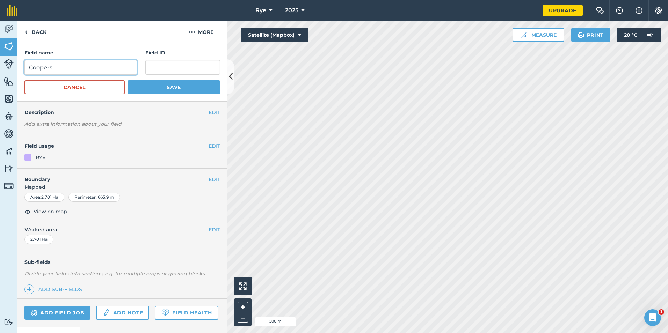
click at [115, 66] on input "Coopers" at bounding box center [80, 67] width 112 height 15
type input "Coopers 7"
click at [143, 89] on button "Save" at bounding box center [173, 87] width 93 height 14
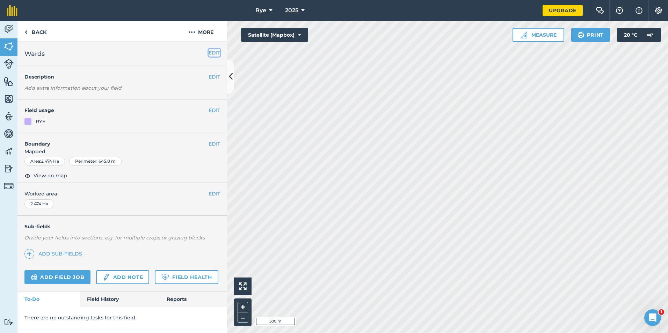
click at [213, 52] on button "EDIT" at bounding box center [214, 53] width 12 height 8
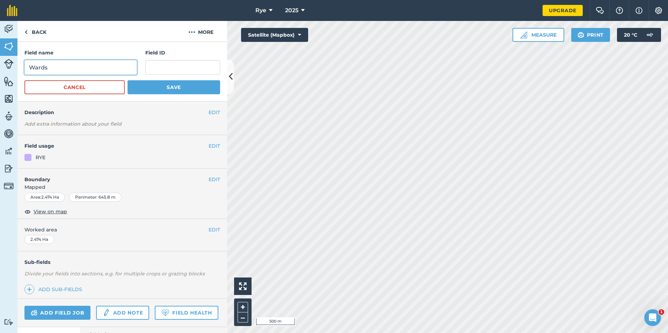
click at [105, 65] on input "Wards" at bounding box center [80, 67] width 112 height 15
type input "Wards 7"
click at [184, 95] on div "Field name Wards 7 Field ID Cancel Save" at bounding box center [122, 72] width 210 height 60
click at [189, 89] on button "Save" at bounding box center [173, 87] width 93 height 14
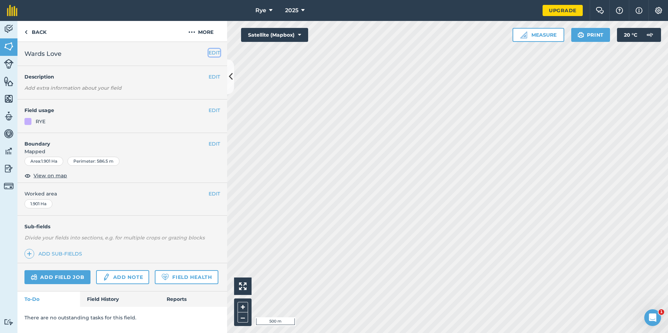
click at [215, 54] on button "EDIT" at bounding box center [214, 53] width 12 height 8
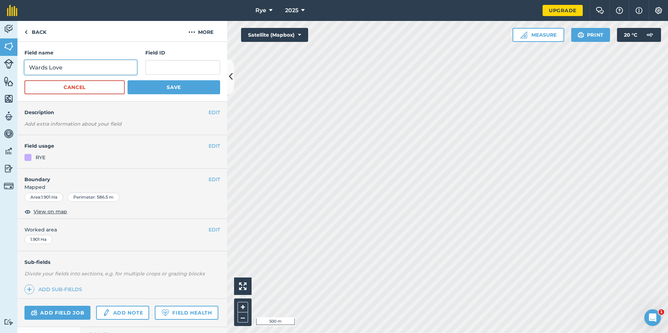
click at [101, 63] on input "Wards Love" at bounding box center [80, 67] width 112 height 15
type input "Wards 5"
click at [145, 91] on button "Save" at bounding box center [173, 87] width 93 height 14
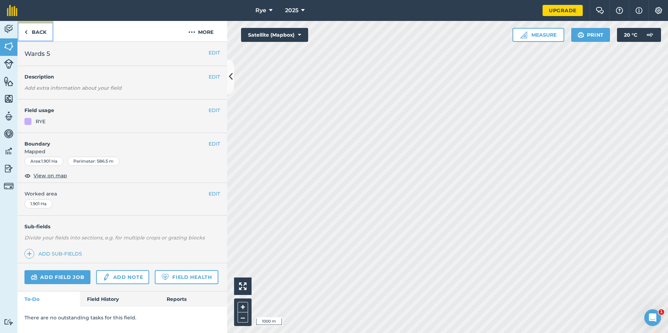
click at [43, 31] on link "Back" at bounding box center [35, 31] width 36 height 21
click at [23, 32] on link "Back" at bounding box center [35, 31] width 36 height 21
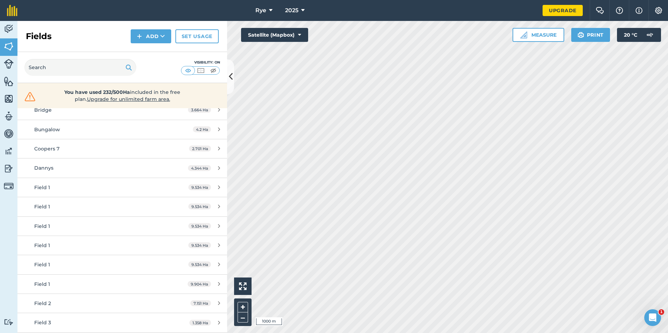
scroll to position [57, 0]
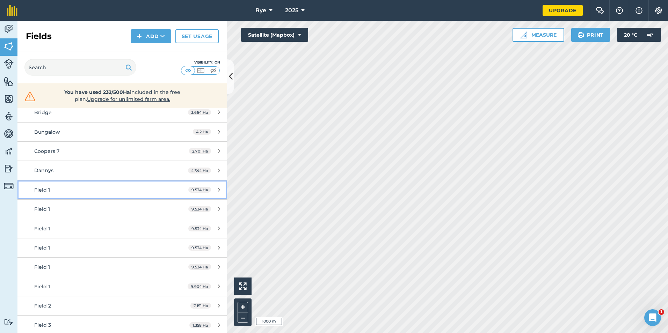
click at [82, 188] on div "Field 1" at bounding box center [99, 190] width 131 height 8
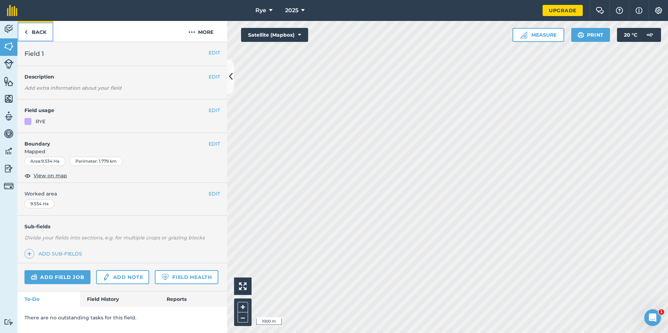
click at [35, 36] on link "Back" at bounding box center [35, 31] width 36 height 21
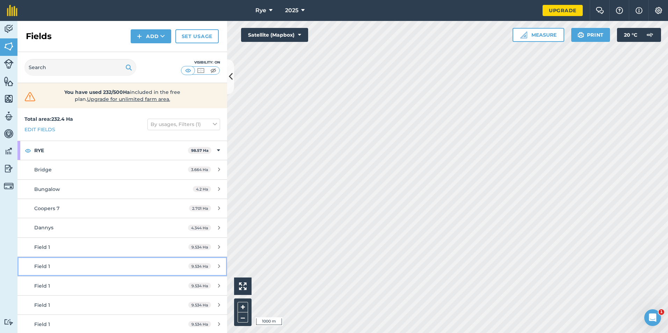
click at [71, 268] on div "Field 1" at bounding box center [99, 267] width 131 height 8
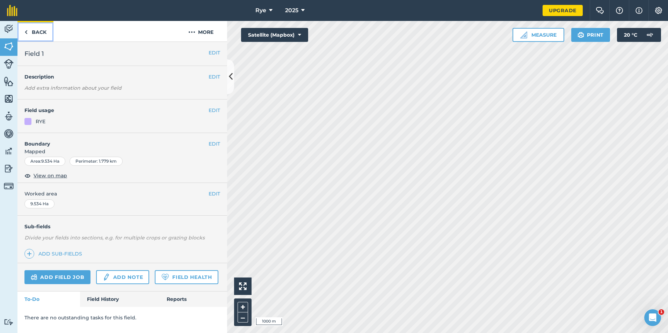
click at [28, 30] on link "Back" at bounding box center [35, 31] width 36 height 21
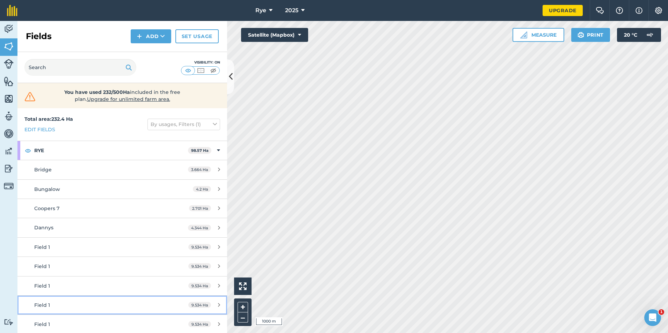
click at [117, 303] on div "Field 1" at bounding box center [99, 305] width 131 height 8
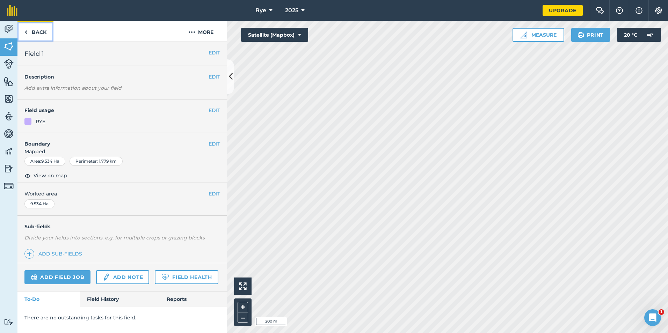
click at [37, 32] on link "Back" at bounding box center [35, 31] width 36 height 21
click at [38, 37] on link "Back" at bounding box center [35, 31] width 36 height 21
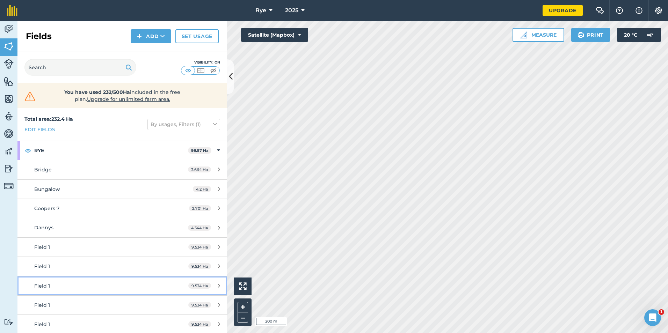
click at [67, 280] on link "Field 1 9.534 Ha" at bounding box center [122, 286] width 210 height 19
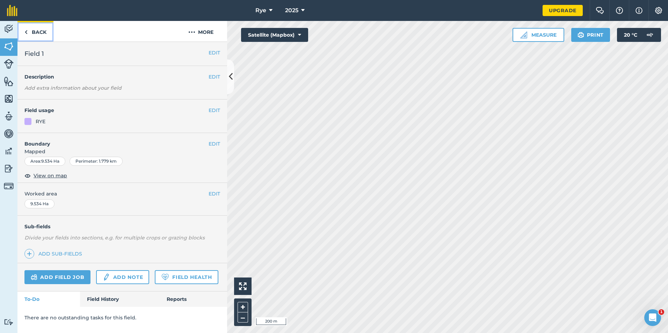
click at [43, 25] on link "Back" at bounding box center [35, 31] width 36 height 21
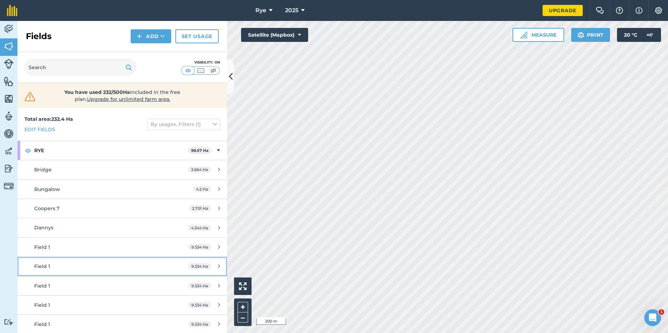
click at [53, 264] on div "Field 1" at bounding box center [99, 267] width 131 height 8
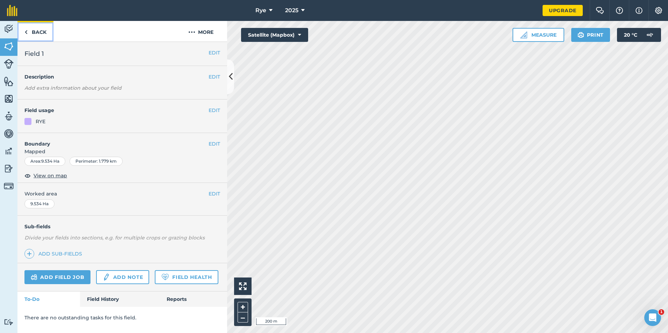
click at [41, 35] on link "Back" at bounding box center [35, 31] width 36 height 21
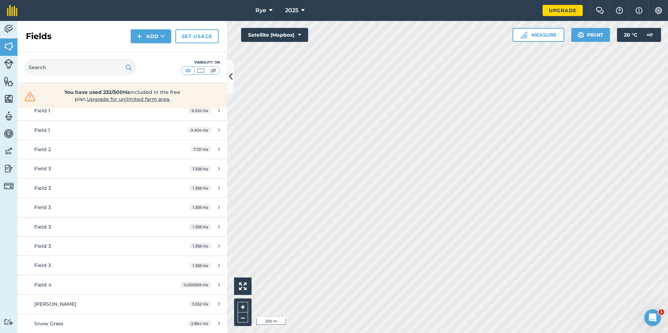
scroll to position [210, 0]
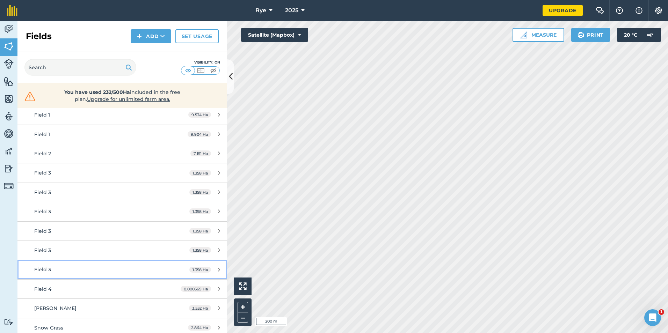
click at [57, 268] on div "Field 3" at bounding box center [99, 270] width 131 height 8
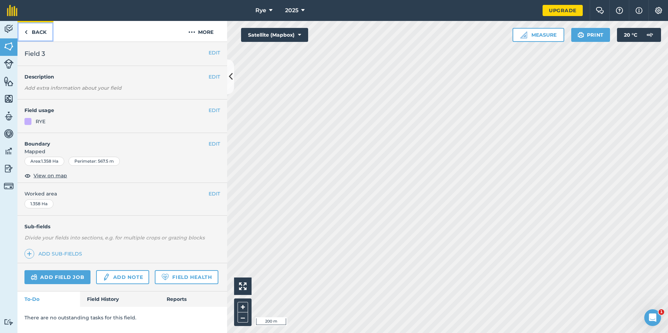
click at [47, 31] on link "Back" at bounding box center [35, 31] width 36 height 21
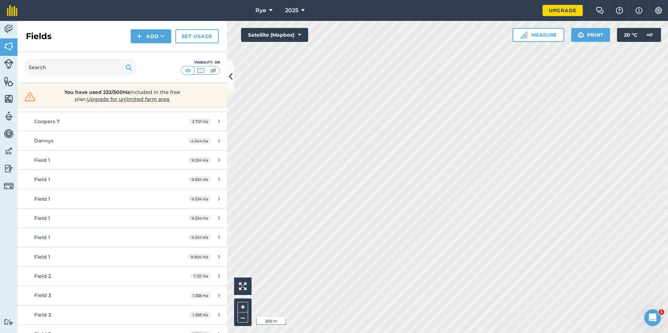
scroll to position [70, 0]
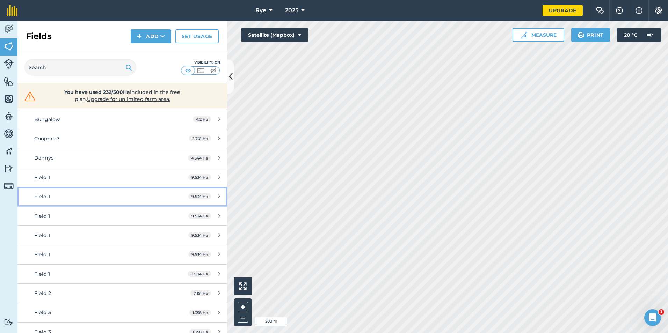
click at [213, 200] on link "Field 1 9.534 Ha" at bounding box center [122, 196] width 210 height 19
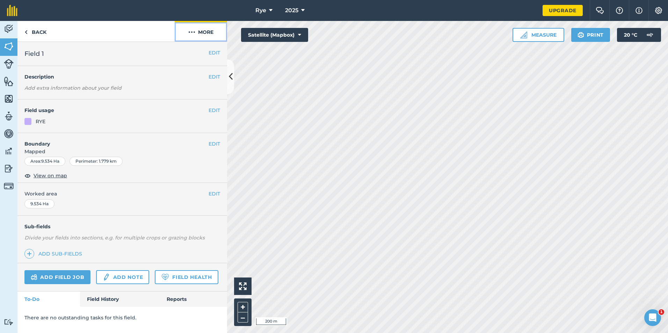
click at [199, 35] on button "More" at bounding box center [201, 31] width 52 height 21
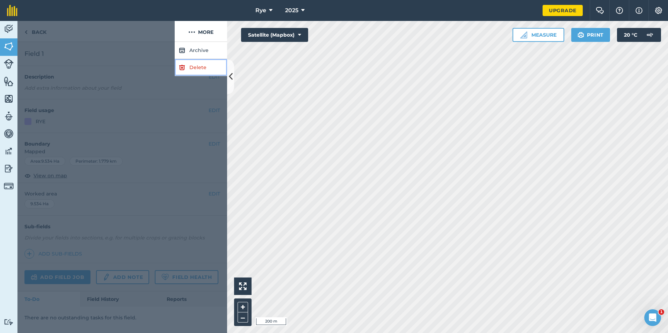
click at [207, 64] on link "Delete" at bounding box center [201, 67] width 52 height 17
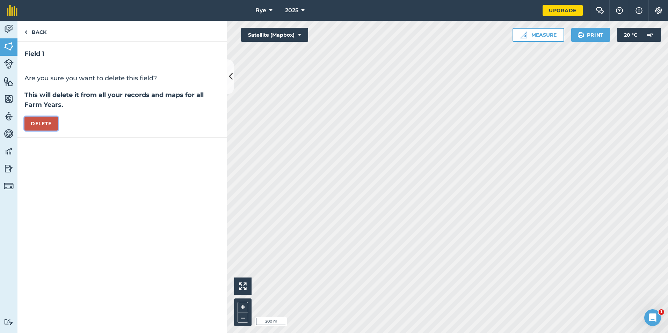
click at [41, 120] on button "Delete" at bounding box center [41, 124] width 34 height 14
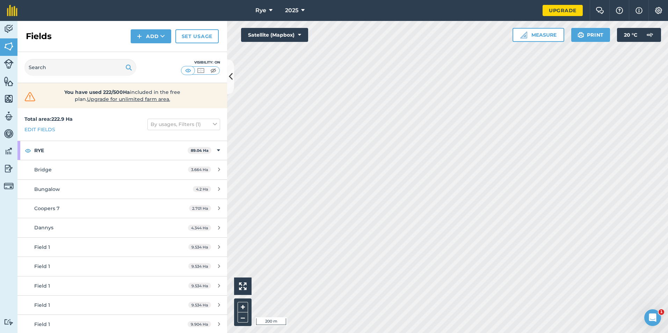
scroll to position [70, 0]
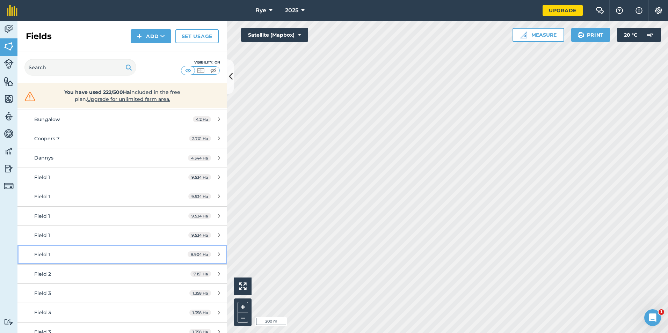
click at [118, 255] on div "Field 1" at bounding box center [99, 255] width 131 height 8
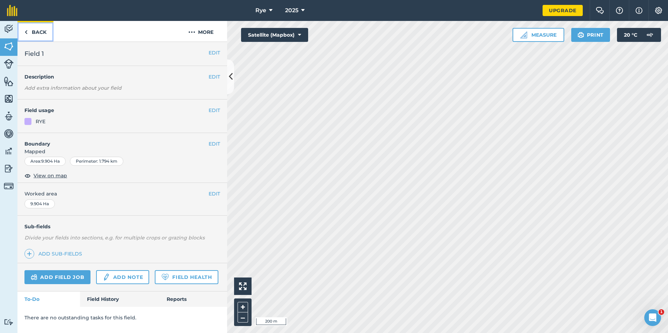
click at [40, 31] on link "Back" at bounding box center [35, 31] width 36 height 21
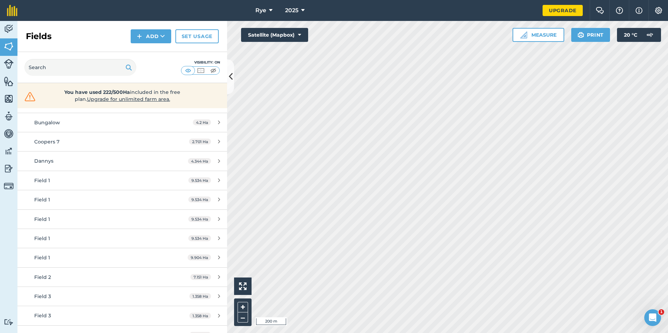
scroll to position [70, 0]
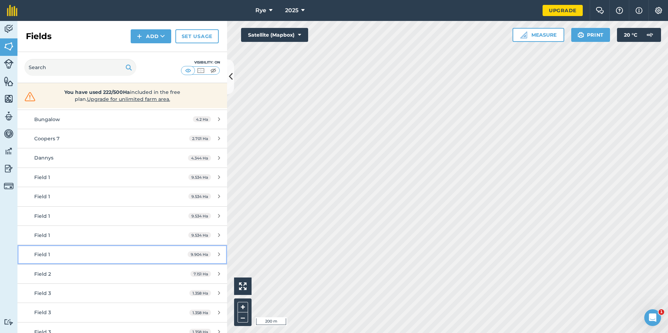
click at [218, 252] on icon at bounding box center [219, 254] width 2 height 5
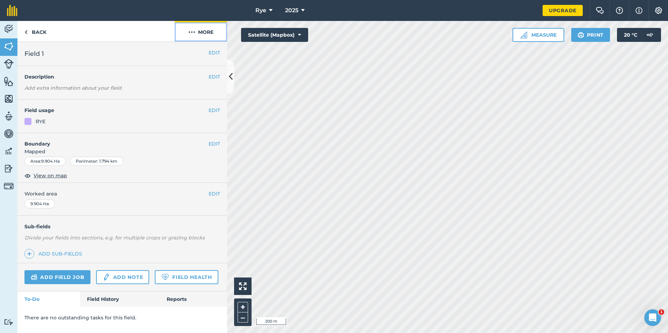
click at [205, 32] on button "More" at bounding box center [201, 31] width 52 height 21
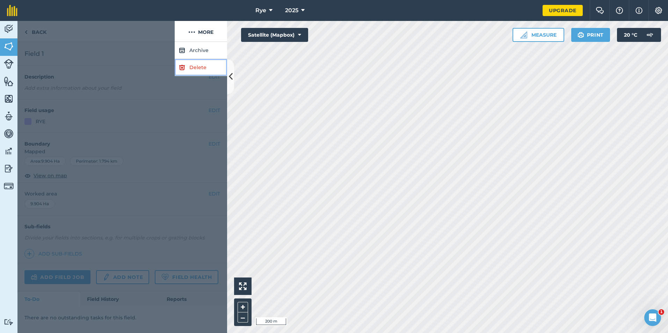
click at [207, 66] on link "Delete" at bounding box center [201, 67] width 52 height 17
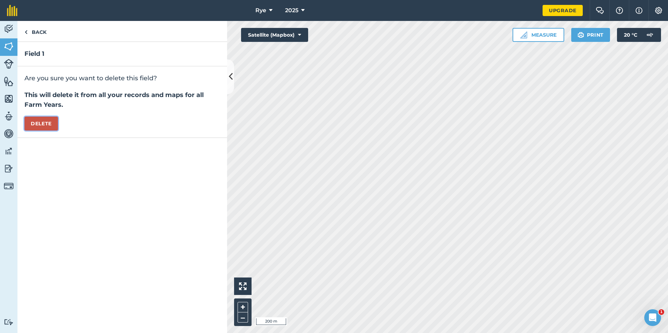
click at [49, 123] on button "Delete" at bounding box center [41, 124] width 34 height 14
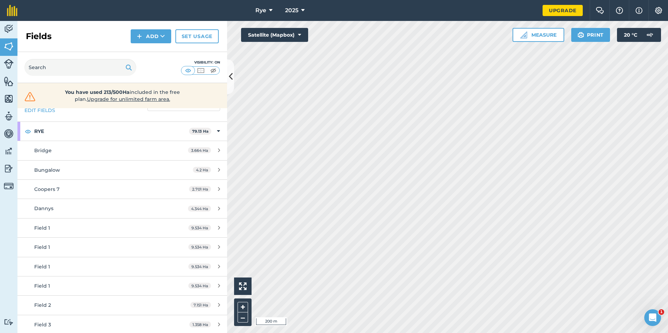
scroll to position [35, 0]
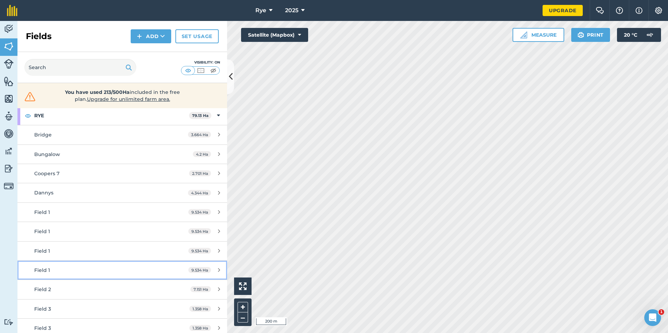
click at [218, 272] on div "9.534 Ha" at bounding box center [204, 271] width 46 height 6
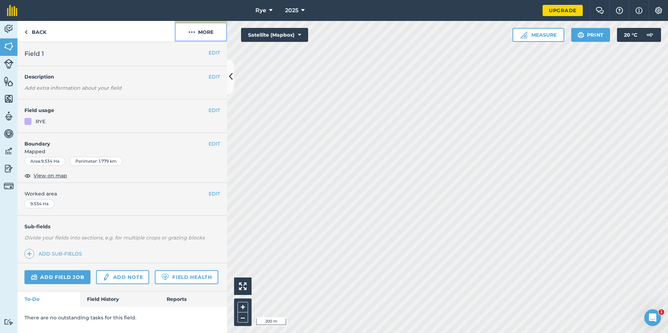
click at [203, 31] on button "More" at bounding box center [201, 31] width 52 height 21
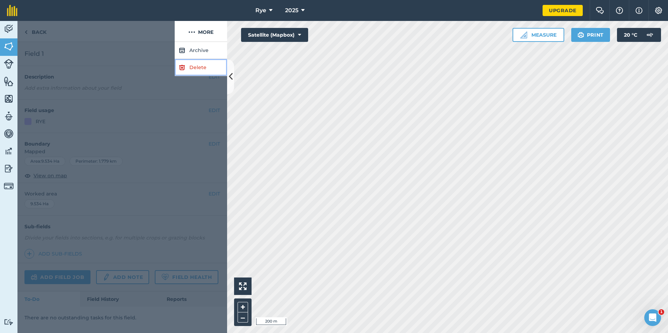
click at [204, 64] on link "Delete" at bounding box center [201, 67] width 52 height 17
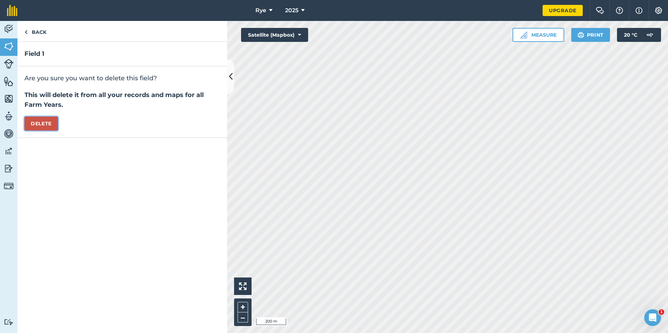
click at [50, 121] on button "Delete" at bounding box center [41, 124] width 34 height 14
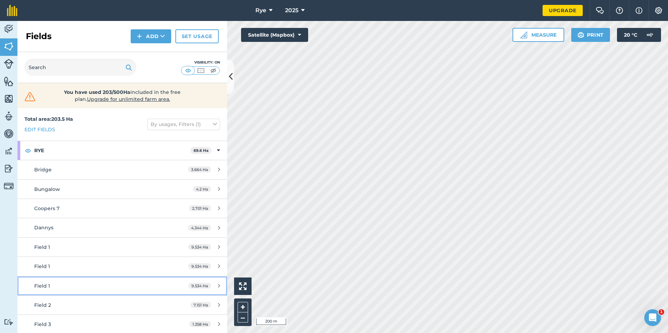
click at [215, 287] on div "9.534 Ha" at bounding box center [204, 286] width 46 height 6
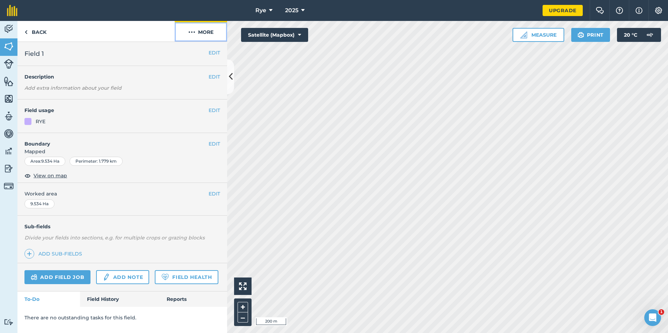
click at [202, 35] on button "More" at bounding box center [201, 31] width 52 height 21
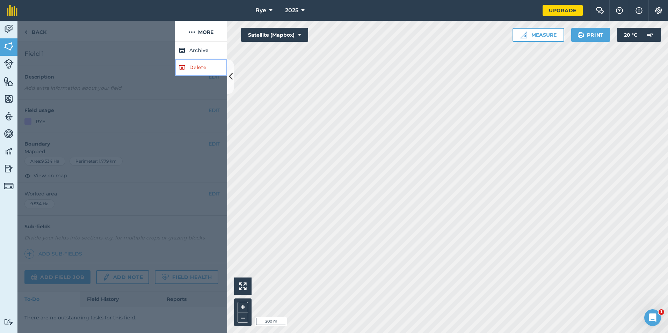
click at [194, 67] on link "Delete" at bounding box center [201, 67] width 52 height 17
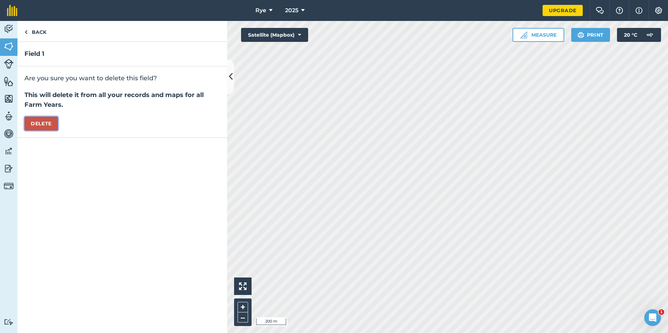
click at [51, 125] on button "Delete" at bounding box center [41, 124] width 34 height 14
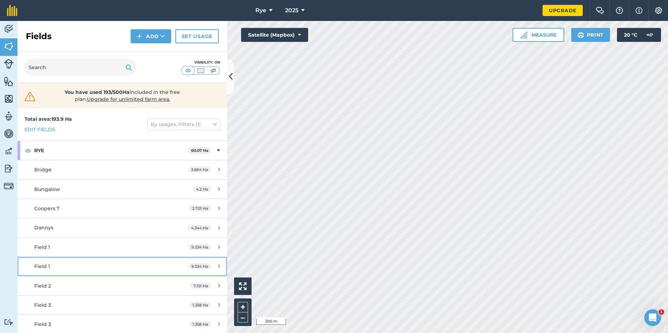
click at [216, 268] on div "9.534 Ha" at bounding box center [204, 267] width 46 height 6
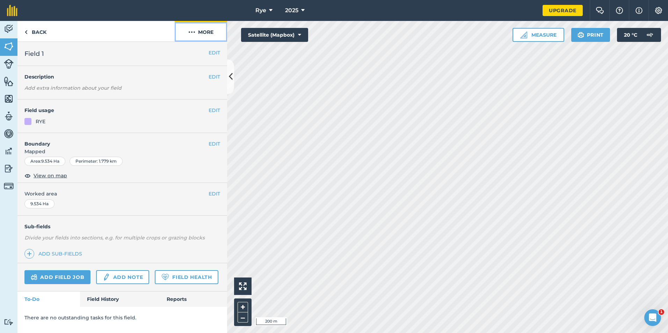
click at [210, 35] on button "More" at bounding box center [201, 31] width 52 height 21
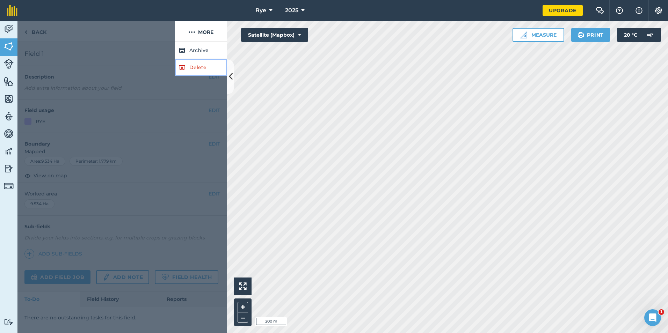
click at [202, 69] on link "Delete" at bounding box center [201, 67] width 52 height 17
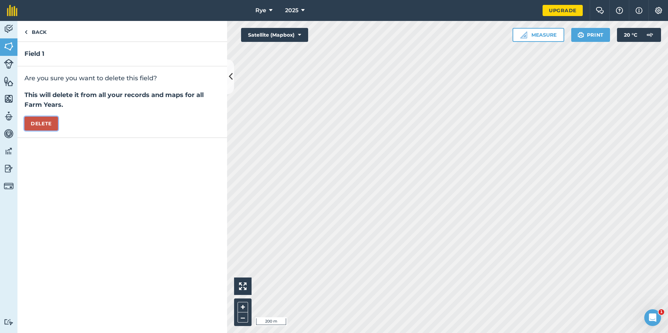
click at [47, 128] on button "Delete" at bounding box center [41, 124] width 34 height 14
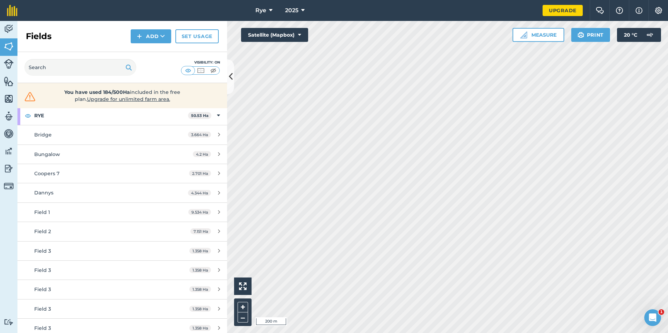
scroll to position [70, 0]
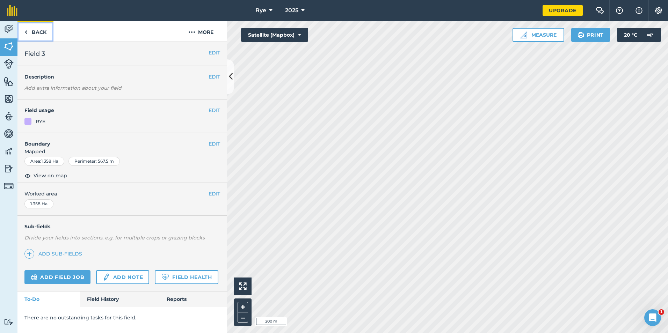
click at [39, 31] on link "Back" at bounding box center [35, 31] width 36 height 21
click at [44, 33] on link "Back" at bounding box center [35, 31] width 36 height 21
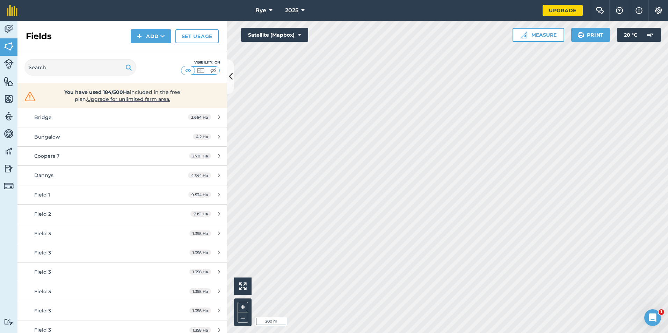
scroll to position [70, 0]
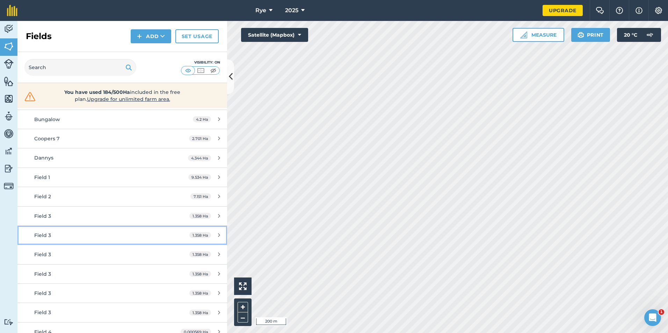
click at [212, 238] on div "1.358 Ha" at bounding box center [204, 236] width 45 height 6
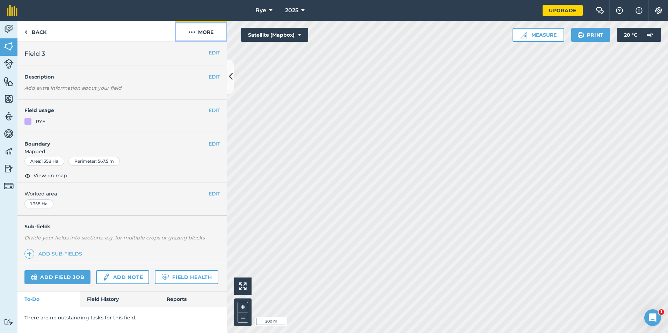
click at [200, 28] on button "More" at bounding box center [201, 31] width 52 height 21
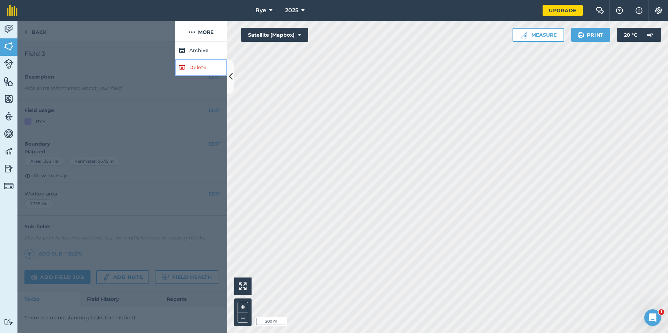
click at [202, 65] on link "Delete" at bounding box center [201, 67] width 52 height 17
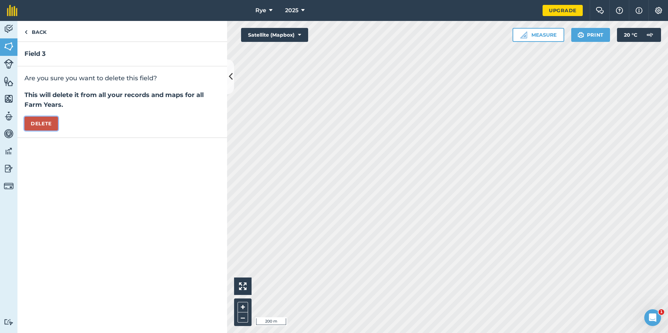
click at [57, 119] on button "Delete" at bounding box center [41, 124] width 34 height 14
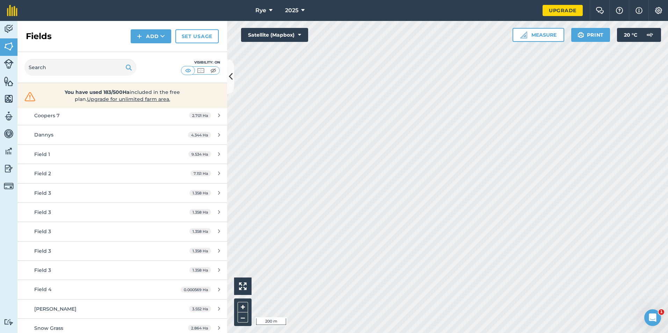
scroll to position [105, 0]
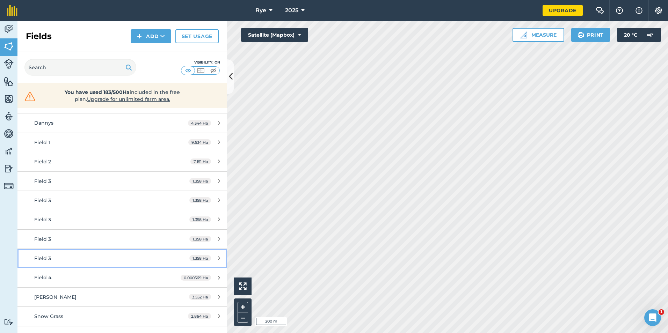
click at [215, 254] on link "Field 3 1.358 Ha" at bounding box center [122, 258] width 210 height 19
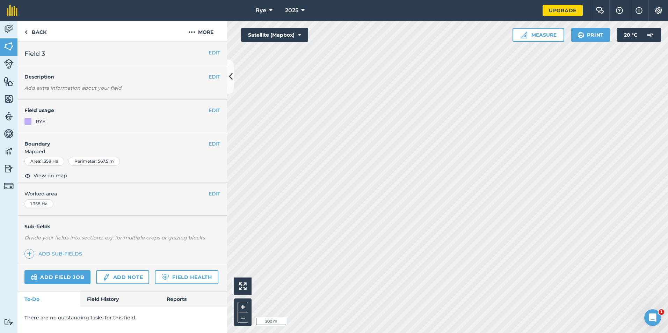
click at [203, 20] on nav "Rye 2025" at bounding box center [283, 10] width 518 height 21
click at [206, 31] on button "More" at bounding box center [201, 31] width 52 height 21
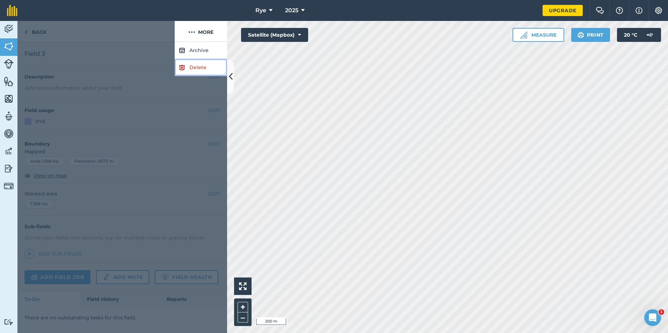
click at [196, 73] on link "Delete" at bounding box center [201, 67] width 52 height 17
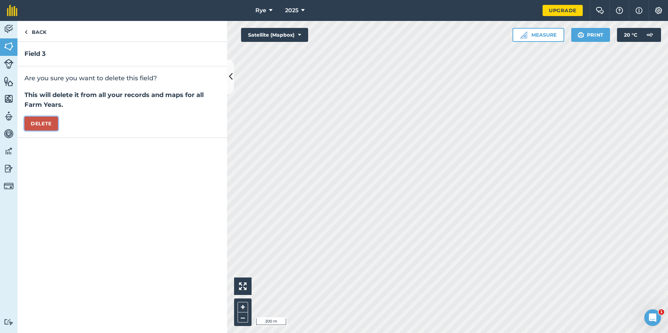
click at [50, 120] on button "Delete" at bounding box center [41, 124] width 34 height 14
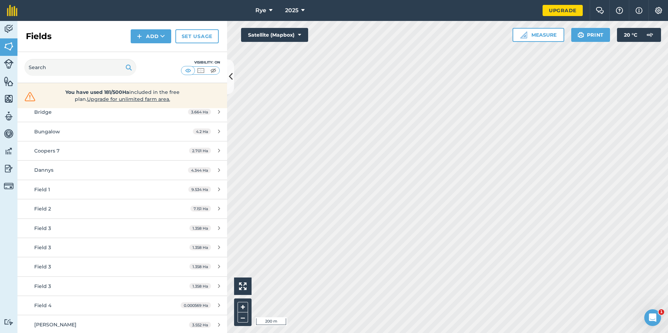
scroll to position [70, 0]
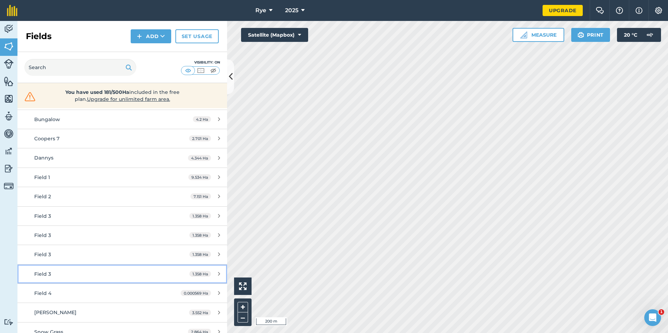
click at [211, 274] on div "1.358 Ha" at bounding box center [204, 274] width 45 height 6
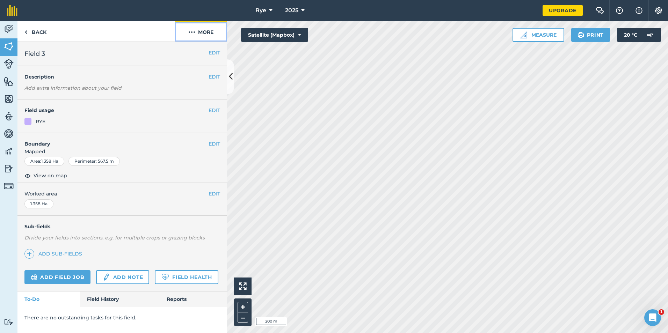
click at [203, 33] on button "More" at bounding box center [201, 31] width 52 height 21
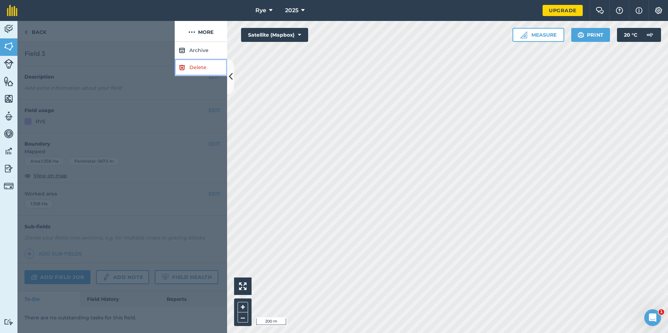
click at [191, 70] on link "Delete" at bounding box center [201, 67] width 52 height 17
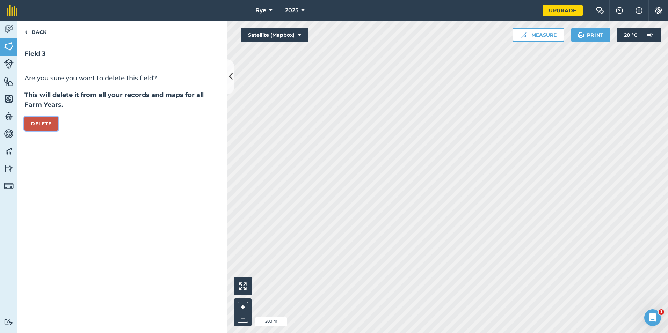
click at [55, 122] on button "Delete" at bounding box center [41, 124] width 34 height 14
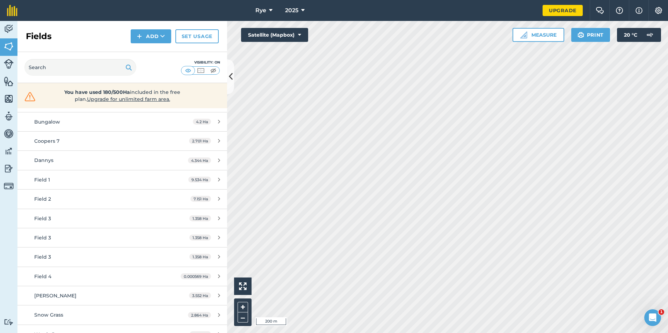
scroll to position [70, 0]
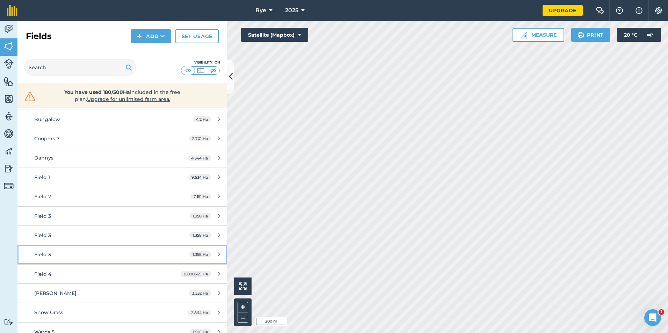
click at [214, 251] on link "Field 3 1.358 Ha" at bounding box center [122, 254] width 210 height 19
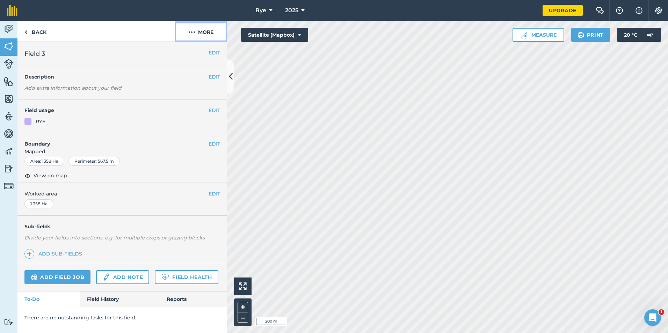
click at [203, 33] on button "More" at bounding box center [201, 31] width 52 height 21
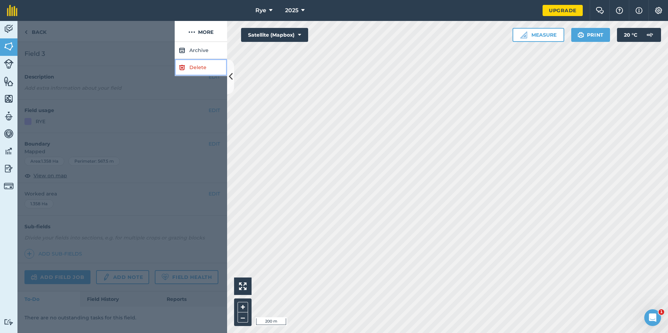
click at [200, 64] on link "Delete" at bounding box center [201, 67] width 52 height 17
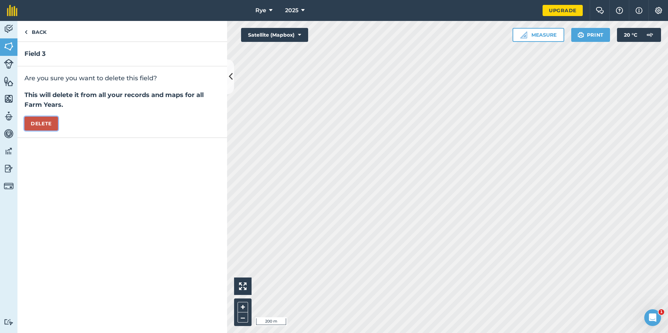
click at [52, 125] on button "Delete" at bounding box center [41, 124] width 34 height 14
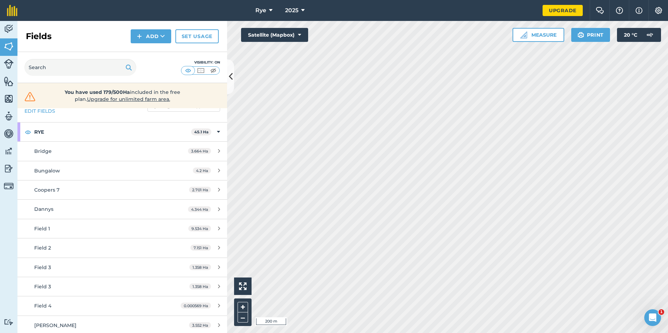
scroll to position [35, 0]
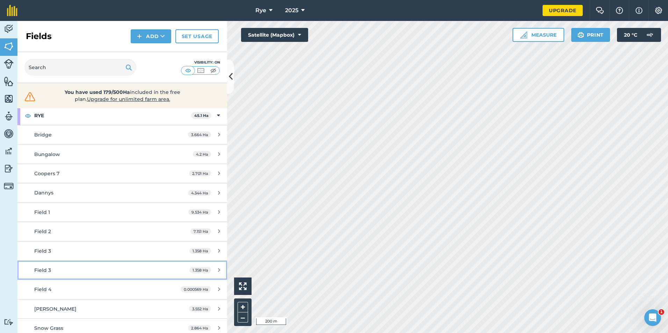
click at [211, 270] on div "1.358 Ha" at bounding box center [204, 271] width 45 height 6
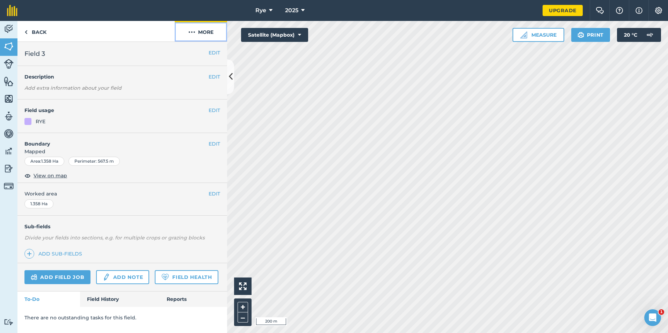
click at [205, 35] on button "More" at bounding box center [201, 31] width 52 height 21
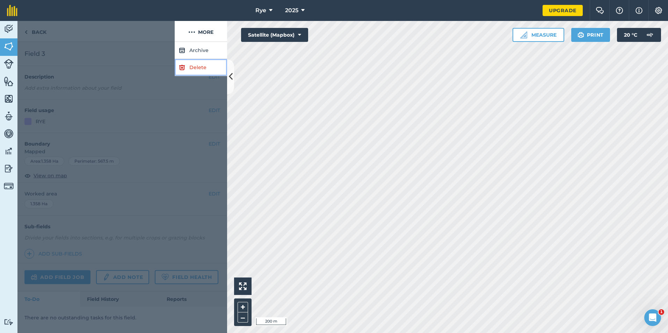
click at [196, 64] on link "Delete" at bounding box center [201, 67] width 52 height 17
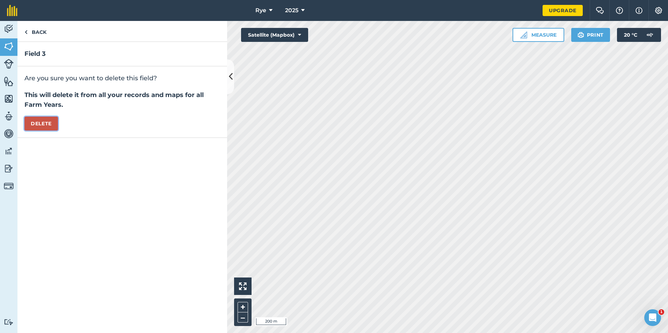
click at [36, 120] on button "Delete" at bounding box center [41, 124] width 34 height 14
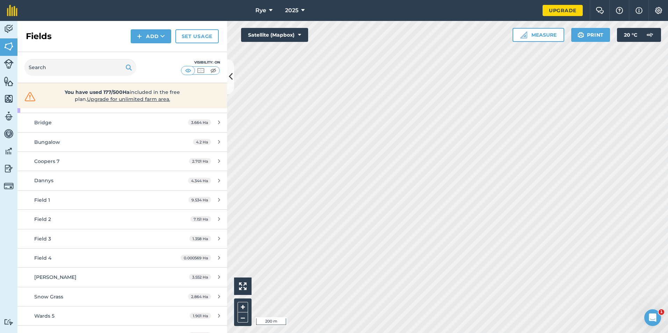
scroll to position [35, 0]
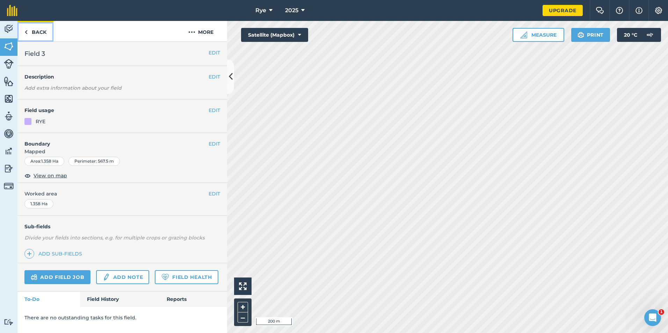
click at [32, 29] on link "Back" at bounding box center [35, 31] width 36 height 21
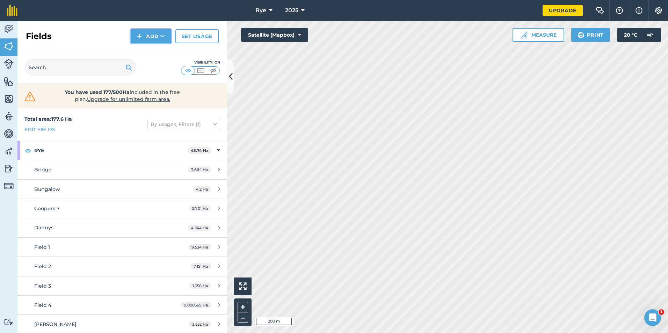
click at [167, 30] on button "Add" at bounding box center [151, 36] width 41 height 14
click at [154, 53] on link "Draw" at bounding box center [151, 51] width 38 height 15
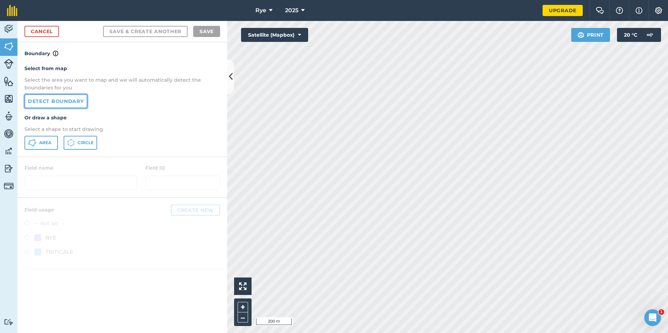
click at [47, 102] on link "Detect boundary" at bounding box center [55, 101] width 63 height 14
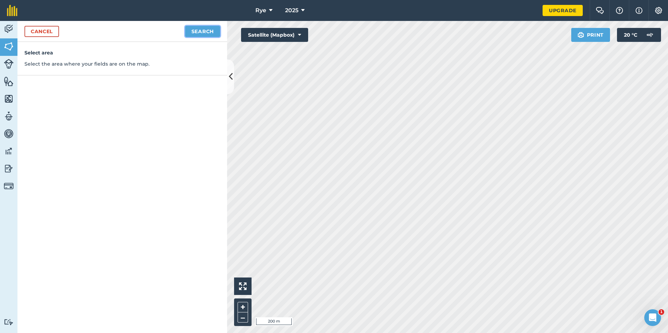
click at [208, 26] on button "Search" at bounding box center [202, 31] width 35 height 11
click at [199, 27] on button "Continue to edit boundaries" at bounding box center [167, 31] width 105 height 11
click at [195, 34] on button "Continue to name fields" at bounding box center [175, 31] width 90 height 11
click at [116, 68] on input "text" at bounding box center [92, 67] width 114 height 15
type input "10 AC"
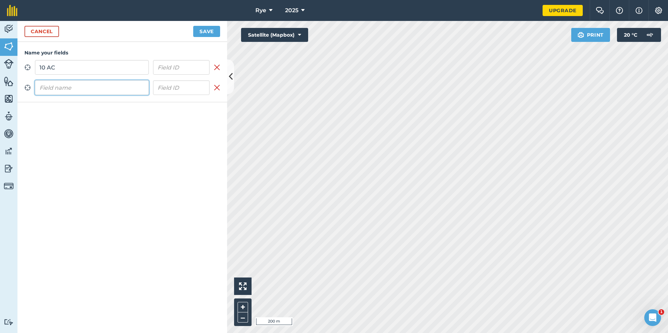
click at [97, 83] on input "text" at bounding box center [92, 87] width 114 height 15
type input "9.5 AC"
click at [200, 32] on button "Save" at bounding box center [206, 31] width 27 height 11
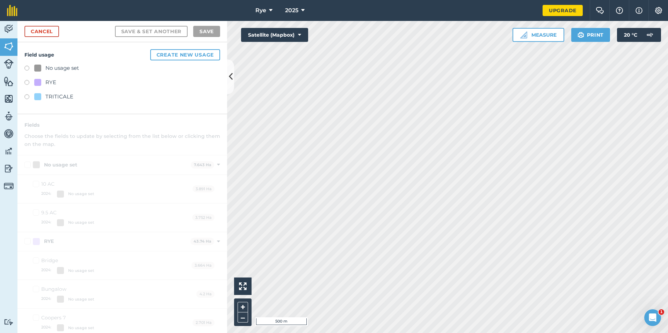
click at [41, 94] on div at bounding box center [37, 96] width 7 height 7
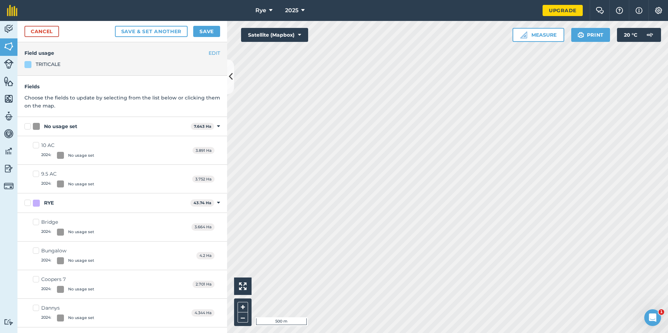
click at [29, 129] on label "No usage set" at bounding box center [105, 126] width 163 height 7
click at [29, 127] on input "No usage set" at bounding box center [26, 125] width 5 height 5
checkbox input "true"
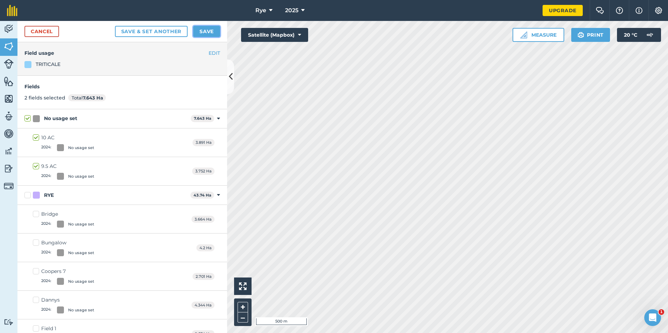
click at [203, 34] on button "Save" at bounding box center [206, 31] width 27 height 11
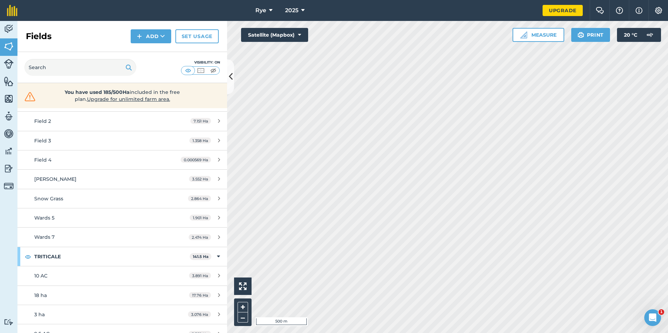
scroll to position [140, 0]
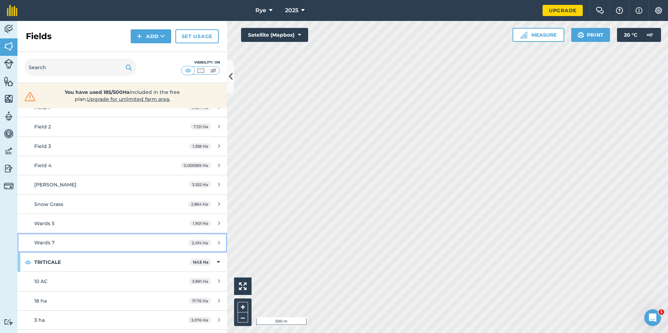
click at [216, 243] on div "2.474 Ha" at bounding box center [204, 243] width 45 height 6
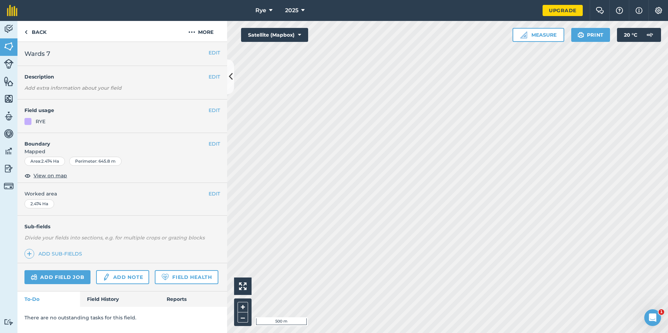
click at [39, 120] on div "RYE" at bounding box center [41, 122] width 10 height 8
click at [217, 110] on button "EDIT" at bounding box center [214, 111] width 12 height 8
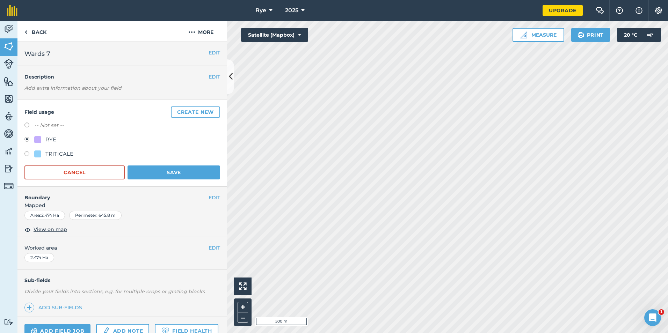
click at [58, 155] on div "TRITICALE" at bounding box center [59, 154] width 28 height 8
radio input "true"
radio input "false"
click at [155, 173] on button "Save" at bounding box center [173, 173] width 93 height 14
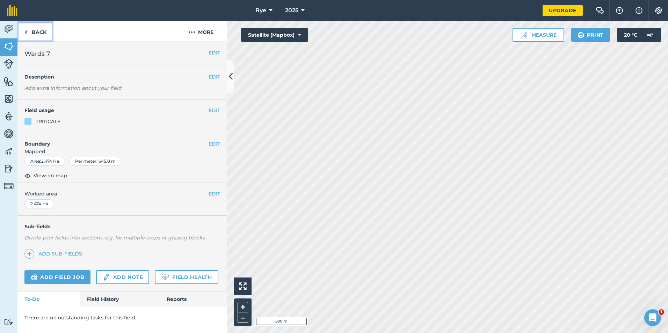
click at [27, 35] on img at bounding box center [25, 32] width 3 height 8
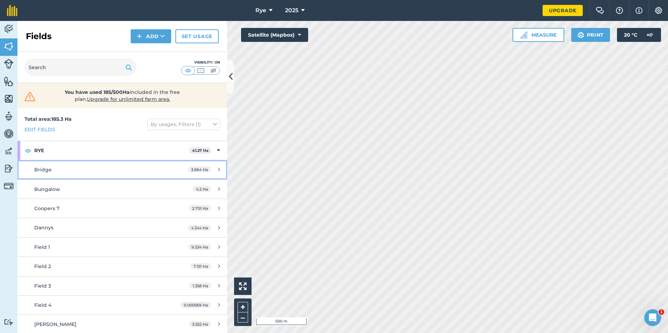
click at [217, 171] on div "3.664 Ha" at bounding box center [204, 170] width 46 height 6
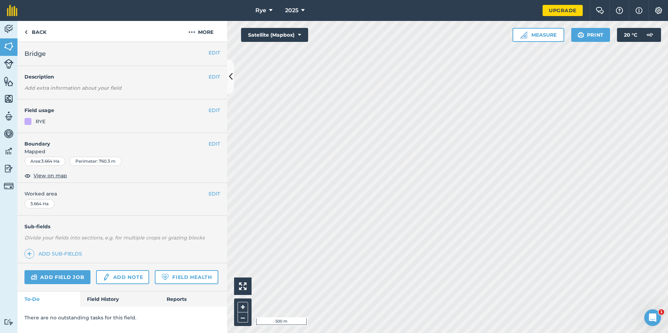
click at [44, 123] on div "RYE" at bounding box center [41, 122] width 10 height 8
click at [215, 113] on button "EDIT" at bounding box center [214, 111] width 12 height 8
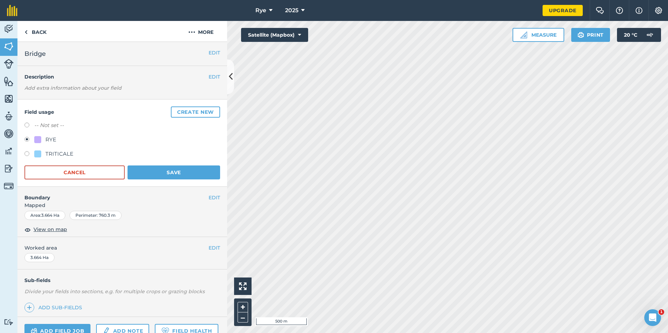
click at [45, 157] on div "TRITICALE" at bounding box center [53, 154] width 39 height 8
radio input "true"
radio input "false"
click at [145, 175] on button "Save" at bounding box center [173, 173] width 93 height 14
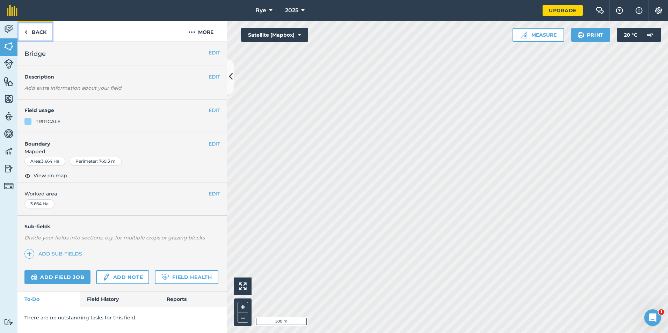
click at [47, 27] on link "Back" at bounding box center [35, 31] width 36 height 21
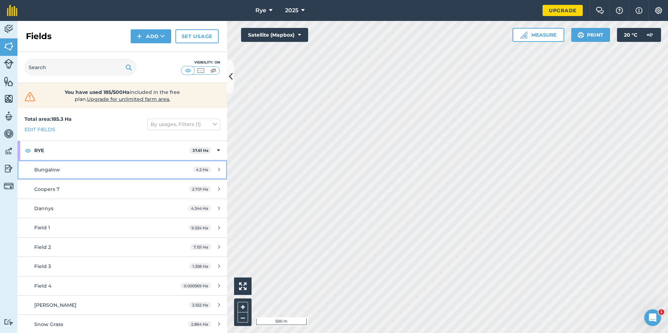
click at [215, 167] on div "4.2 Ha" at bounding box center [206, 170] width 41 height 6
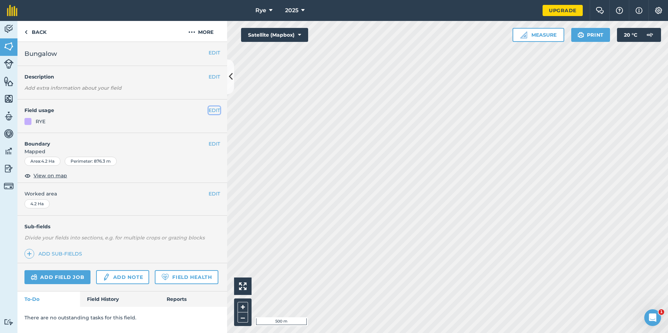
click at [212, 112] on button "EDIT" at bounding box center [214, 111] width 12 height 8
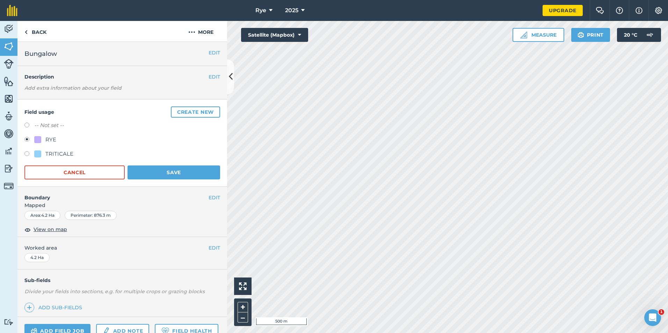
click at [51, 155] on div "TRITICALE" at bounding box center [59, 154] width 28 height 8
radio input "true"
radio input "false"
click at [128, 172] on button "Save" at bounding box center [173, 173] width 93 height 14
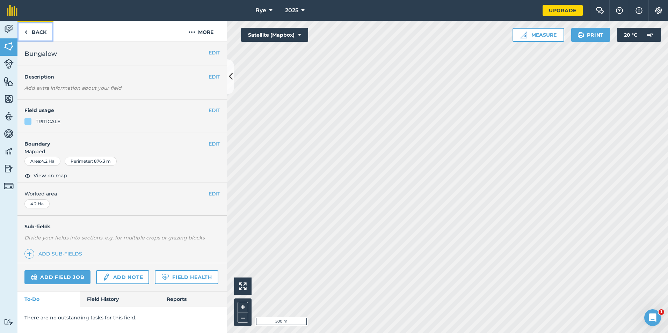
click at [32, 32] on link "Back" at bounding box center [35, 31] width 36 height 21
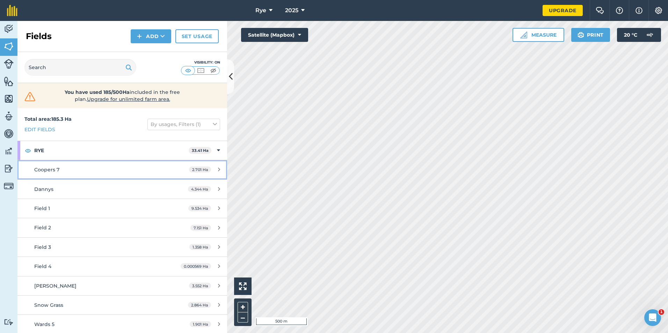
click at [212, 168] on div "2.701 Ha" at bounding box center [204, 170] width 45 height 6
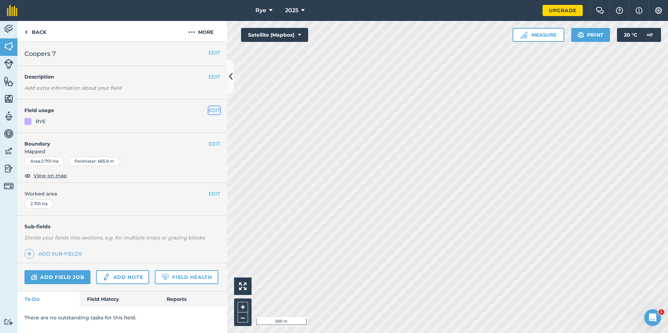
click at [209, 109] on button "EDIT" at bounding box center [214, 111] width 12 height 8
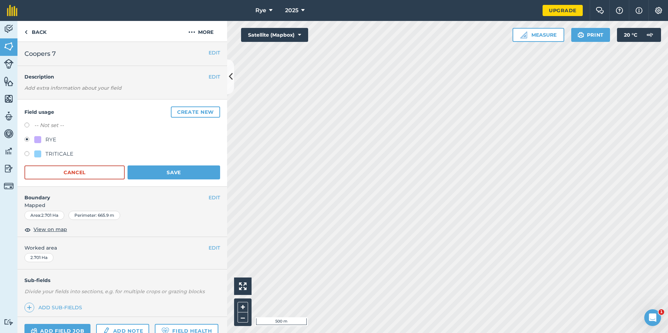
click at [65, 155] on div "TRITICALE" at bounding box center [59, 154] width 28 height 8
radio input "true"
radio input "false"
click at [132, 172] on button "Save" at bounding box center [173, 173] width 93 height 14
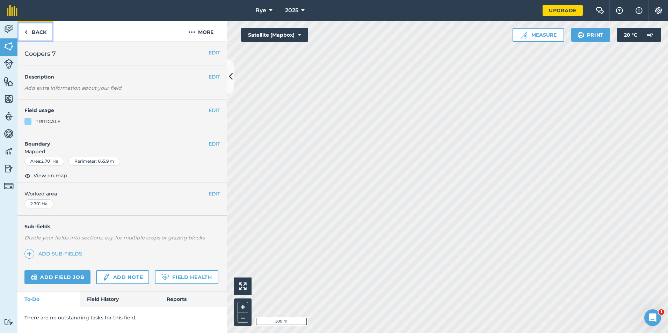
click at [38, 36] on link "Back" at bounding box center [35, 31] width 36 height 21
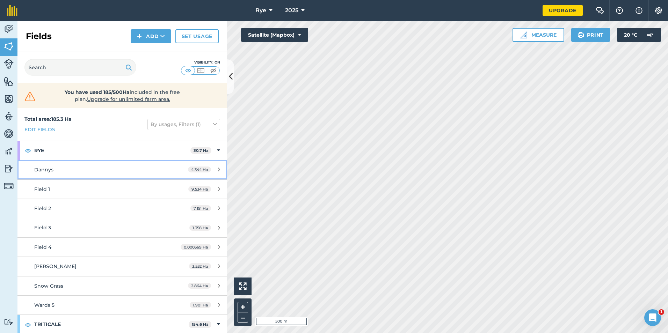
click at [215, 168] on div "4.344 Ha" at bounding box center [204, 170] width 46 height 6
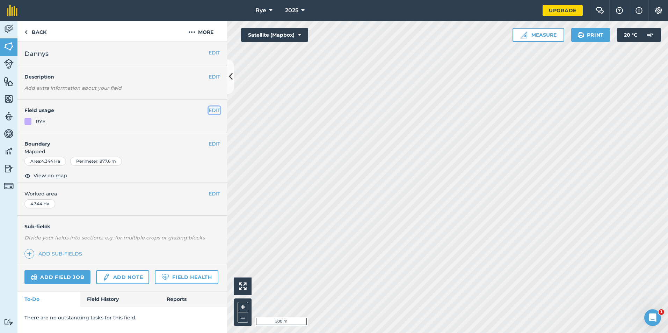
click at [218, 111] on button "EDIT" at bounding box center [214, 111] width 12 height 8
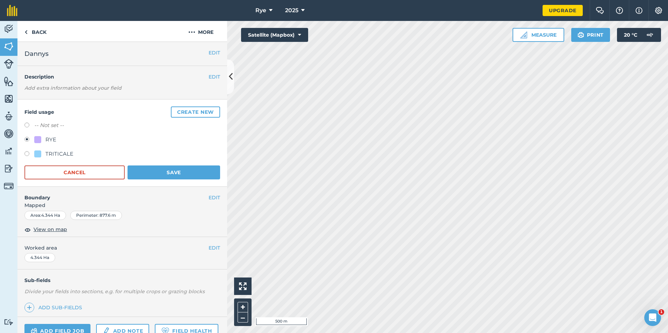
click at [41, 153] on div at bounding box center [37, 154] width 7 height 7
radio input "true"
radio input "false"
click at [138, 172] on button "Save" at bounding box center [173, 173] width 93 height 14
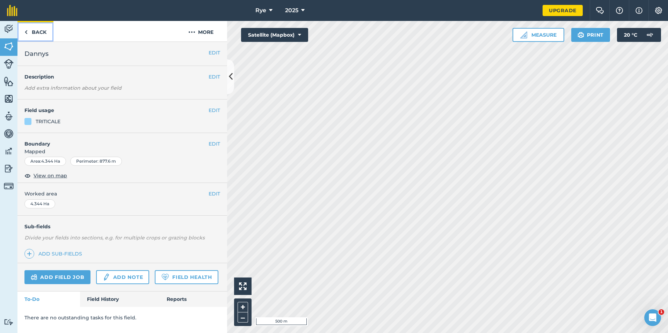
click at [46, 35] on link "Back" at bounding box center [35, 31] width 36 height 21
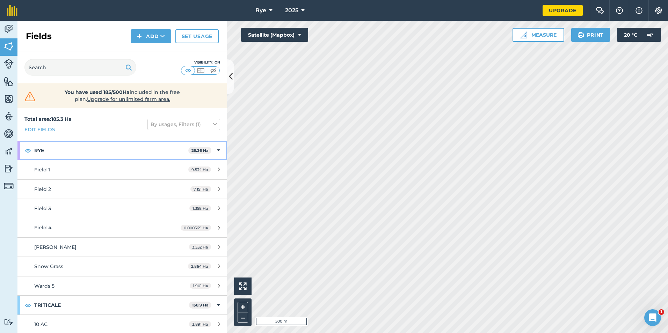
click at [217, 147] on icon at bounding box center [218, 151] width 3 height 8
click at [218, 147] on icon at bounding box center [219, 151] width 2 height 8
click at [218, 172] on icon at bounding box center [219, 169] width 2 height 5
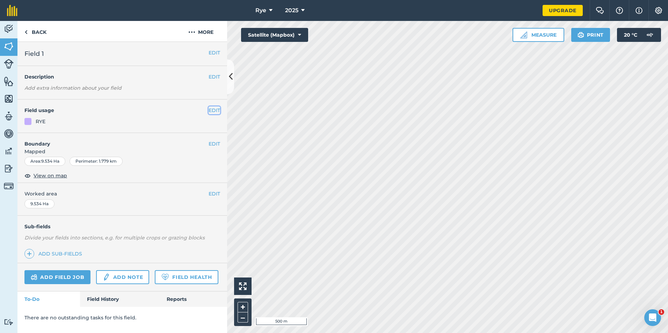
click at [214, 113] on button "EDIT" at bounding box center [214, 111] width 12 height 8
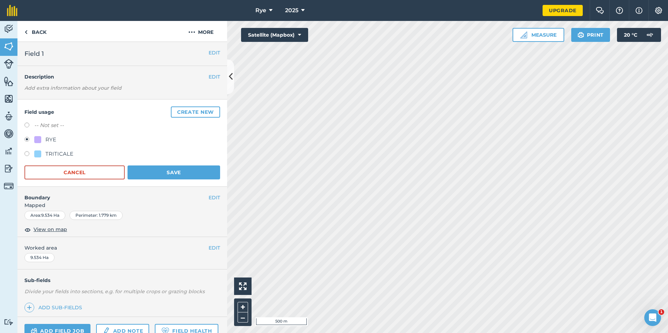
click at [64, 154] on div "TRITICALE" at bounding box center [59, 154] width 28 height 8
radio input "true"
radio input "false"
click at [137, 174] on button "Save" at bounding box center [173, 173] width 93 height 14
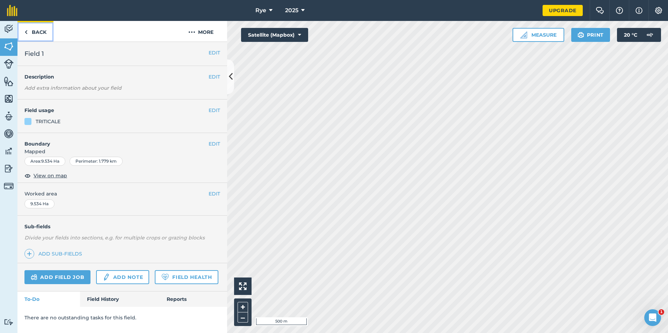
click at [38, 29] on link "Back" at bounding box center [35, 31] width 36 height 21
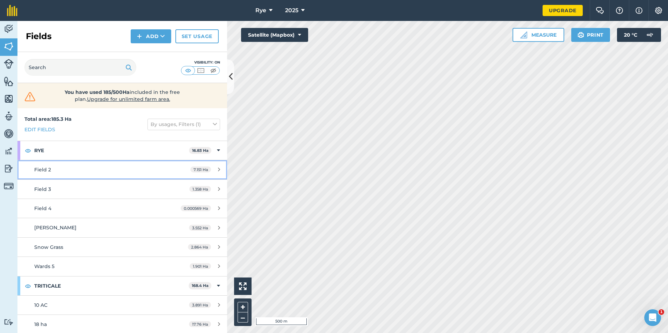
click at [218, 170] on icon at bounding box center [219, 169] width 2 height 5
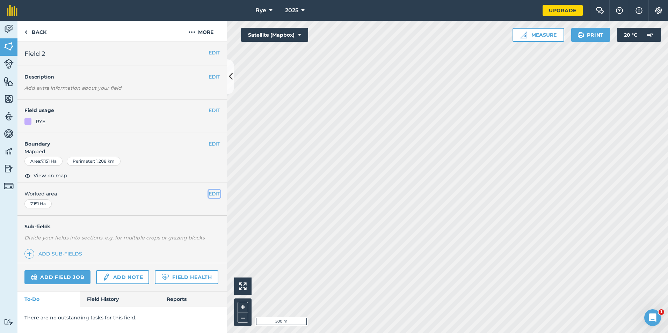
click at [211, 192] on button "EDIT" at bounding box center [214, 194] width 12 height 8
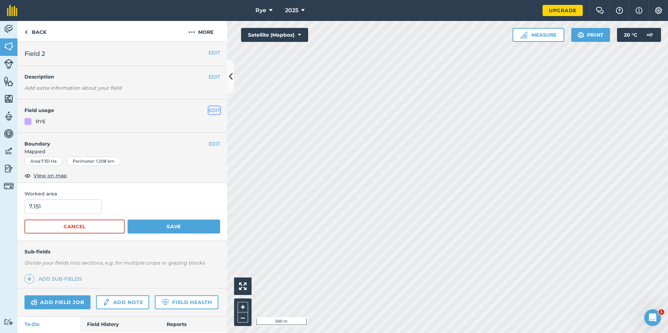
click at [208, 112] on button "EDIT" at bounding box center [214, 111] width 12 height 8
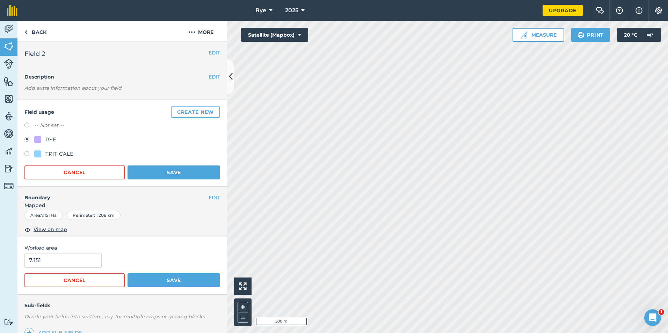
click at [70, 157] on div "TRITICALE" at bounding box center [59, 154] width 28 height 8
radio input "true"
radio input "false"
click at [133, 177] on button "Save" at bounding box center [173, 173] width 93 height 14
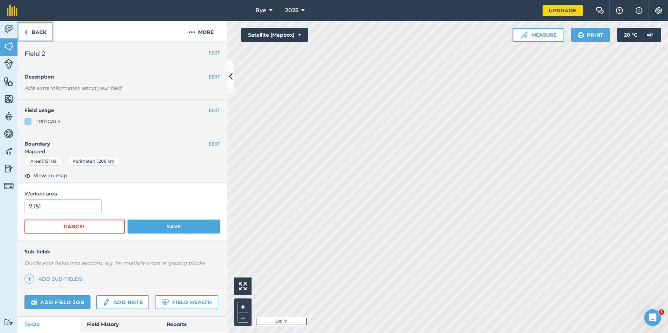
click at [31, 32] on link "Back" at bounding box center [35, 31] width 36 height 21
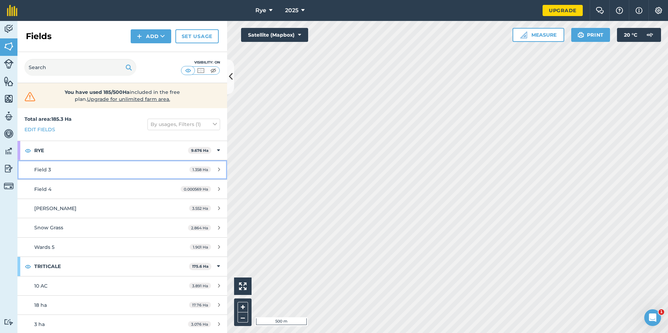
click at [206, 167] on link "Field 3 1.358 Ha" at bounding box center [122, 169] width 210 height 19
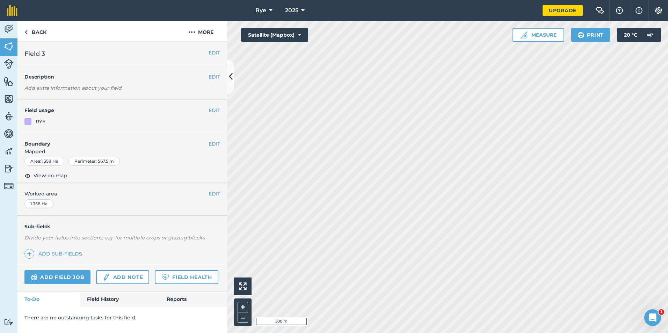
click at [216, 115] on div "EDIT Field usage RYE" at bounding box center [122, 117] width 210 height 34
click at [215, 114] on button "EDIT" at bounding box center [214, 111] width 12 height 8
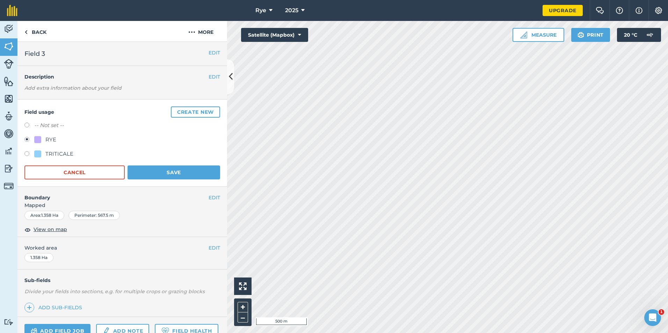
click at [57, 156] on div "TRITICALE" at bounding box center [59, 154] width 28 height 8
radio input "true"
radio input "false"
click at [155, 177] on button "Save" at bounding box center [173, 173] width 93 height 14
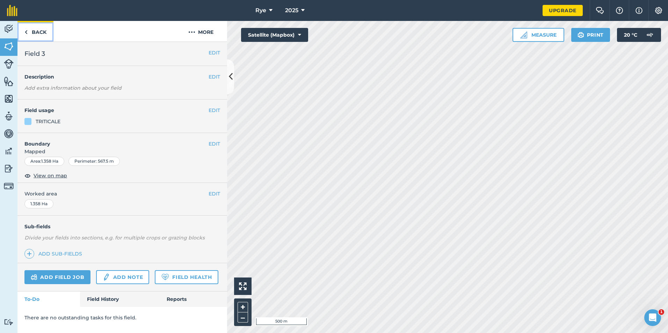
click at [35, 31] on link "Back" at bounding box center [35, 31] width 36 height 21
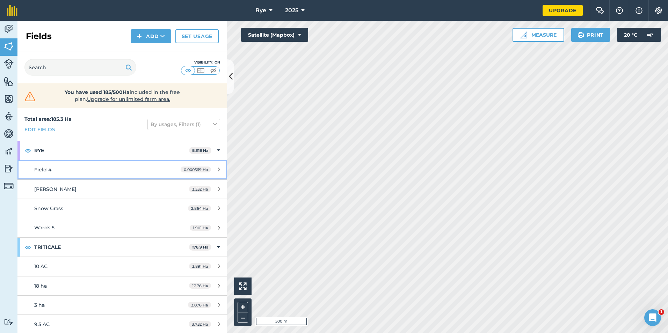
click at [210, 168] on div "0.000569 Ha" at bounding box center [200, 170] width 53 height 6
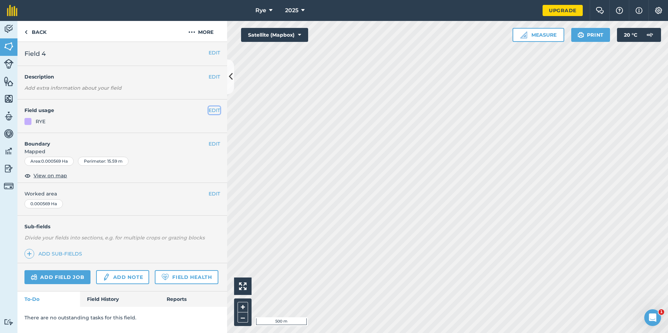
click at [213, 111] on button "EDIT" at bounding box center [214, 111] width 12 height 8
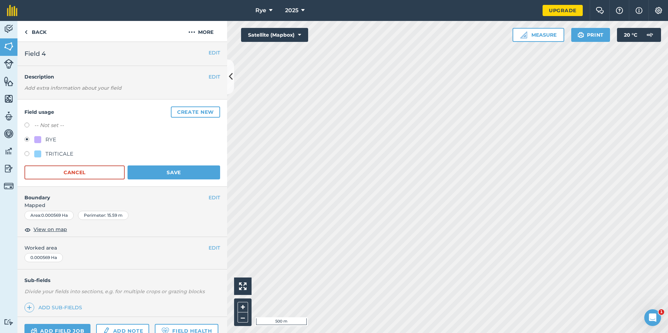
click at [65, 156] on div "TRITICALE" at bounding box center [59, 154] width 28 height 8
radio input "true"
radio input "false"
click at [129, 174] on button "Save" at bounding box center [173, 173] width 93 height 14
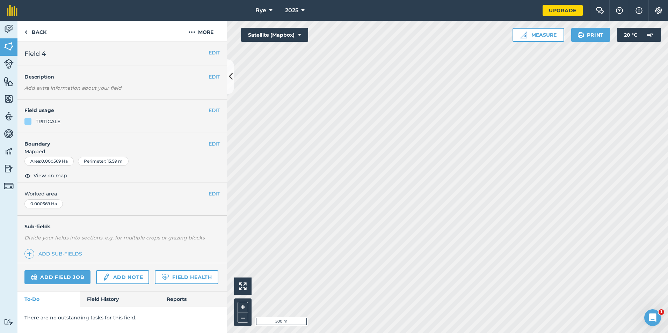
click at [30, 17] on nav "Rye 2025" at bounding box center [283, 10] width 518 height 21
click at [37, 35] on link "Back" at bounding box center [35, 31] width 36 height 21
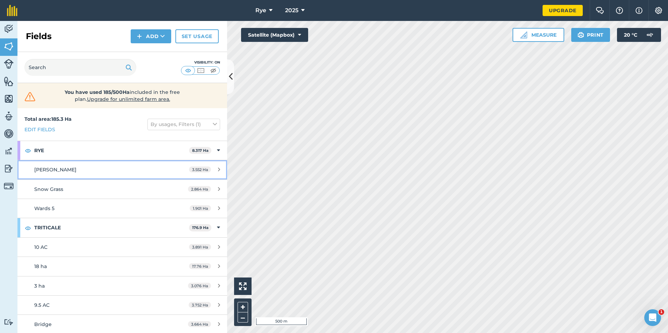
click at [216, 165] on link "[PERSON_NAME] 3.552 Ha" at bounding box center [122, 169] width 210 height 19
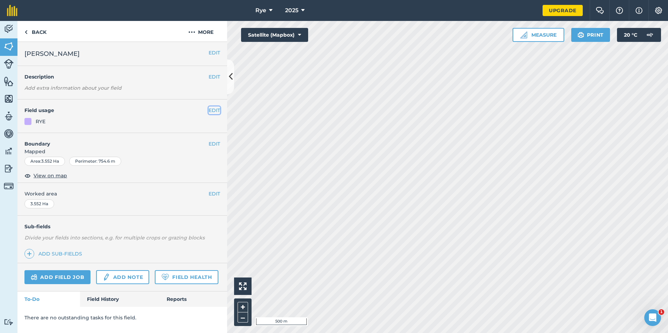
click at [211, 109] on button "EDIT" at bounding box center [214, 111] width 12 height 8
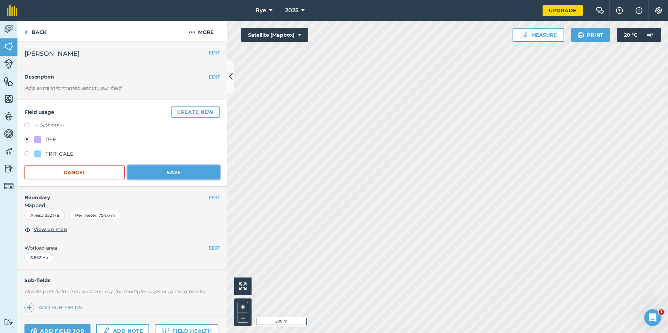
click at [196, 171] on button "Save" at bounding box center [173, 173] width 93 height 14
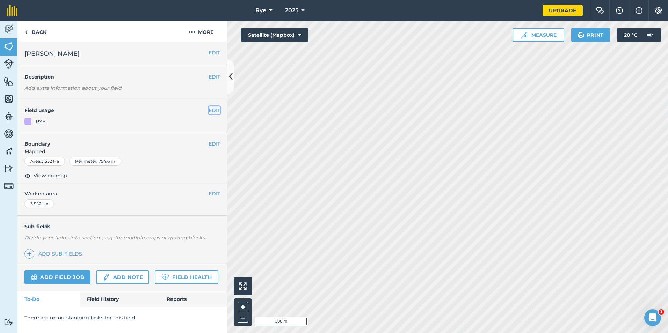
click at [212, 110] on button "EDIT" at bounding box center [214, 111] width 12 height 8
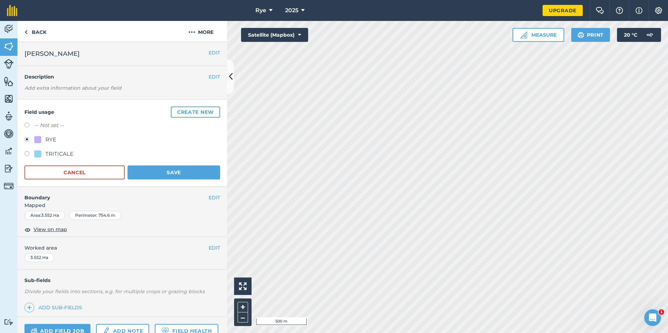
click at [55, 154] on div "TRITICALE" at bounding box center [59, 154] width 28 height 8
radio input "true"
radio input "false"
click at [140, 176] on button "Save" at bounding box center [173, 173] width 93 height 14
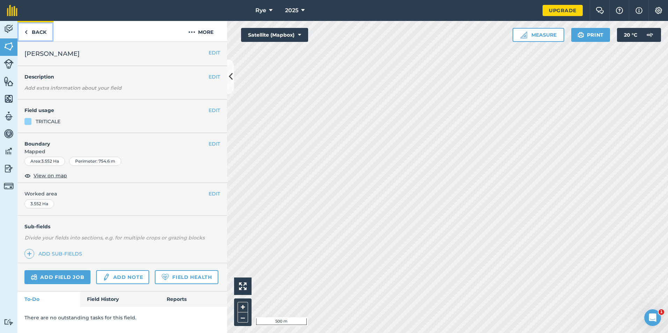
click at [42, 34] on link "Back" at bounding box center [35, 31] width 36 height 21
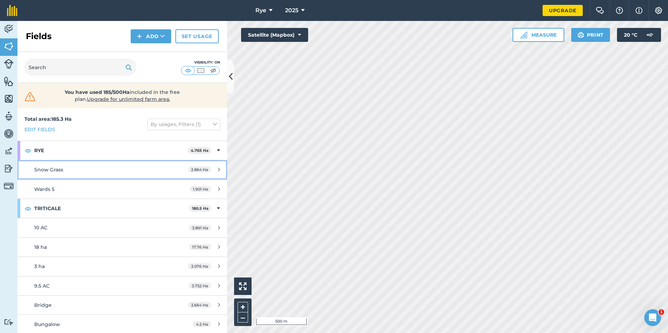
click at [218, 169] on icon at bounding box center [219, 169] width 2 height 5
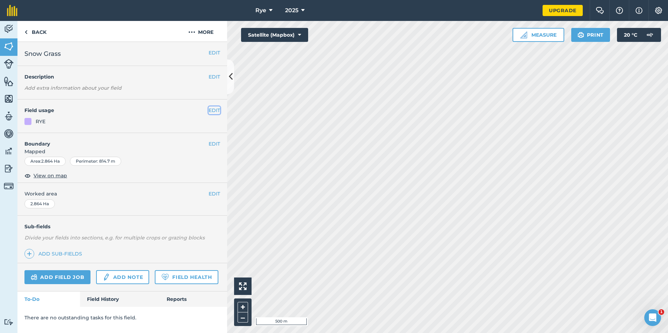
click at [213, 110] on button "EDIT" at bounding box center [214, 111] width 12 height 8
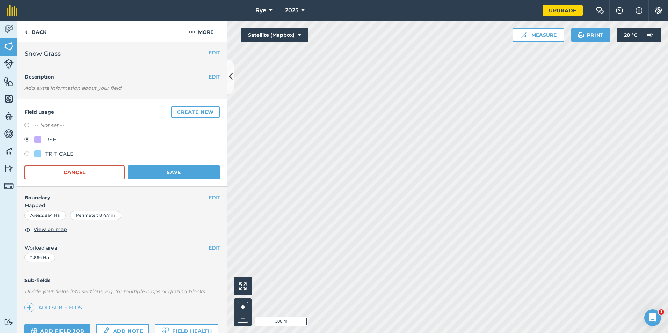
click at [70, 155] on div "TRITICALE" at bounding box center [59, 154] width 28 height 8
radio input "true"
radio input "false"
click at [145, 168] on button "Save" at bounding box center [173, 173] width 93 height 14
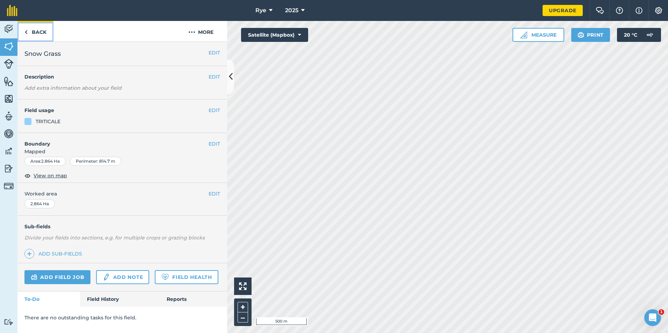
click at [41, 38] on link "Back" at bounding box center [35, 31] width 36 height 21
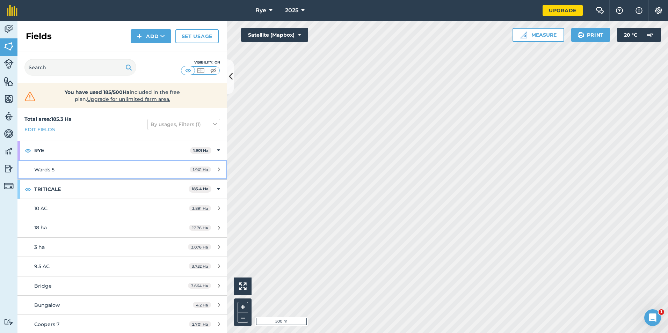
click at [215, 172] on div "1.901 Ha" at bounding box center [205, 170] width 44 height 6
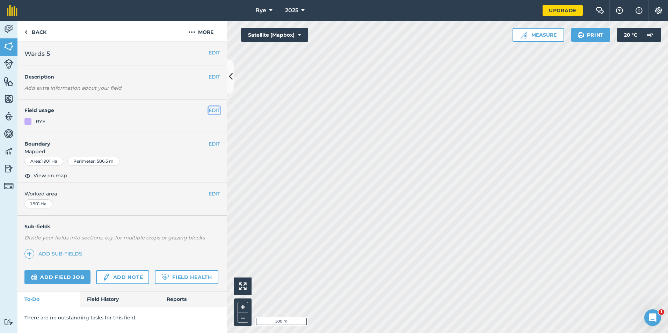
click at [210, 111] on button "EDIT" at bounding box center [214, 111] width 12 height 8
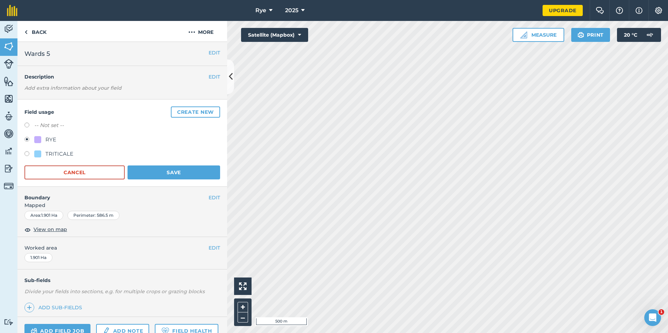
click at [59, 153] on div "TRITICALE" at bounding box center [59, 154] width 28 height 8
radio input "true"
radio input "false"
click at [142, 168] on button "Save" at bounding box center [173, 173] width 93 height 14
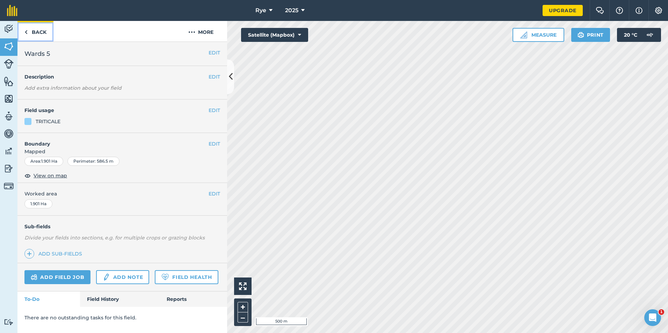
click at [40, 34] on link "Back" at bounding box center [35, 31] width 36 height 21
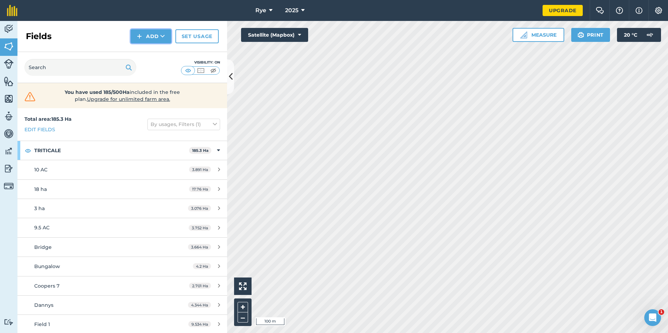
click at [164, 38] on icon at bounding box center [162, 36] width 5 height 7
click at [158, 57] on link "Draw" at bounding box center [151, 51] width 38 height 15
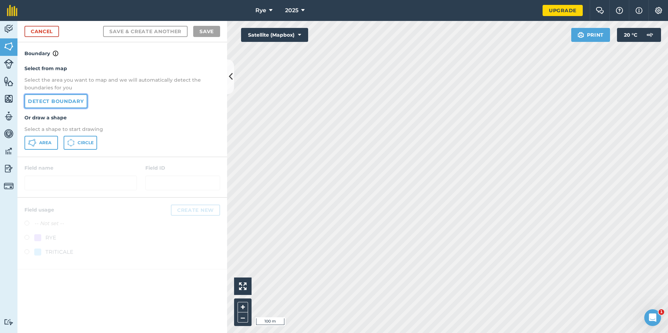
click at [75, 100] on link "Detect boundary" at bounding box center [55, 101] width 63 height 14
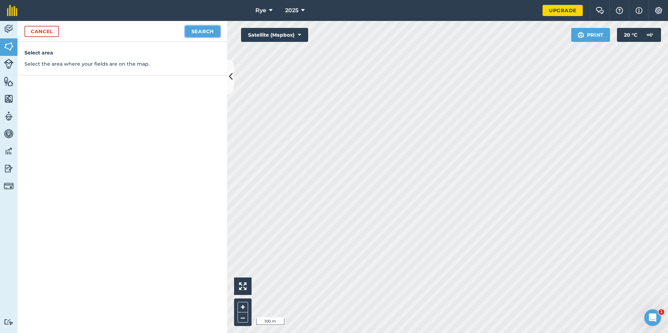
click at [211, 32] on button "Search" at bounding box center [202, 31] width 35 height 11
click at [184, 32] on button "Continue to edit boundaries" at bounding box center [167, 31] width 105 height 11
click at [36, 35] on link "Cancel" at bounding box center [41, 31] width 35 height 11
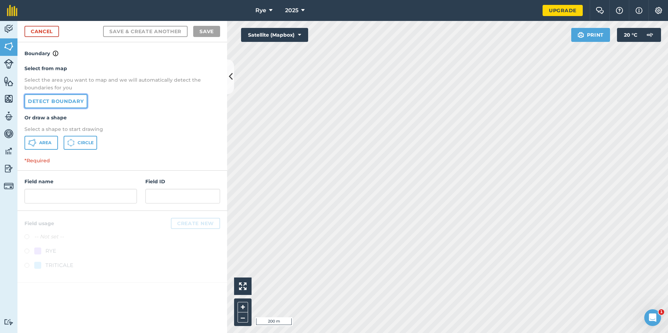
click at [76, 106] on link "Detect boundary" at bounding box center [55, 101] width 63 height 14
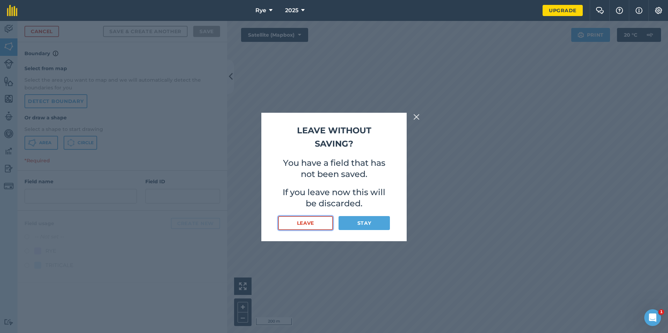
click at [316, 228] on button "Leave" at bounding box center [305, 223] width 55 height 14
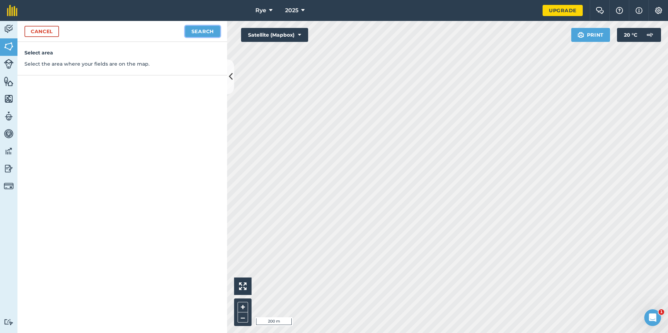
click at [218, 31] on button "Search" at bounding box center [202, 31] width 35 height 11
click at [142, 31] on button "Continue to edit boundaries" at bounding box center [167, 31] width 105 height 11
click at [152, 34] on button "Continue to name fields" at bounding box center [175, 31] width 90 height 11
click at [125, 70] on input "text" at bounding box center [92, 67] width 114 height 15
type input "Southly Bank"
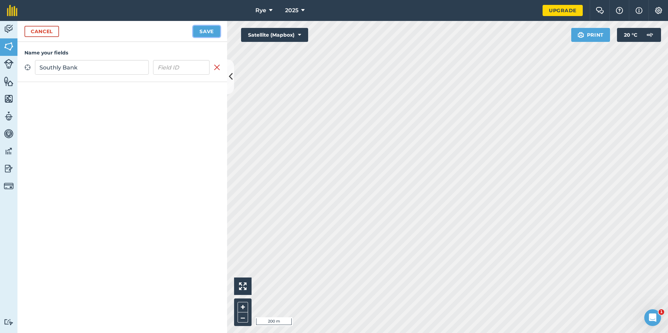
click at [214, 35] on button "Save" at bounding box center [206, 31] width 27 height 11
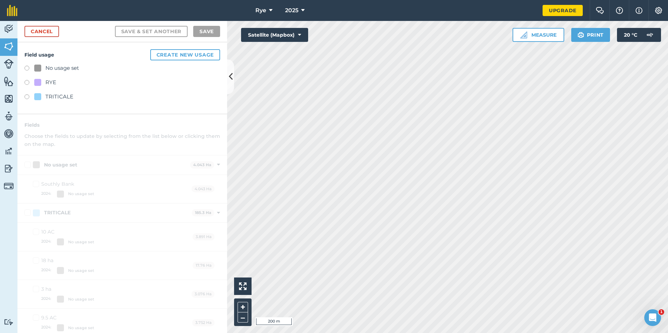
click at [60, 96] on div "TRITICALE" at bounding box center [59, 97] width 28 height 8
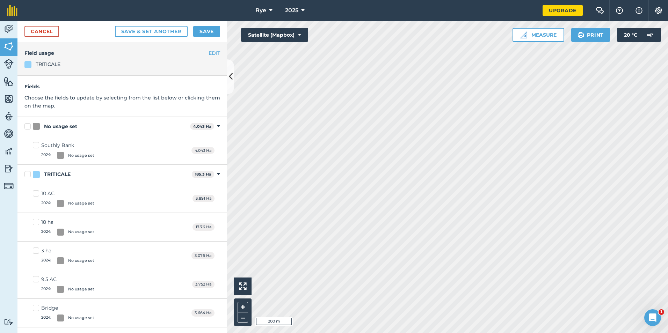
click at [27, 128] on label "No usage set" at bounding box center [105, 126] width 163 height 7
click at [27, 127] on input "No usage set" at bounding box center [26, 125] width 5 height 5
checkbox input "true"
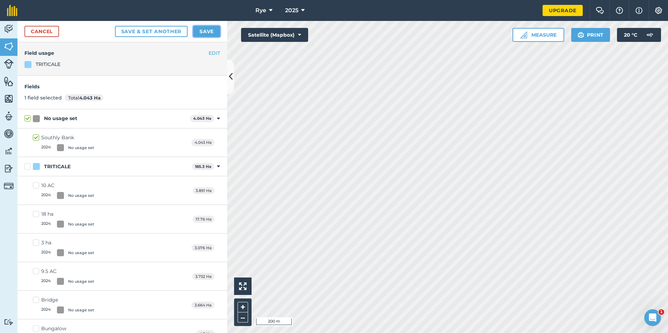
click at [201, 31] on button "Save" at bounding box center [206, 31] width 27 height 11
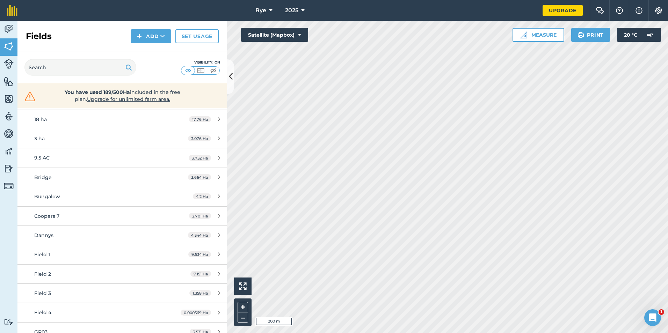
scroll to position [35, 0]
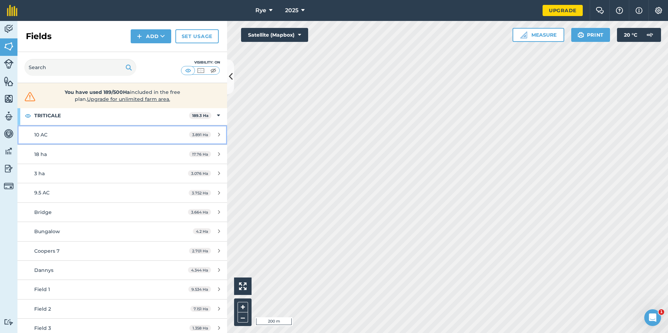
click at [210, 134] on div "3.891 Ha" at bounding box center [204, 135] width 45 height 6
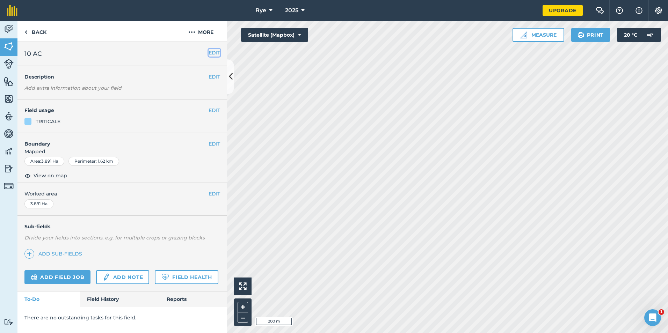
click at [219, 55] on button "EDIT" at bounding box center [214, 53] width 12 height 8
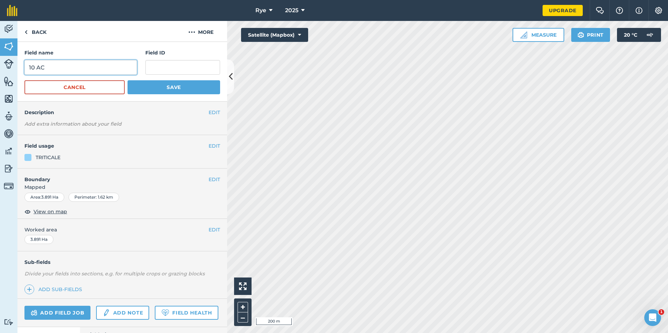
click at [94, 67] on input "10 AC" at bounding box center [80, 67] width 112 height 15
type input "1"
type input "WSM1"
click at [159, 91] on button "Save" at bounding box center [173, 87] width 93 height 14
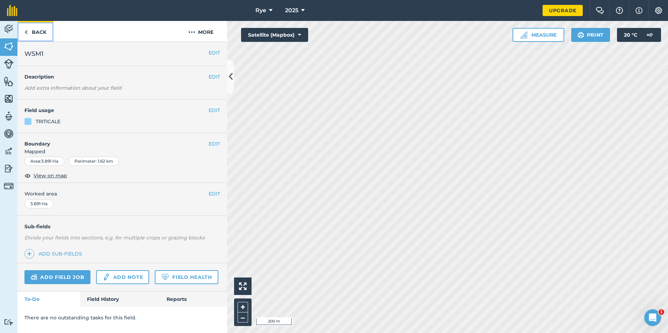
click at [28, 30] on link "Back" at bounding box center [35, 31] width 36 height 21
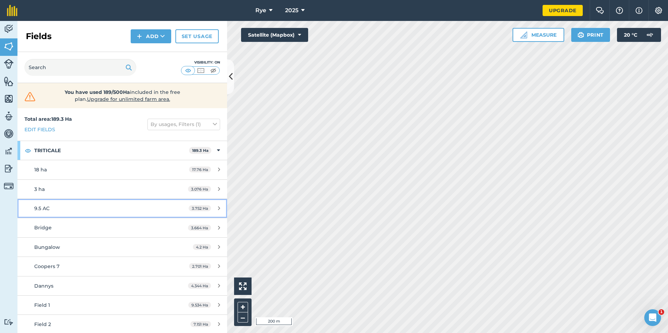
click at [218, 208] on icon at bounding box center [219, 208] width 2 height 5
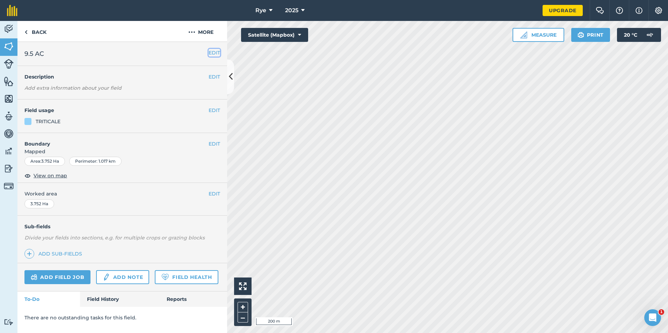
click at [216, 49] on button "EDIT" at bounding box center [214, 53] width 12 height 8
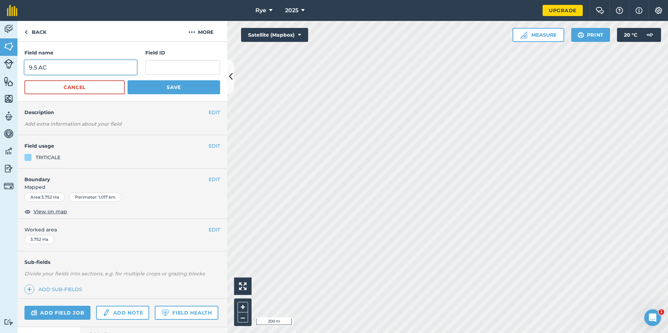
click at [88, 68] on input "9.5 AC" at bounding box center [80, 67] width 112 height 15
type input "9"
type input "WSM2"
click at [189, 87] on button "Save" at bounding box center [173, 87] width 93 height 14
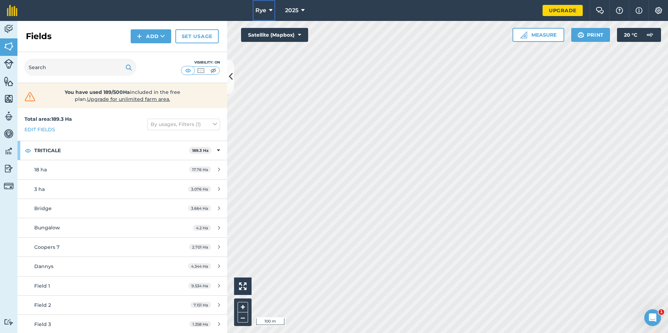
click at [268, 5] on button "Rye" at bounding box center [263, 10] width 23 height 21
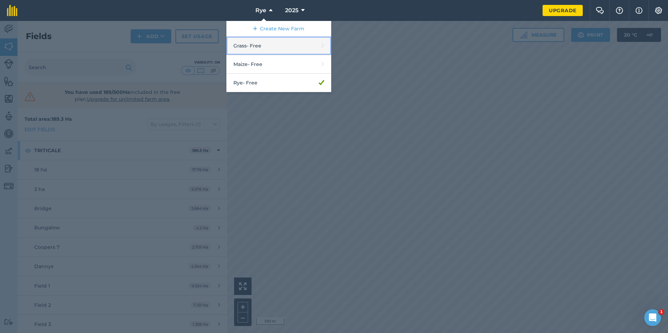
click at [264, 47] on link "Grass - Free" at bounding box center [278, 46] width 105 height 19
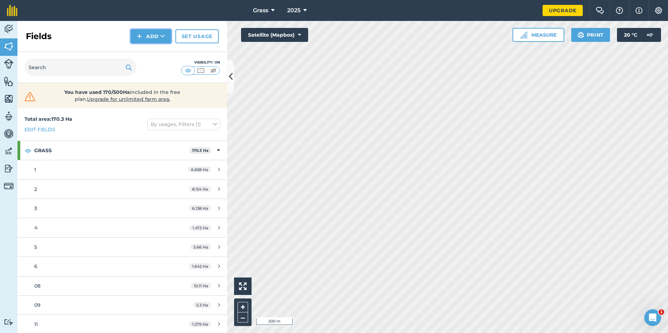
click at [162, 38] on icon at bounding box center [162, 36] width 5 height 7
click at [158, 53] on link "Draw" at bounding box center [151, 51] width 38 height 15
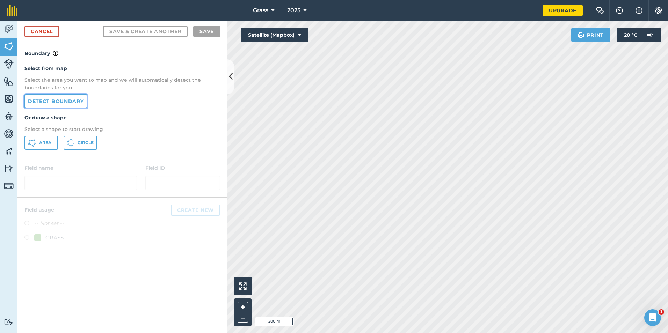
click at [56, 107] on link "Detect boundary" at bounding box center [55, 101] width 63 height 14
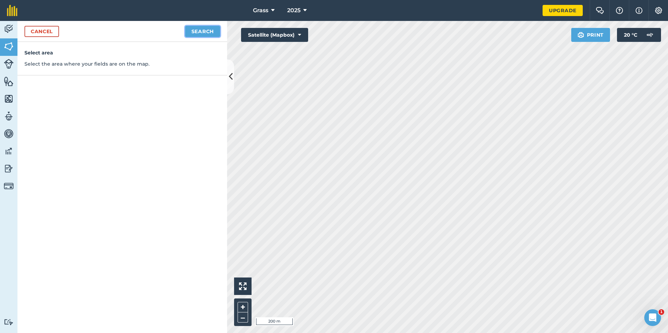
click at [195, 34] on button "Search" at bounding box center [202, 31] width 35 height 11
click at [213, 32] on button "Continue to edit boundaries" at bounding box center [167, 31] width 105 height 11
click at [163, 37] on div "Cancel Continue to name fields" at bounding box center [122, 31] width 210 height 21
click at [169, 32] on button "Continue to name fields" at bounding box center [175, 31] width 90 height 11
click at [56, 37] on link "Cancel" at bounding box center [41, 31] width 35 height 11
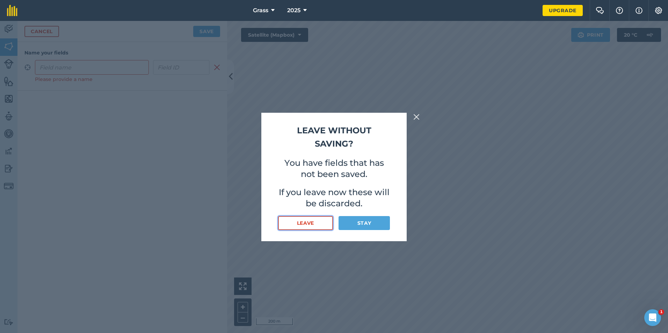
click at [308, 227] on button "Leave" at bounding box center [305, 223] width 55 height 14
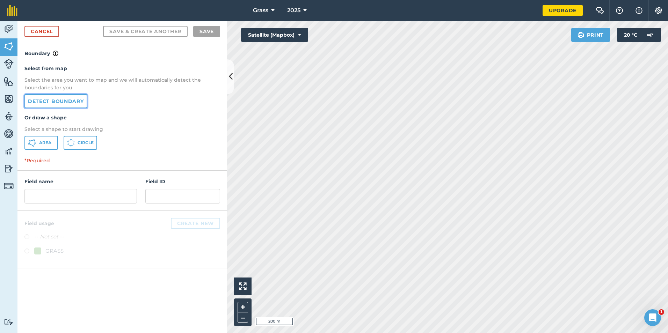
click at [72, 101] on link "Detect boundary" at bounding box center [55, 101] width 63 height 14
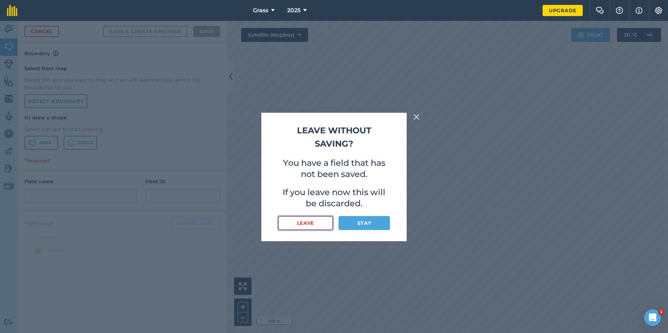
click at [310, 226] on button "Leave" at bounding box center [305, 223] width 55 height 14
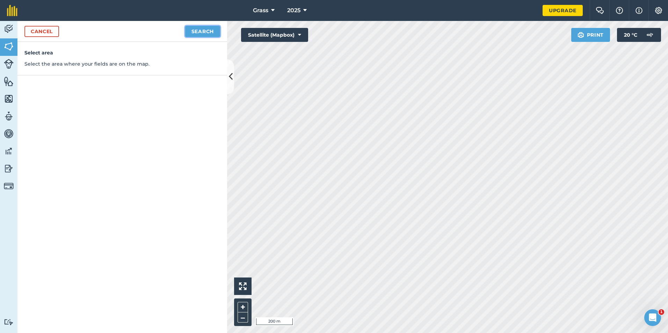
click at [205, 26] on button "Search" at bounding box center [202, 31] width 35 height 11
click at [180, 32] on button "Continue to edit boundaries" at bounding box center [167, 31] width 105 height 11
click at [198, 34] on button "Continue to name fields" at bounding box center [175, 31] width 90 height 11
type input "1"
click at [195, 31] on button "Save" at bounding box center [206, 31] width 27 height 11
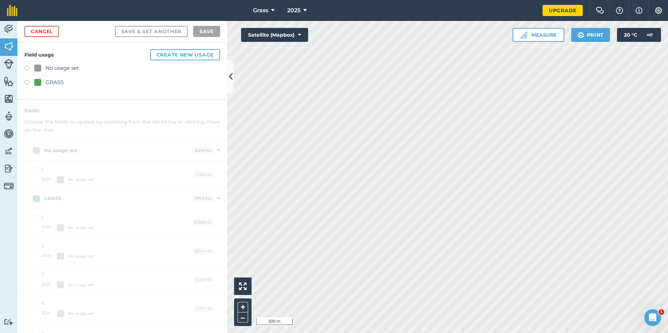
click at [54, 85] on div "GRASS" at bounding box center [54, 82] width 18 height 8
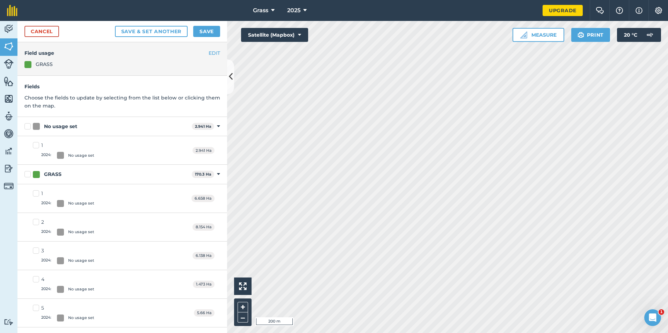
click at [29, 128] on label "No usage set" at bounding box center [106, 126] width 164 height 7
click at [29, 127] on input "No usage set" at bounding box center [26, 125] width 5 height 5
checkbox input "true"
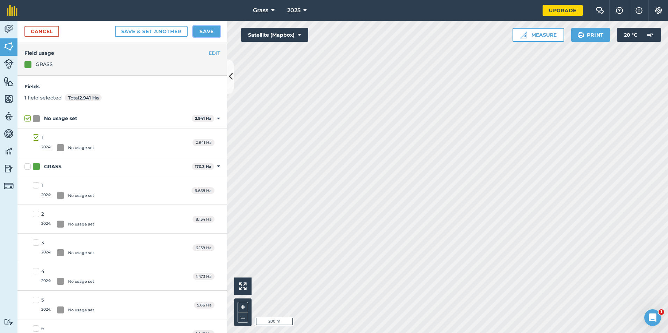
click at [204, 29] on button "Save" at bounding box center [206, 31] width 27 height 11
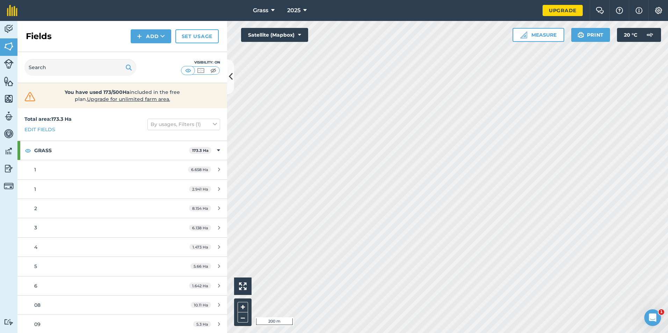
click at [149, 44] on div "Fields Add Set usage" at bounding box center [122, 36] width 210 height 31
click at [151, 42] on button "Add" at bounding box center [151, 36] width 41 height 14
click at [152, 54] on link "Draw" at bounding box center [151, 51] width 38 height 15
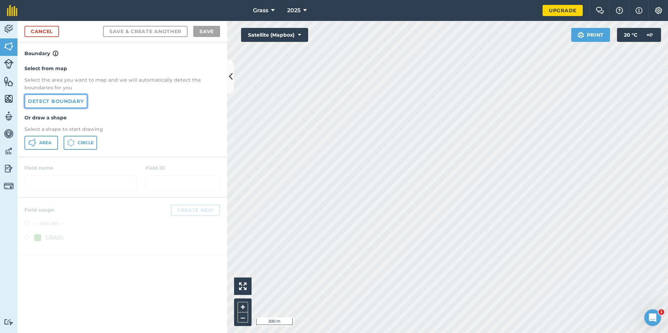
click at [70, 108] on link "Detect boundary" at bounding box center [55, 101] width 63 height 14
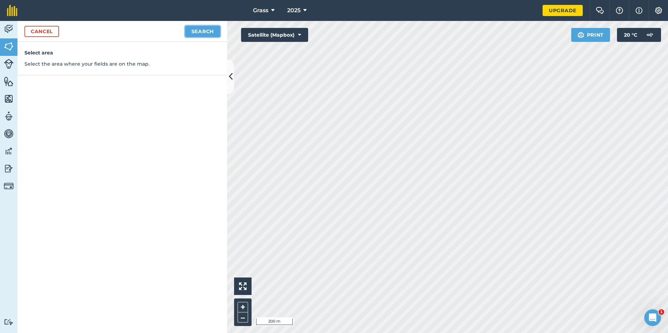
click at [212, 36] on button "Search" at bounding box center [202, 31] width 35 height 11
click at [192, 32] on button "Continue to edit boundaries" at bounding box center [167, 31] width 105 height 11
click at [192, 32] on button "Continue to name fields" at bounding box center [175, 31] width 90 height 11
click at [31, 31] on link "Cancel" at bounding box center [41, 31] width 35 height 11
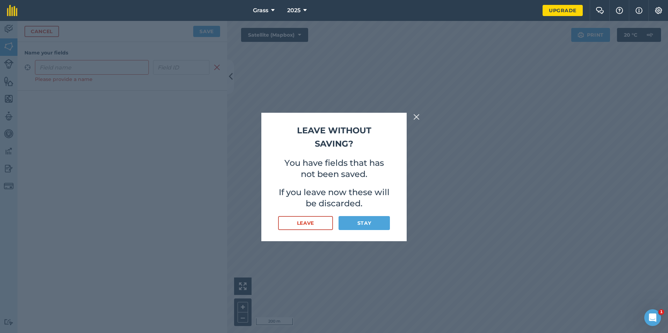
drag, startPoint x: 299, startPoint y: 232, endPoint x: 299, endPoint y: 227, distance: 4.5
click at [299, 232] on div "Leave without saving? You have fields that has not been saved. If you leave now…" at bounding box center [333, 177] width 145 height 129
click at [299, 225] on button "Leave" at bounding box center [305, 223] width 55 height 14
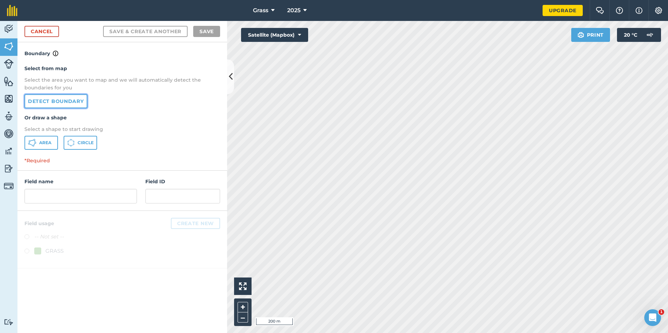
click at [70, 106] on link "Detect boundary" at bounding box center [55, 101] width 63 height 14
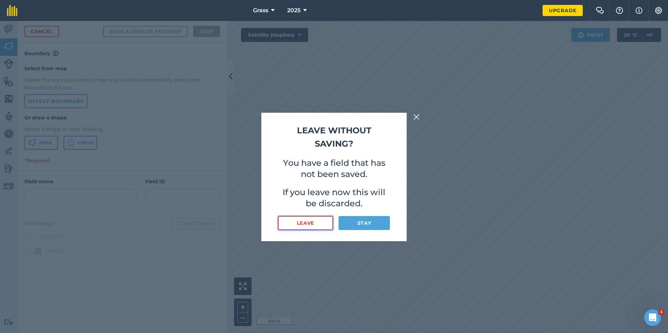
click at [299, 219] on button "Leave" at bounding box center [305, 223] width 55 height 14
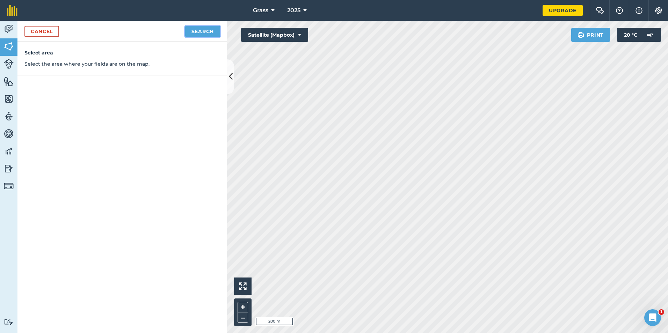
click at [206, 33] on button "Search" at bounding box center [202, 31] width 35 height 11
click at [196, 33] on button "Continue to edit boundaries" at bounding box center [167, 31] width 105 height 11
click at [186, 30] on button "Continue to name fields" at bounding box center [175, 31] width 90 height 11
click at [89, 74] on input "text" at bounding box center [92, 67] width 114 height 15
type input "2"
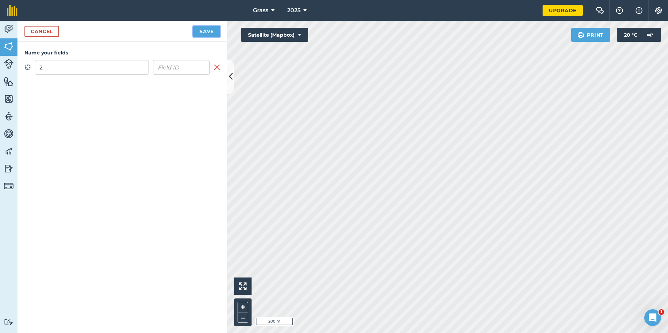
click at [201, 33] on button "Save" at bounding box center [206, 31] width 27 height 11
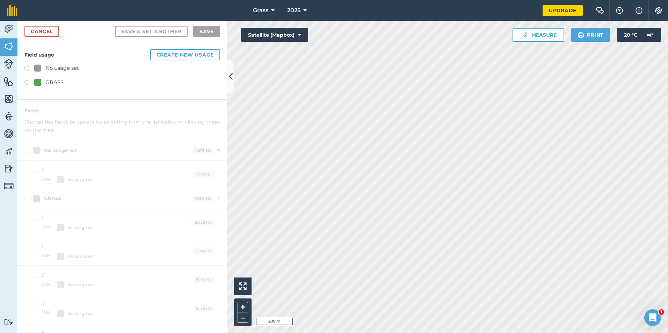
click at [32, 82] on label at bounding box center [29, 83] width 10 height 7
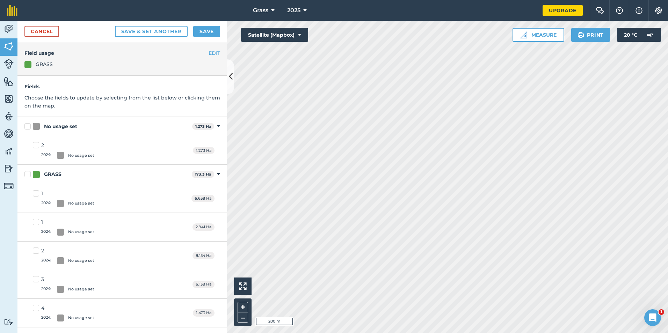
click at [29, 127] on label "No usage set" at bounding box center [106, 126] width 165 height 7
click at [29, 127] on input "No usage set" at bounding box center [26, 125] width 5 height 5
checkbox input "true"
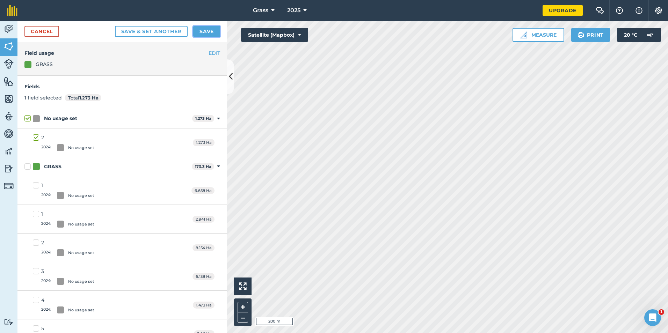
click at [210, 32] on button "Save" at bounding box center [206, 31] width 27 height 11
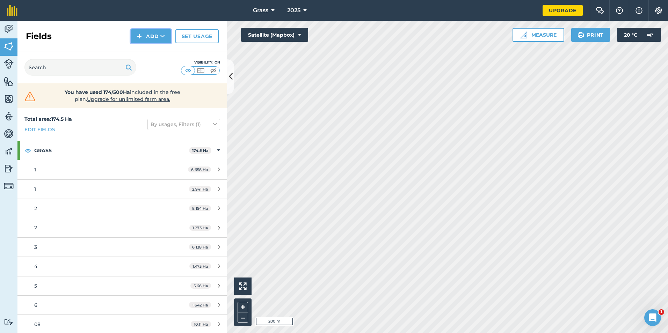
click at [168, 37] on button "Add" at bounding box center [151, 36] width 41 height 14
click at [153, 54] on link "Draw" at bounding box center [151, 51] width 38 height 15
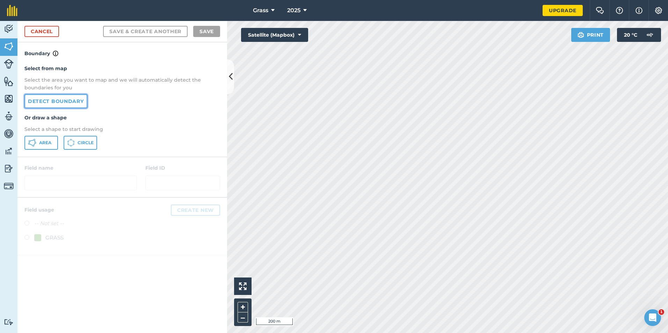
click at [60, 101] on link "Detect boundary" at bounding box center [55, 101] width 63 height 14
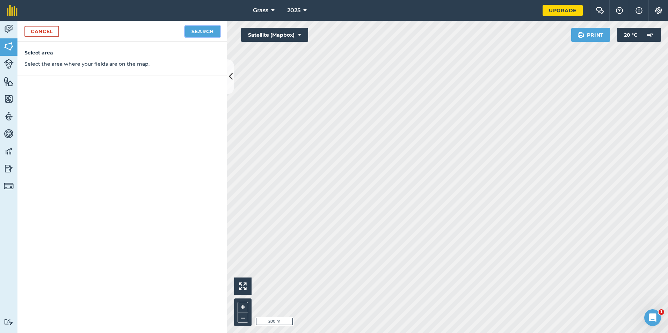
drag, startPoint x: 214, startPoint y: 27, endPoint x: 211, endPoint y: 31, distance: 5.5
click at [213, 29] on button "Search" at bounding box center [202, 31] width 35 height 11
click at [192, 28] on button "Continue to edit boundaries" at bounding box center [167, 31] width 105 height 11
click at [190, 32] on button "Continue to name fields" at bounding box center [175, 31] width 90 height 11
click at [130, 72] on input "text" at bounding box center [92, 67] width 114 height 15
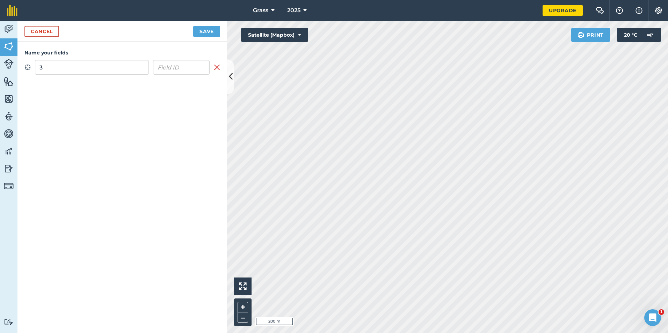
type input "3"
click at [193, 26] on button "Save" at bounding box center [206, 31] width 27 height 11
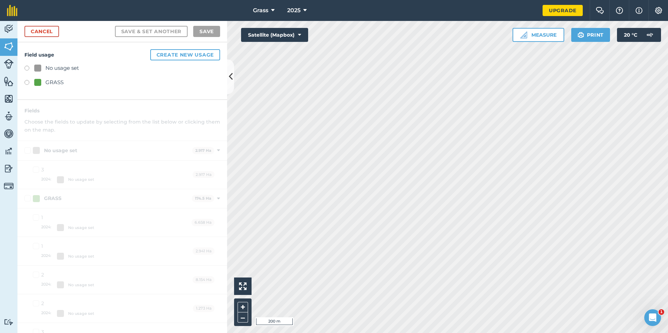
click at [55, 83] on div "GRASS" at bounding box center [54, 82] width 18 height 8
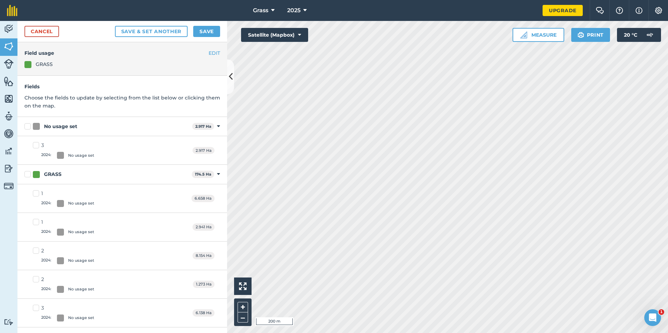
click at [39, 147] on label "3 2024 : No usage set" at bounding box center [63, 150] width 61 height 17
click at [37, 146] on input "3 2024 : No usage set" at bounding box center [35, 144] width 5 height 5
checkbox input "true"
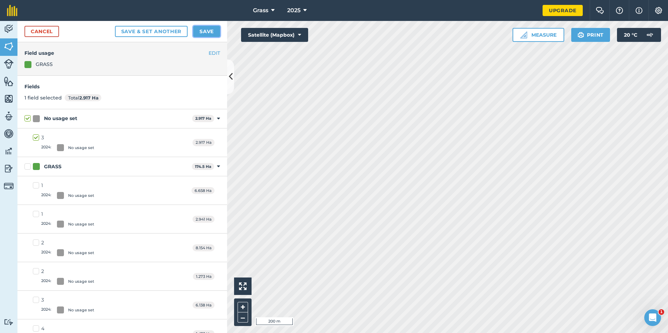
click at [206, 29] on button "Save" at bounding box center [206, 31] width 27 height 11
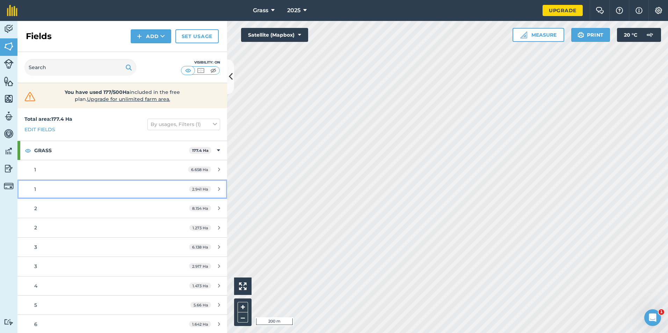
click at [211, 192] on link "1 2.941 Ha" at bounding box center [122, 189] width 210 height 19
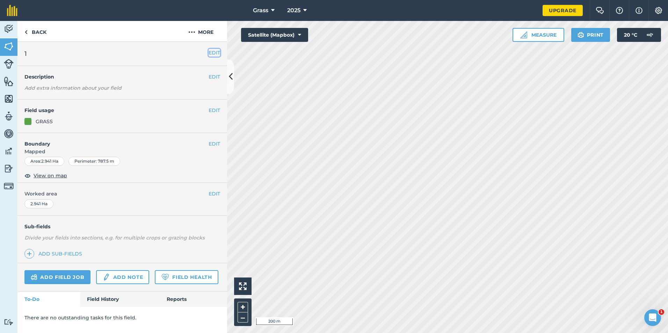
click at [213, 52] on button "EDIT" at bounding box center [214, 53] width 12 height 8
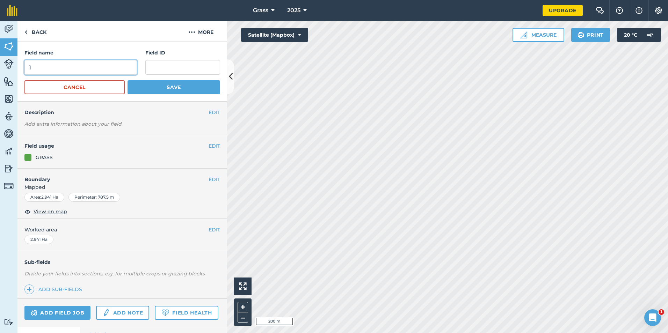
click at [109, 70] on input "1" at bounding box center [80, 67] width 112 height 15
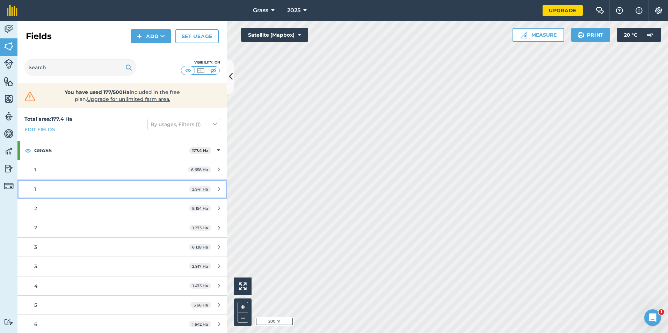
click at [215, 189] on div "2.941 Ha" at bounding box center [204, 189] width 45 height 6
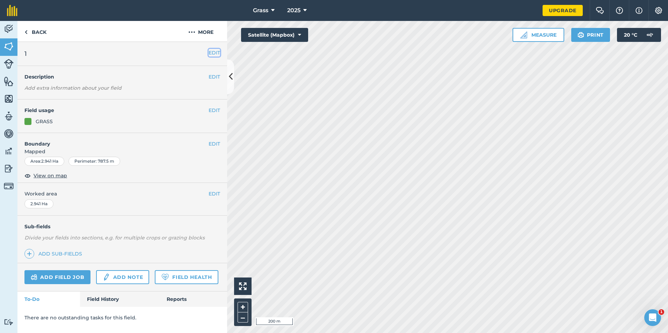
click at [215, 55] on button "EDIT" at bounding box center [214, 53] width 12 height 8
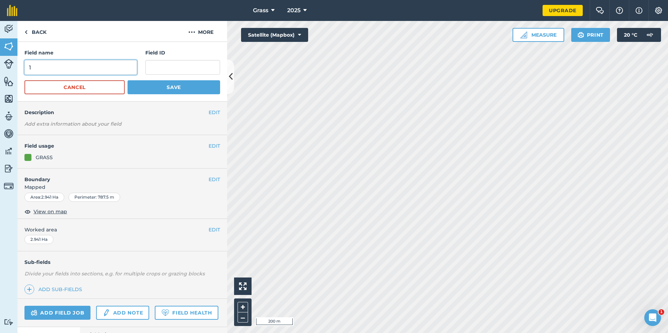
click at [80, 66] on input "1" at bounding box center [80, 67] width 112 height 15
type input "Turf Fen"
click at [141, 86] on button "Save" at bounding box center [173, 87] width 93 height 14
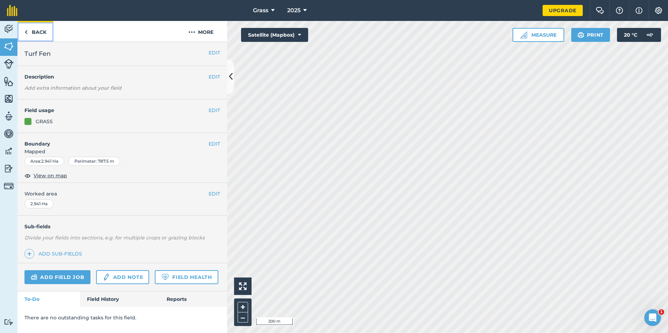
click at [38, 35] on link "Back" at bounding box center [35, 31] width 36 height 21
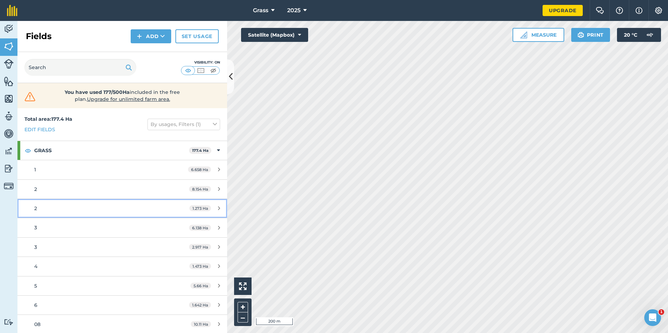
click at [208, 210] on div "1.273 Ha" at bounding box center [204, 209] width 45 height 6
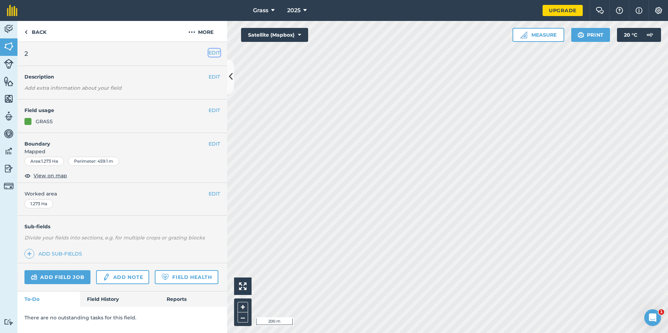
click at [211, 54] on button "EDIT" at bounding box center [214, 53] width 12 height 8
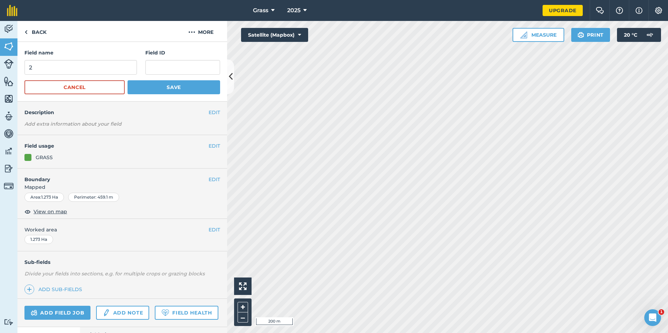
drag, startPoint x: 104, startPoint y: 57, endPoint x: 98, endPoint y: 68, distance: 11.9
click at [102, 63] on div "Field name 2" at bounding box center [80, 62] width 112 height 26
click at [98, 69] on input "2" at bounding box center [80, 67] width 112 height 15
type input "Colemans"
click at [154, 78] on form "Field name Colemans Field ID Cancel Save" at bounding box center [122, 71] width 196 height 45
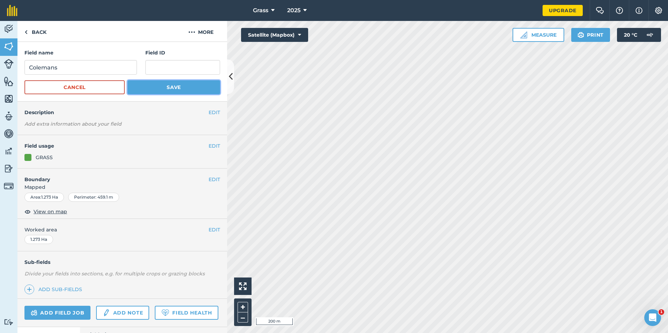
click at [149, 86] on button "Save" at bounding box center [173, 87] width 93 height 14
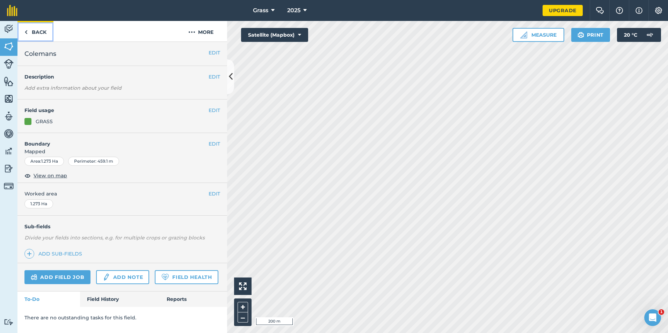
click at [43, 31] on link "Back" at bounding box center [35, 31] width 36 height 21
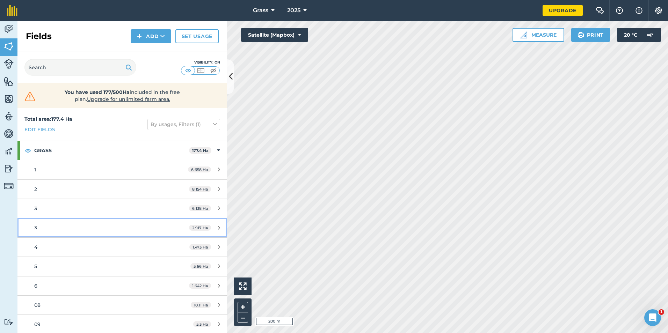
click at [218, 228] on icon at bounding box center [219, 227] width 2 height 5
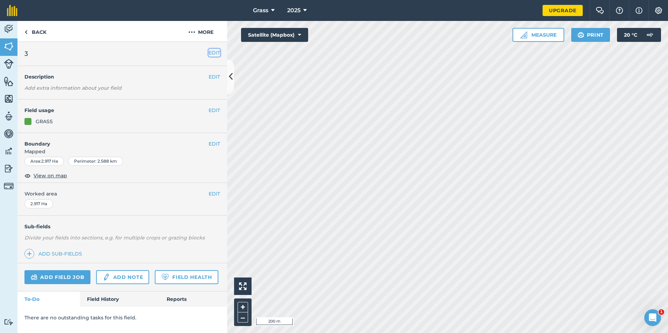
click at [218, 52] on button "EDIT" at bounding box center [214, 53] width 12 height 8
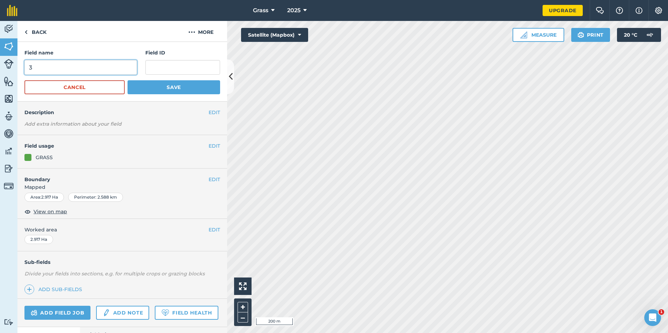
click at [101, 68] on input "3" at bounding box center [80, 67] width 112 height 15
type input "Turf Fen"
click at [129, 86] on button "Save" at bounding box center [173, 87] width 93 height 14
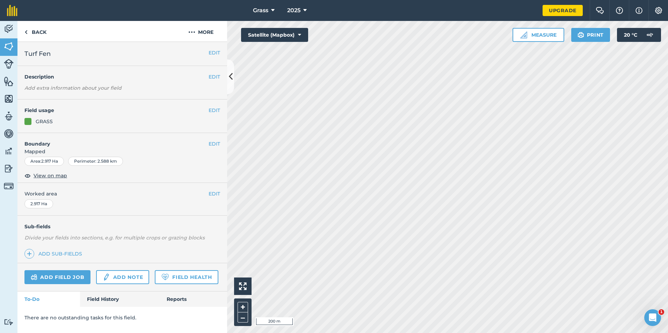
click at [375, 1] on nav "Grass 2025" at bounding box center [283, 10] width 518 height 21
click at [39, 35] on link "Back" at bounding box center [35, 31] width 36 height 21
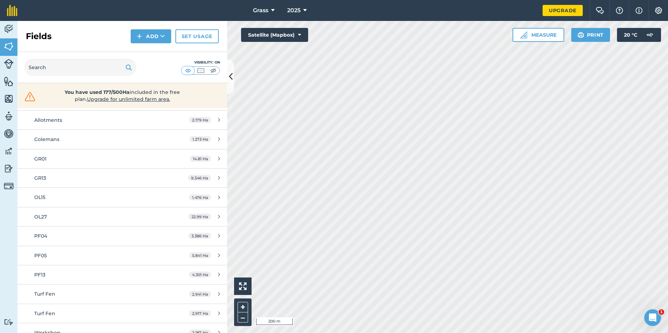
scroll to position [291, 0]
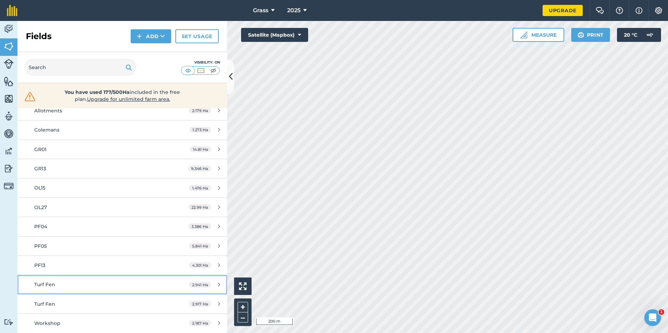
click at [210, 281] on link "Turf Fen 2.941 Ha" at bounding box center [122, 284] width 210 height 19
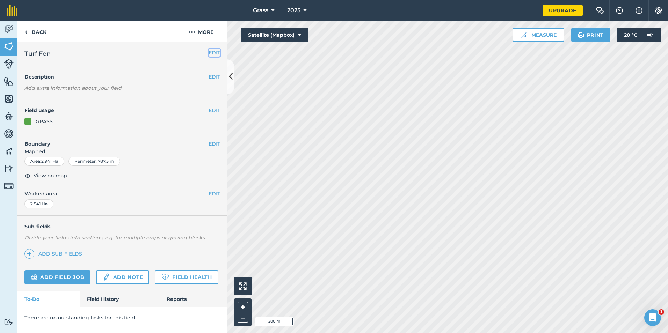
click at [215, 54] on button "EDIT" at bounding box center [214, 53] width 12 height 8
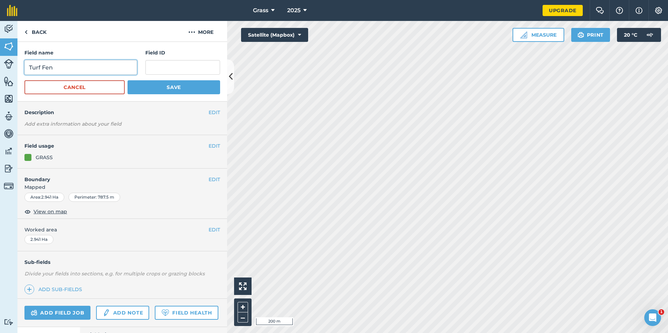
click at [86, 71] on input "Turf Fen" at bounding box center [80, 67] width 112 height 15
type input "T"
type input "Scrimshaws"
click at [138, 87] on button "Save" at bounding box center [173, 87] width 93 height 14
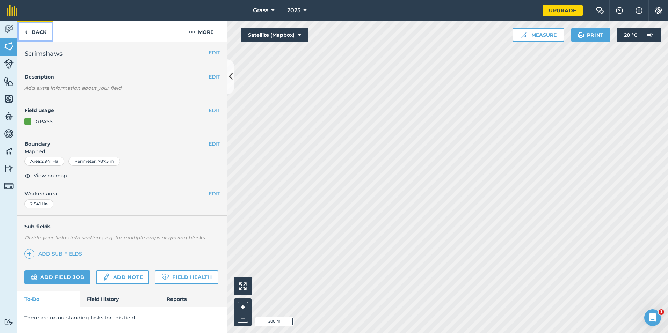
click at [38, 31] on link "Back" at bounding box center [35, 31] width 36 height 21
